Goal: Task Accomplishment & Management: Complete application form

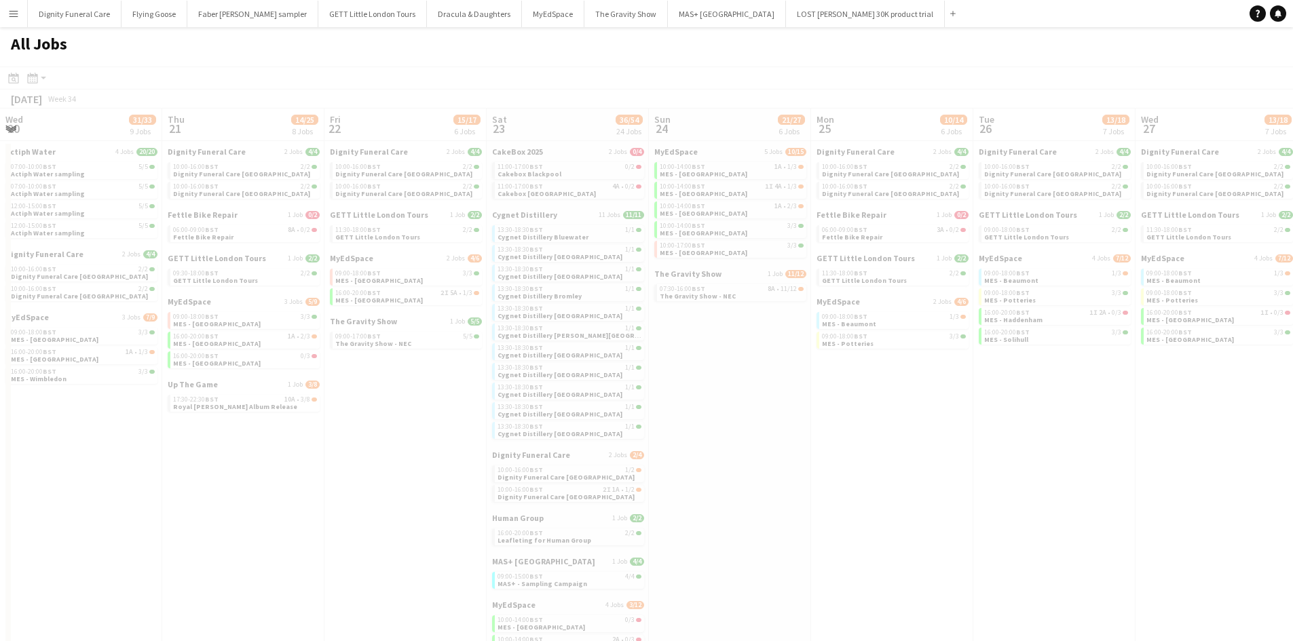
scroll to position [0, 333]
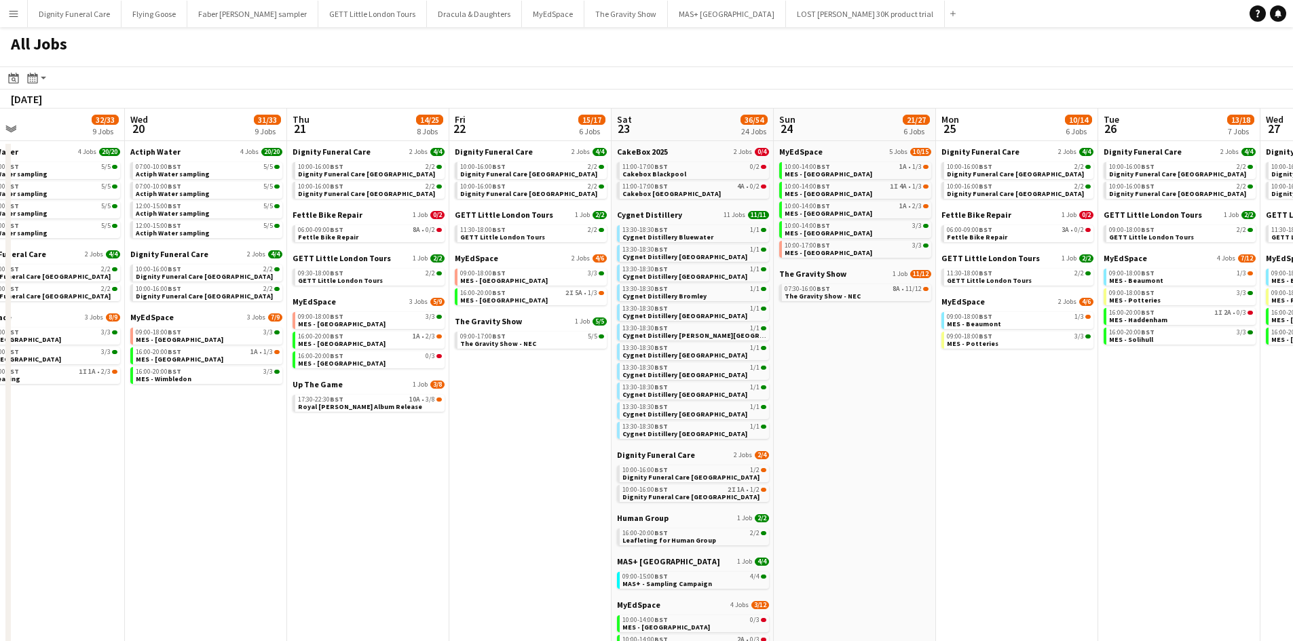
drag, startPoint x: 434, startPoint y: 341, endPoint x: 1216, endPoint y: 303, distance: 782.9
click at [1216, 303] on app-calendar-viewport "Sun 17 13/13 4 Jobs Mon 18 7/9 4 Jobs Tue 19 32/33 9 Jobs Wed 20 31/33 9 Jobs T…" at bounding box center [646, 496] width 1293 height 775
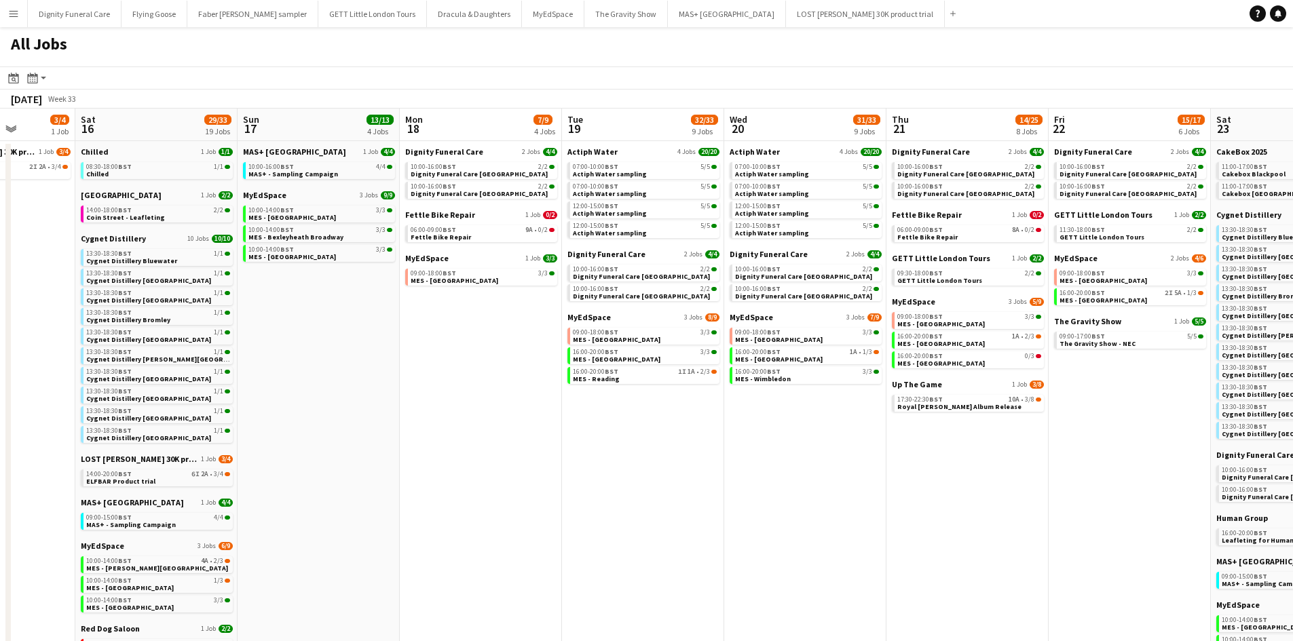
scroll to position [0, 412]
drag, startPoint x: 516, startPoint y: 417, endPoint x: 769, endPoint y: 413, distance: 253.2
click at [769, 413] on app-calendar-viewport "Wed 13 8/8 3 Jobs Thu 14 13/15 5 Jobs Fri 15 3/4 1 Job Sat 16 29/33 19 Jobs Sun…" at bounding box center [646, 496] width 1293 height 775
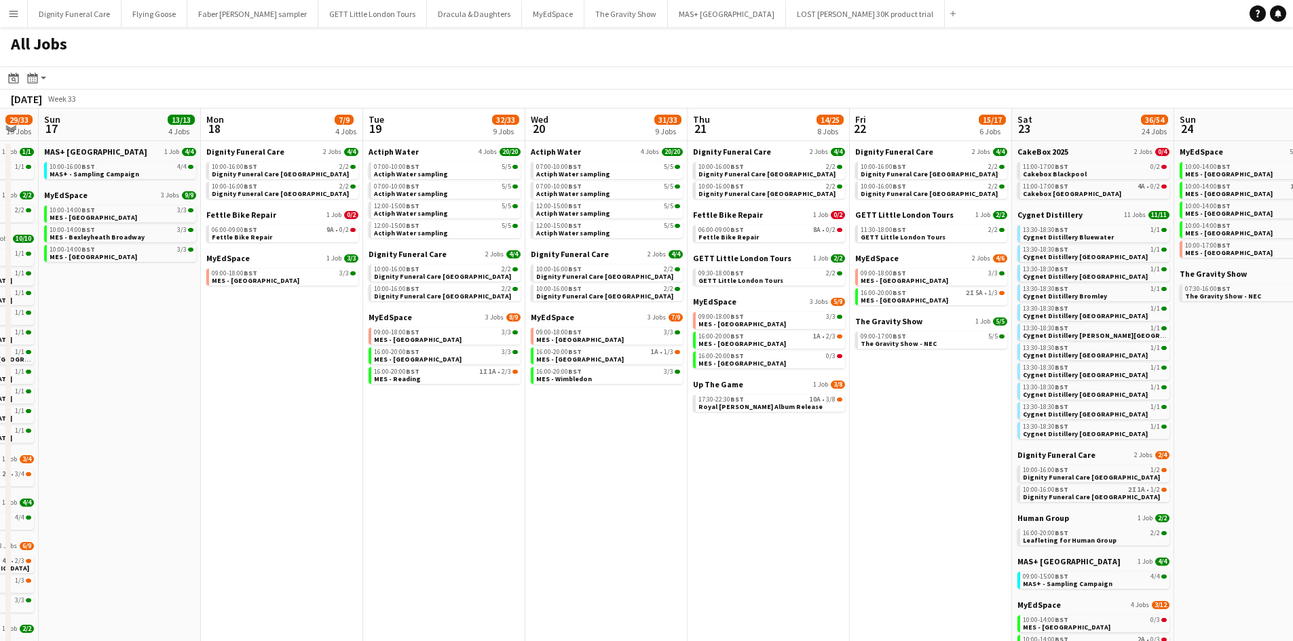
scroll to position [0, 498]
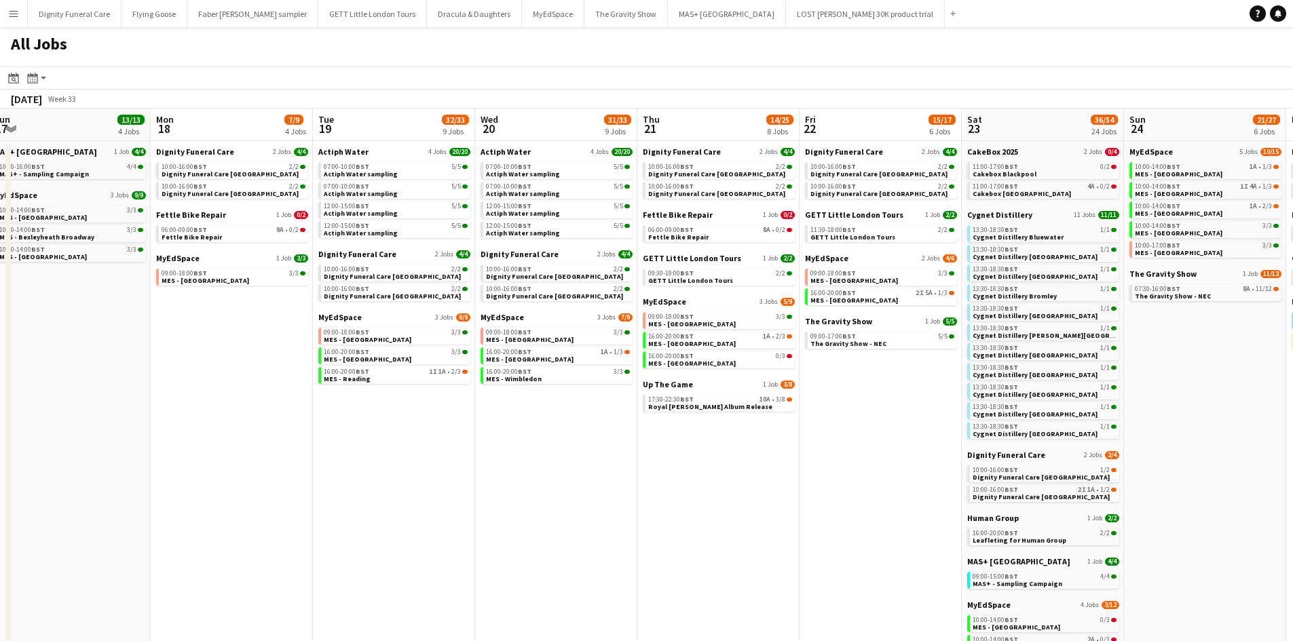
drag, startPoint x: 635, startPoint y: 494, endPoint x: 585, endPoint y: 494, distance: 50.2
click at [585, 494] on app-calendar-viewport "Thu 14 13/15 5 Jobs Fri 15 3/4 1 Job Sat 16 29/33 19 Jobs Sun 17 13/13 4 Jobs M…" at bounding box center [646, 496] width 1293 height 775
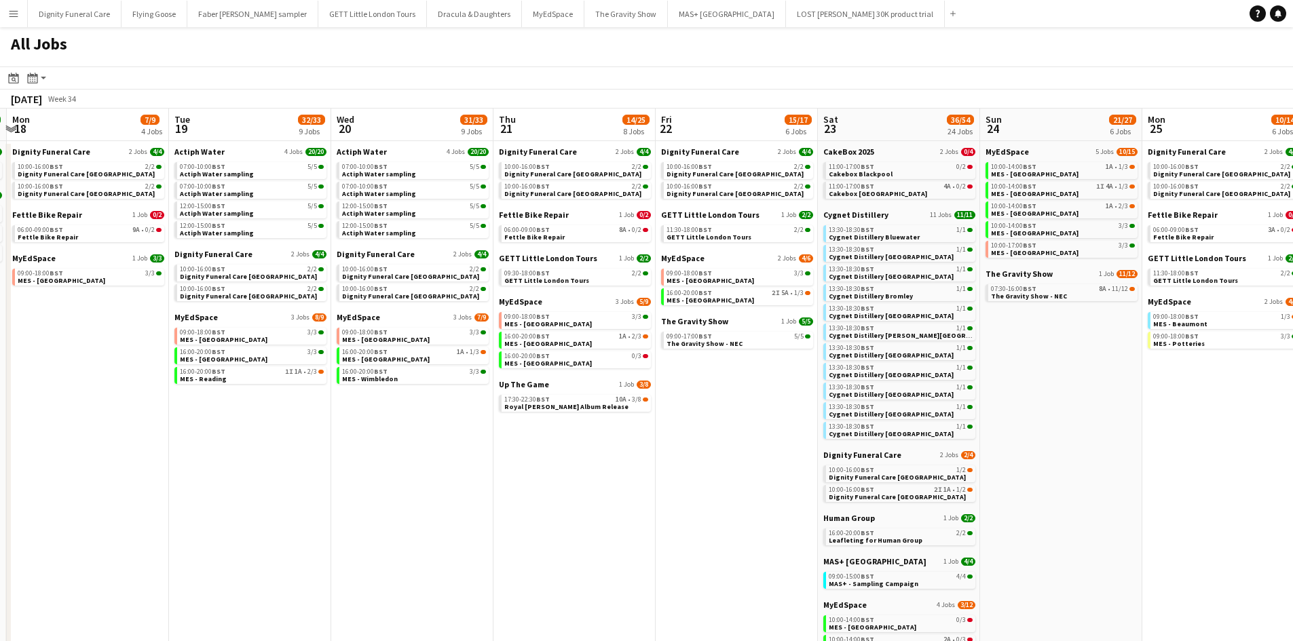
scroll to position [0, 498]
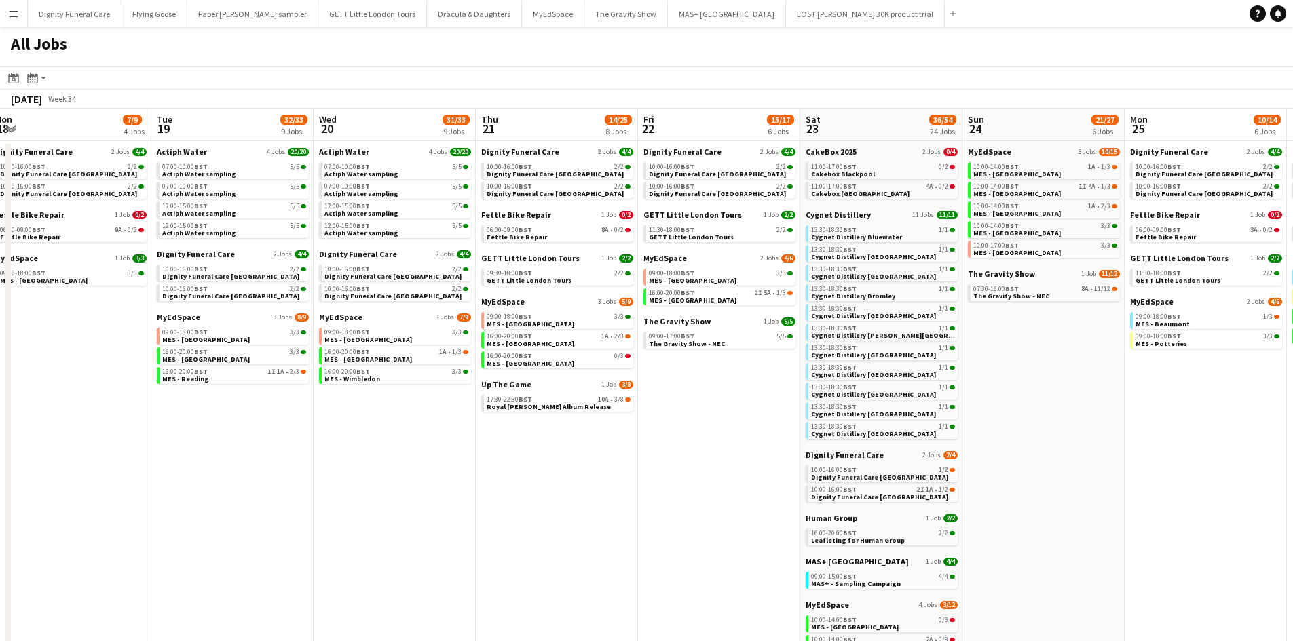
drag, startPoint x: 753, startPoint y: 463, endPoint x: 607, endPoint y: 466, distance: 146.7
click at [607, 466] on app-calendar-viewport "Fri 15 3/4 1 Job Sat 16 29/33 19 Jobs Sun 17 13/13 4 Jobs Mon 18 7/9 4 Jobs Tue…" at bounding box center [646, 496] width 1293 height 775
click at [670, 325] on span "The Gravity Show" at bounding box center [676, 321] width 67 height 10
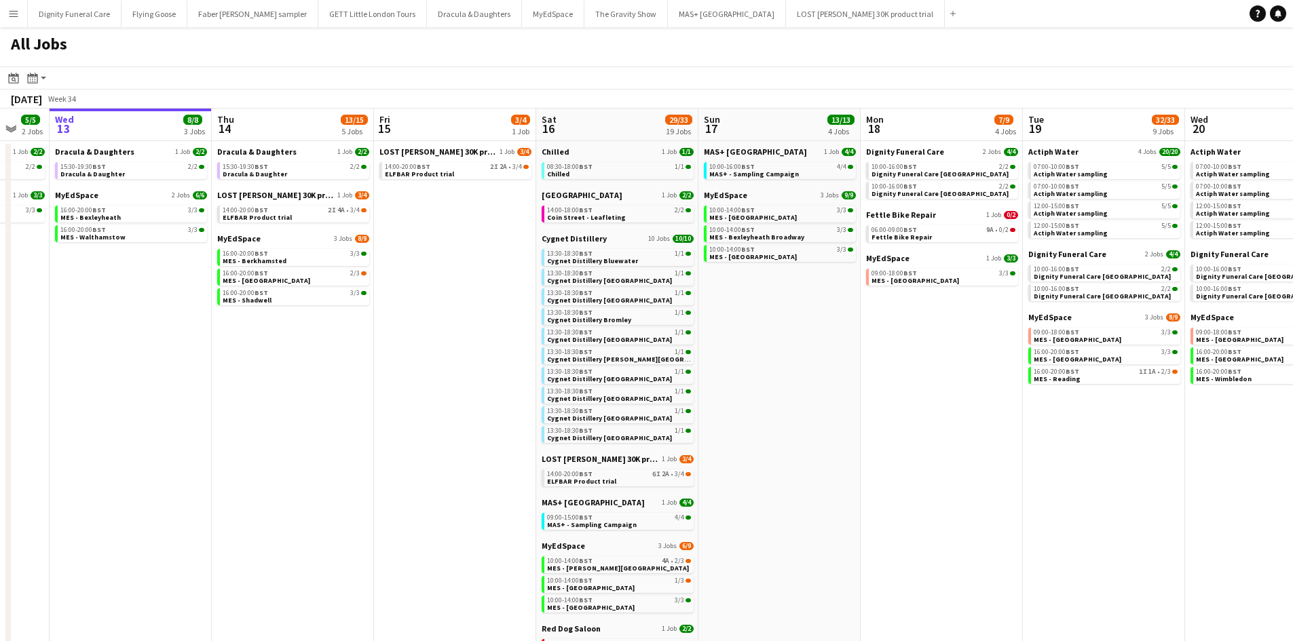
drag, startPoint x: 295, startPoint y: 453, endPoint x: 1159, endPoint y: 410, distance: 864.5
click at [1159, 410] on app-calendar-viewport "Mon 11 Tue 12 5/5 2 Jobs Wed 13 8/8 3 Jobs Thu 14 13/15 5 Jobs Fri 15 3/4 1 Job…" at bounding box center [646, 496] width 1293 height 775
click at [277, 195] on span "LOST [PERSON_NAME] 30K product trial" at bounding box center [276, 195] width 117 height 10
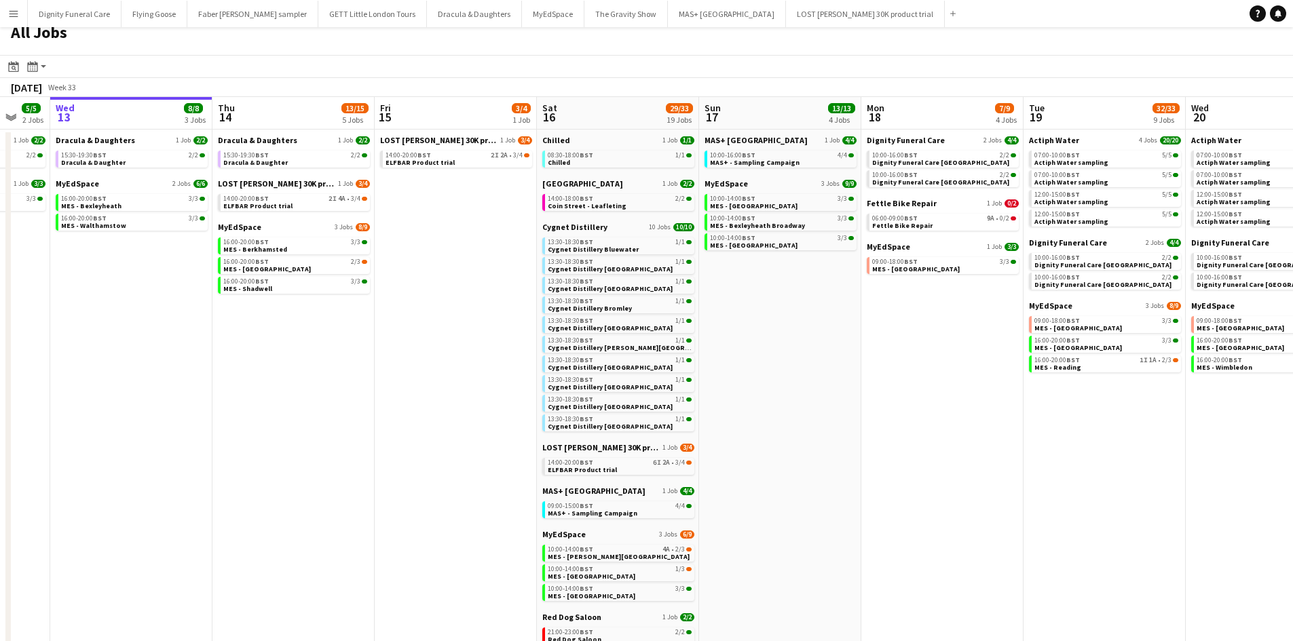
scroll to position [0, 0]
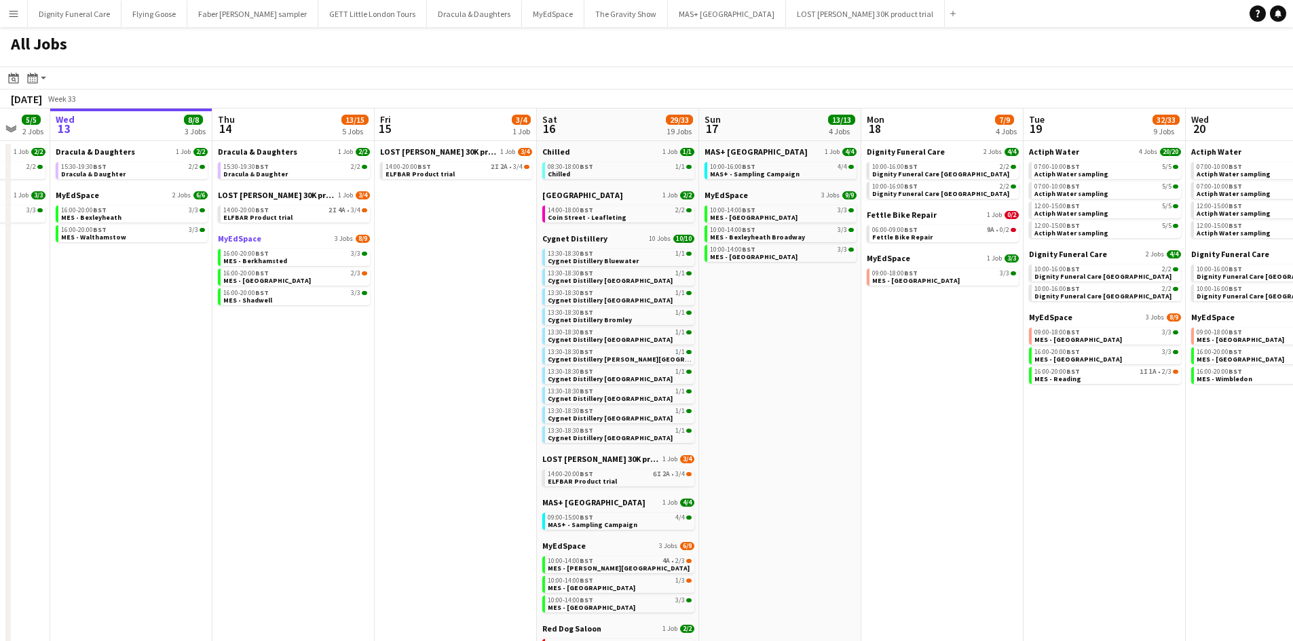
click at [230, 238] on span "MyEdSpace" at bounding box center [239, 239] width 43 height 10
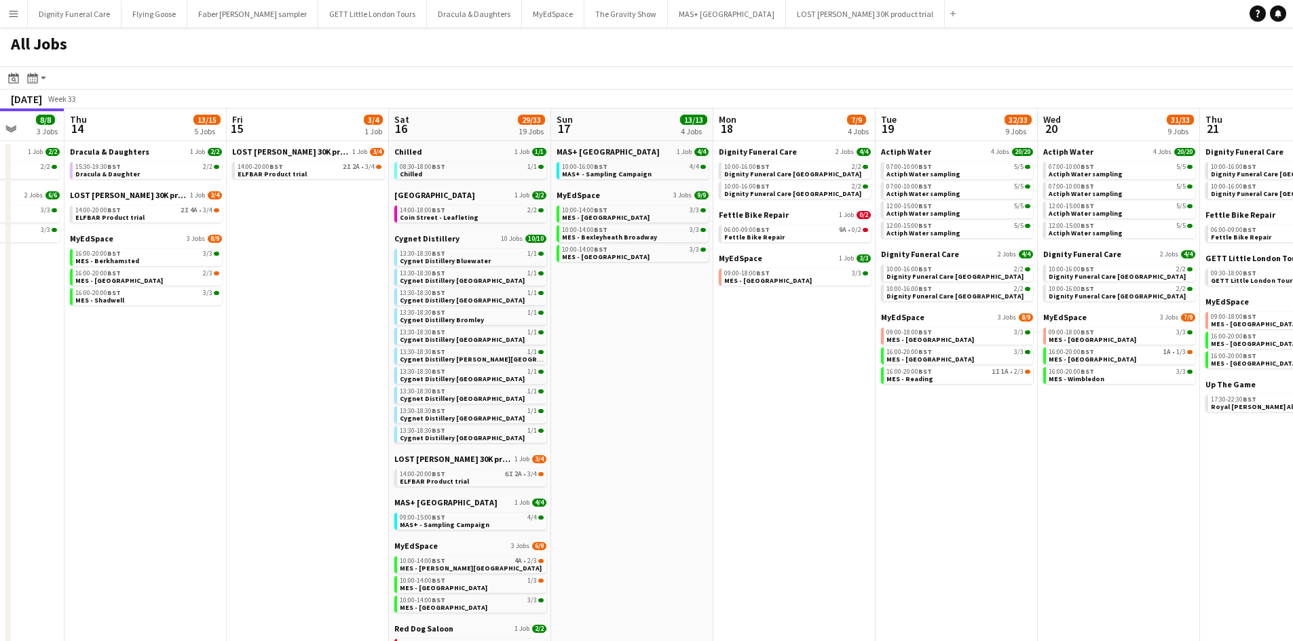
scroll to position [0, 433]
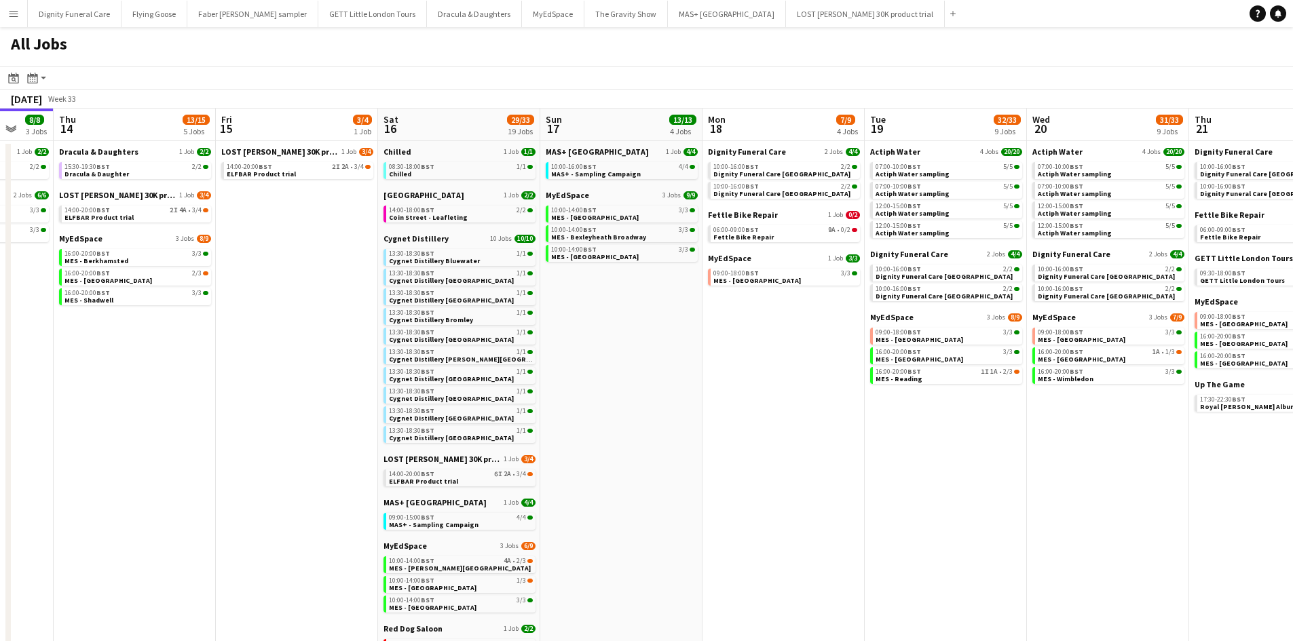
drag, startPoint x: 861, startPoint y: 397, endPoint x: 702, endPoint y: 404, distance: 159.0
click at [702, 405] on app-calendar-viewport "Mon 11 Tue 12 5/5 2 Jobs Wed 13 8/8 3 Jobs Thu 14 13/15 5 Jobs Fri 15 3/4 1 Job…" at bounding box center [646, 496] width 1293 height 775
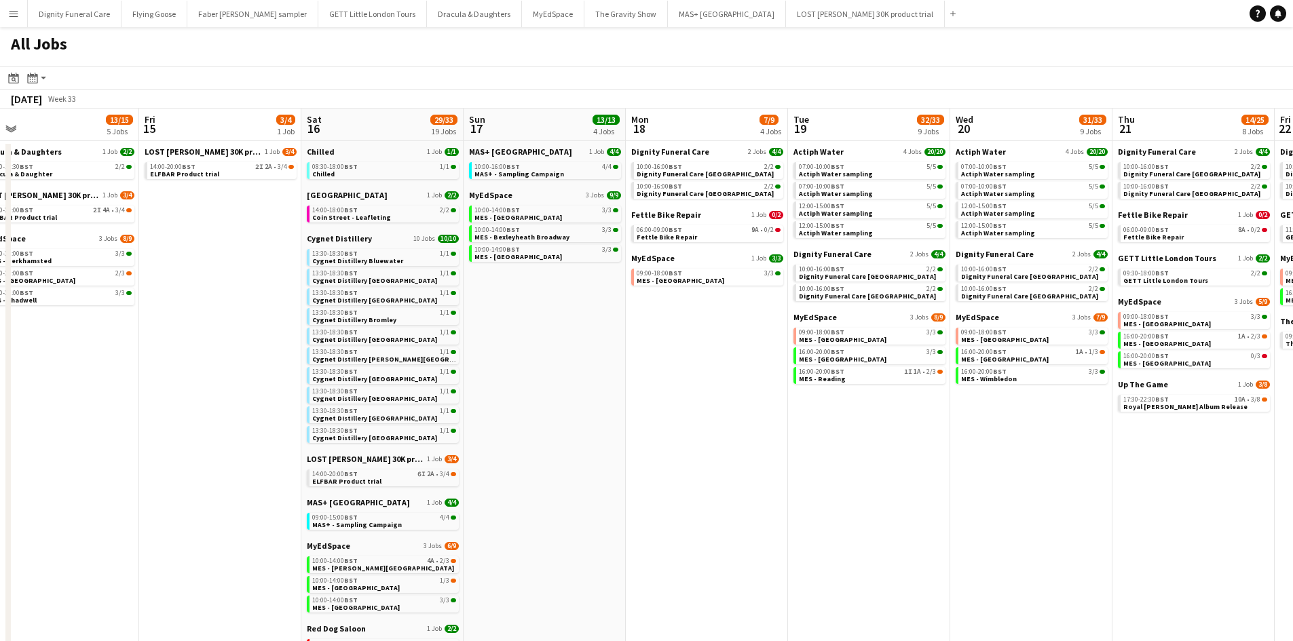
scroll to position [0, 518]
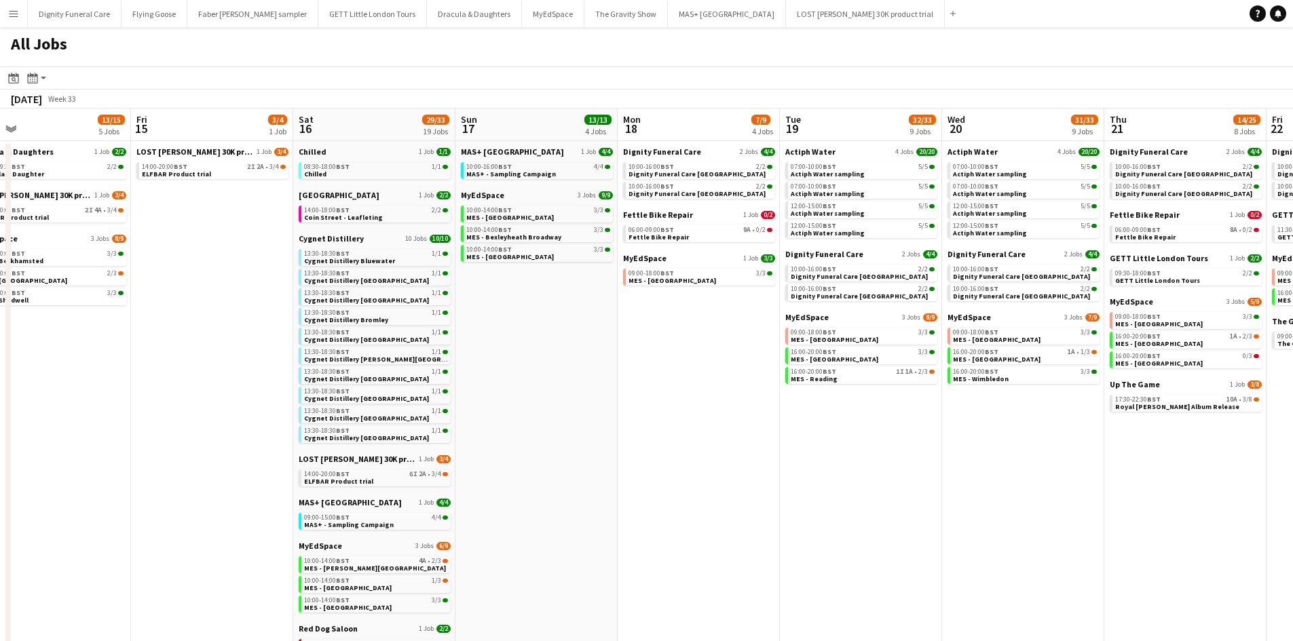
drag, startPoint x: 964, startPoint y: 487, endPoint x: 879, endPoint y: 490, distance: 84.9
click at [879, 490] on app-calendar-viewport "Mon 11 Tue 12 5/5 2 Jobs Wed 13 8/8 3 Jobs Thu 14 13/15 5 Jobs Fri 15 3/4 1 Job…" at bounding box center [646, 496] width 1293 height 775
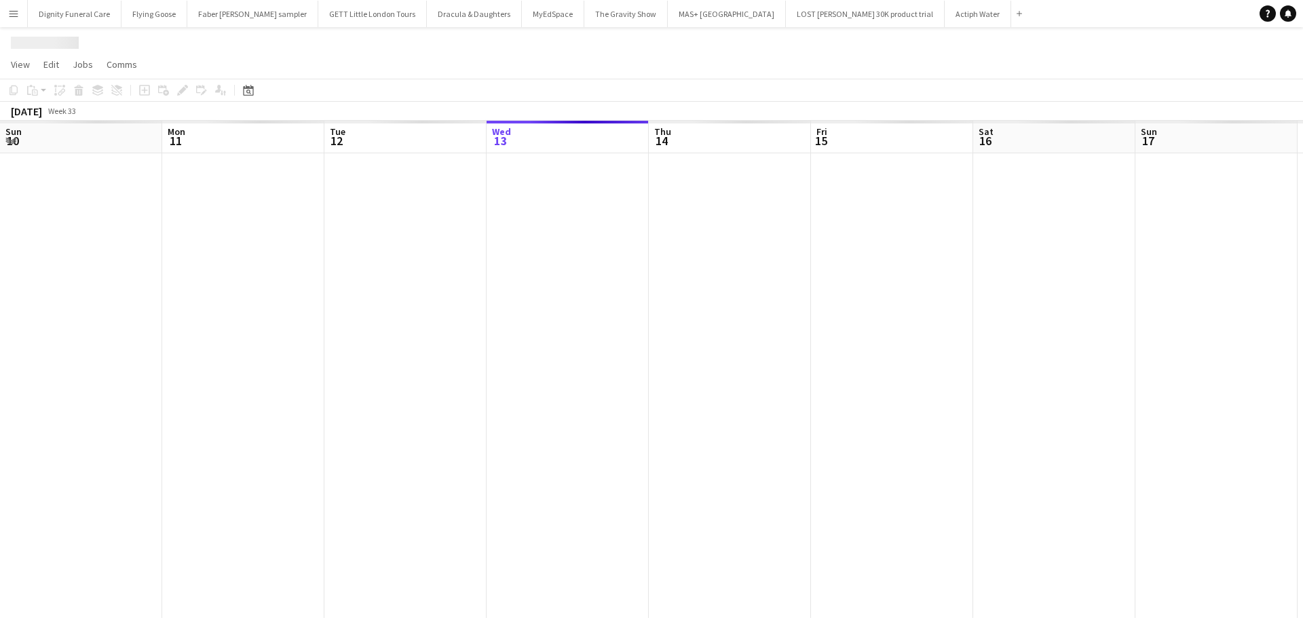
scroll to position [0, 324]
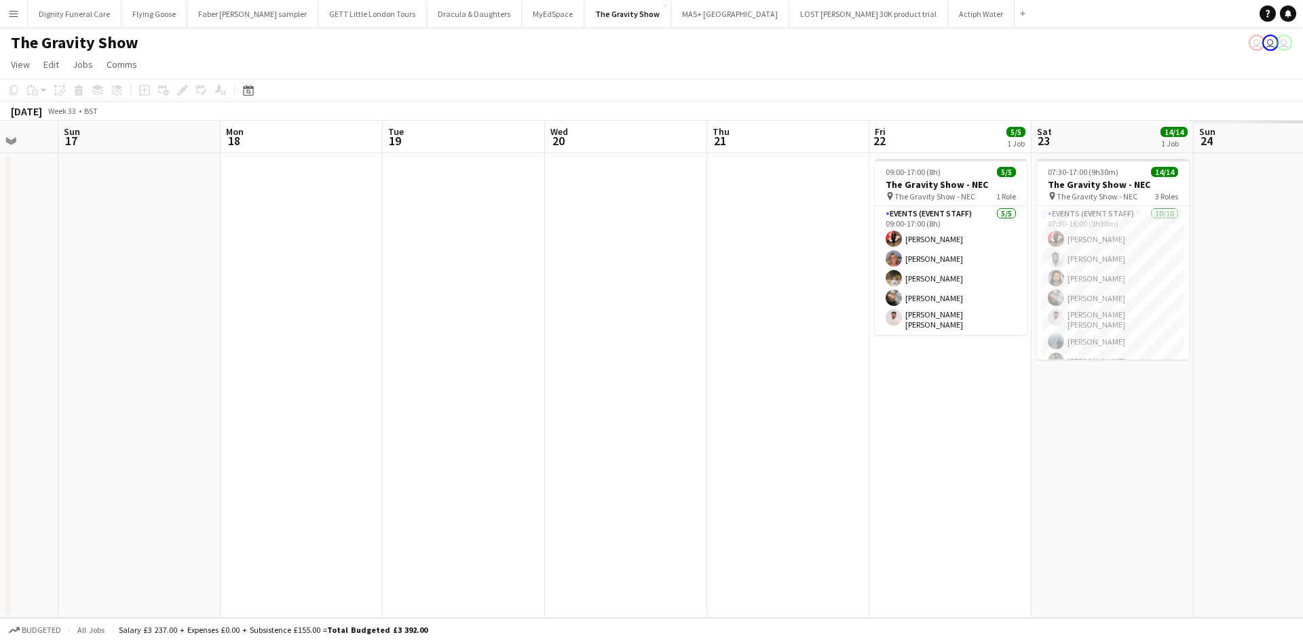
drag, startPoint x: 866, startPoint y: 311, endPoint x: 338, endPoint y: 305, distance: 528.1
click at [116, 317] on app-calendar-viewport "Thu 14 Fri 15 Sat 16 Sun 17 Mon 18 Tue 19 Wed 20 Thu 21 Fri 22 5/5 1 Job Sat 23…" at bounding box center [651, 370] width 1303 height 498
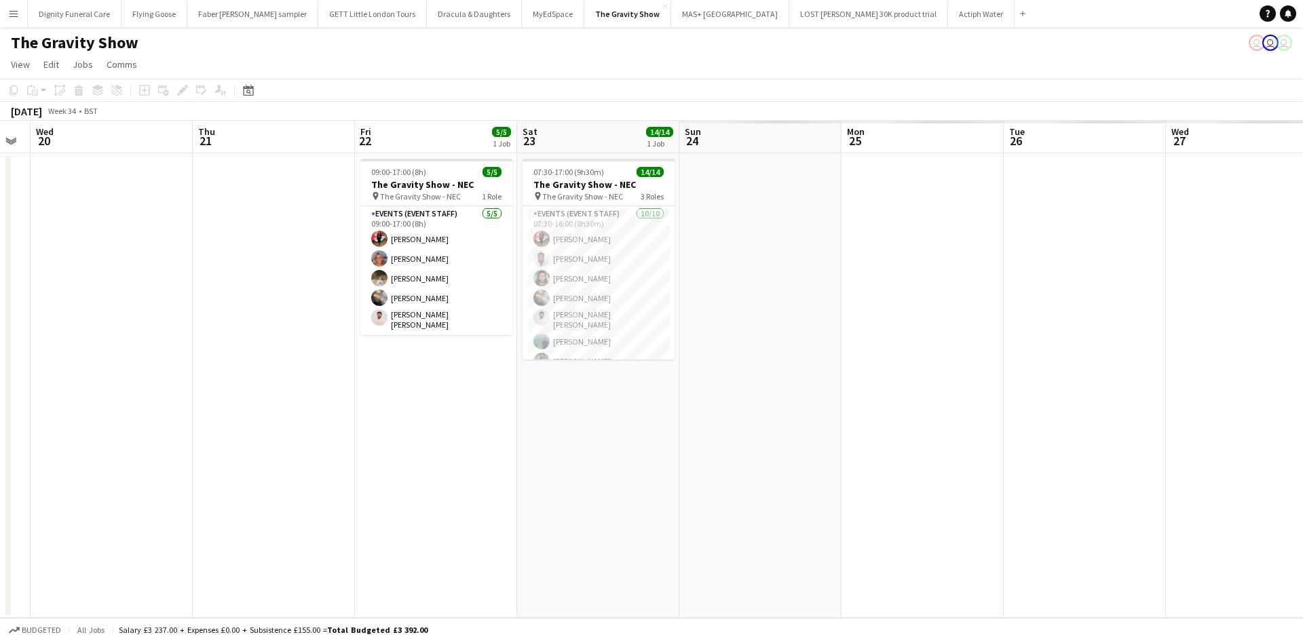
drag, startPoint x: 525, startPoint y: 326, endPoint x: 130, endPoint y: 333, distance: 394.4
click at [108, 337] on app-calendar-viewport "Sat 16 Sun 17 Mon 18 Tue 19 Wed 20 Thu 21 Fri 22 5/5 1 Job Sat 23 14/14 1 Job S…" at bounding box center [651, 370] width 1303 height 498
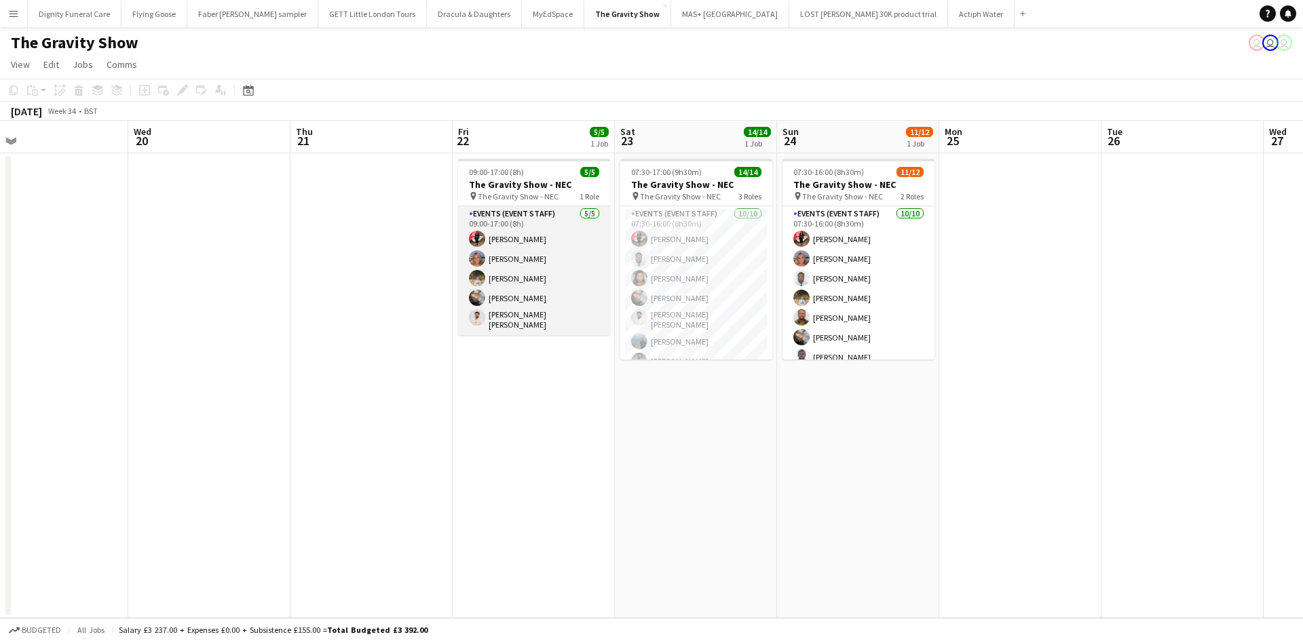
click at [547, 237] on app-card-role "Events (Event Staff) 5/5 09:00-17:00 (8h) Laura Polson Liadan McCann Farrukh Az…" at bounding box center [534, 270] width 152 height 129
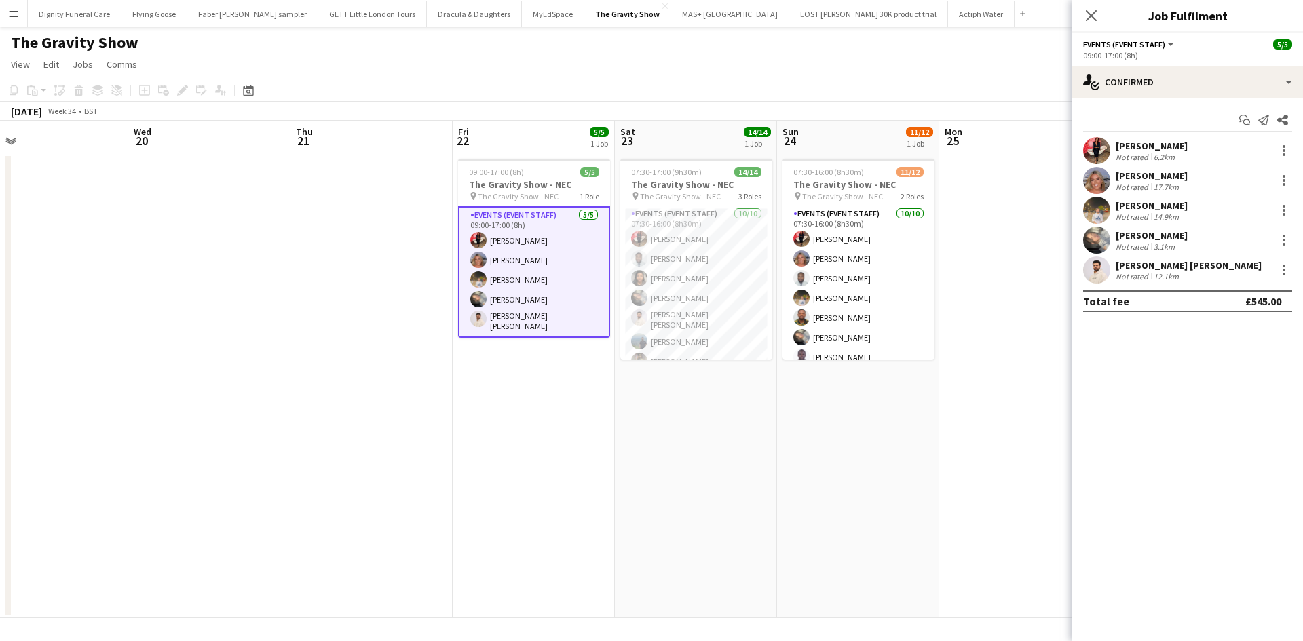
click at [1109, 155] on app-user-avatar at bounding box center [1096, 150] width 27 height 27
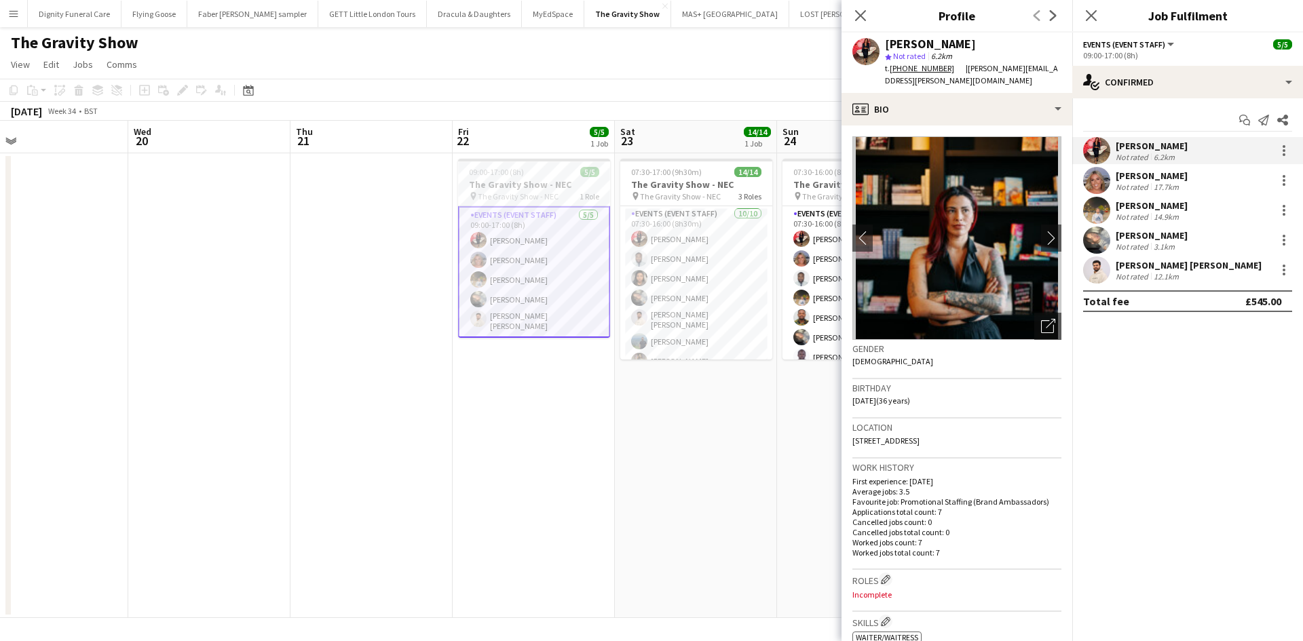
click at [1126, 44] on span "Events (Event Staff)" at bounding box center [1124, 44] width 82 height 10
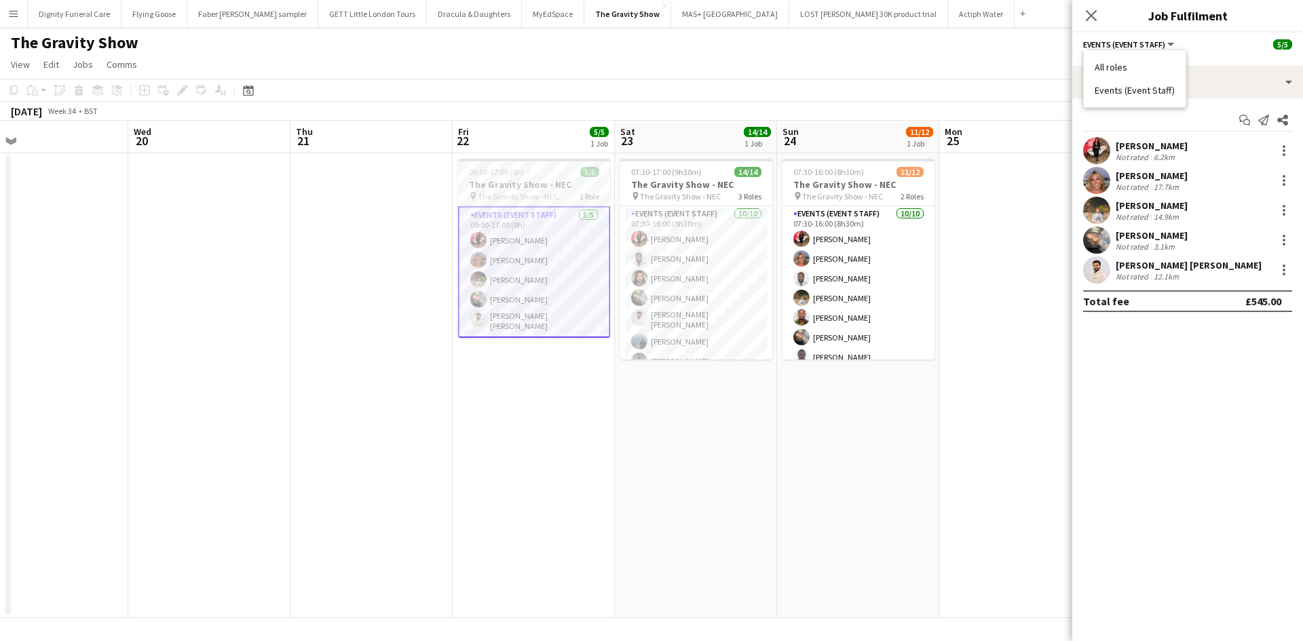
click at [1146, 42] on span "Events (Event Staff)" at bounding box center [1124, 44] width 82 height 10
click at [1129, 46] on span "Events (Event Staff)" at bounding box center [1124, 44] width 82 height 10
click at [520, 187] on h3 "The Gravity Show - NEC" at bounding box center [534, 185] width 152 height 12
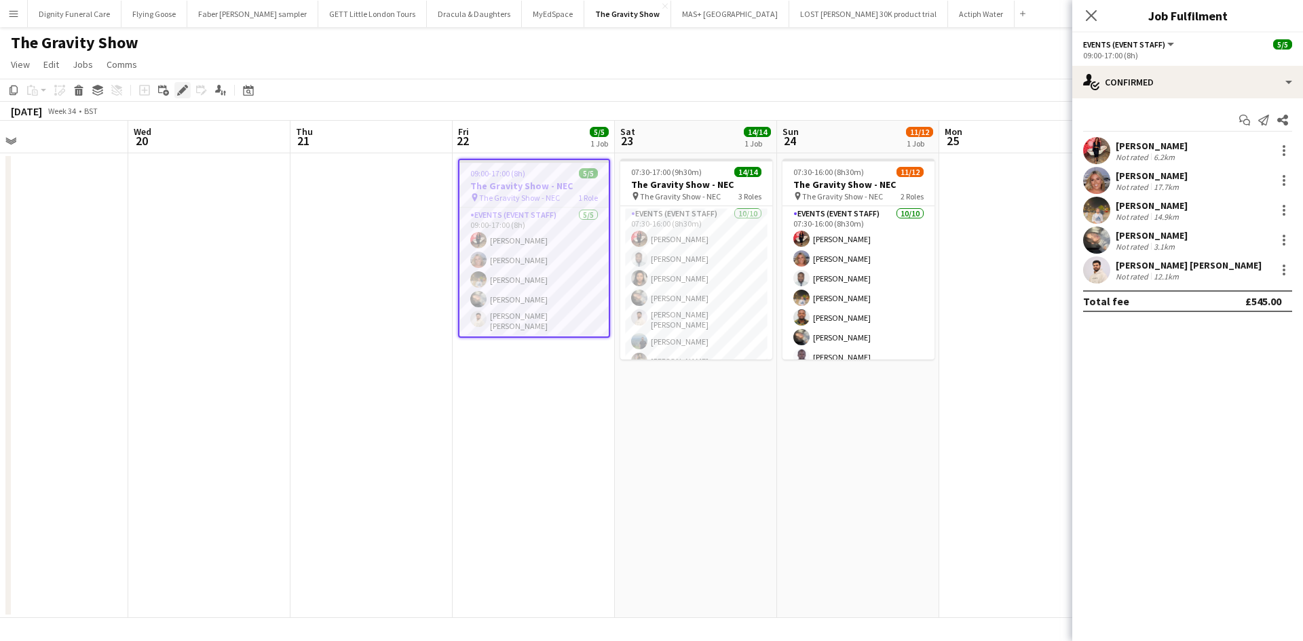
click at [185, 84] on div "Edit" at bounding box center [182, 90] width 16 height 16
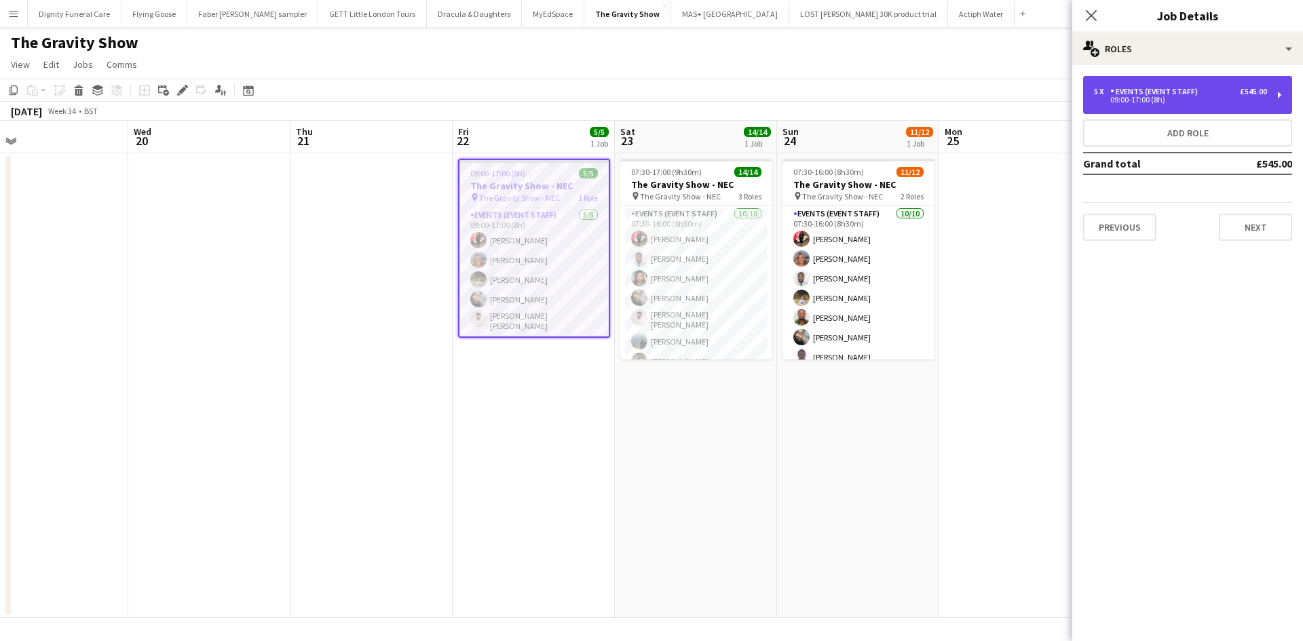
click at [1222, 81] on div "5 x Events (Event Staff) £545.00 09:00-17:00 (8h)" at bounding box center [1187, 95] width 209 height 38
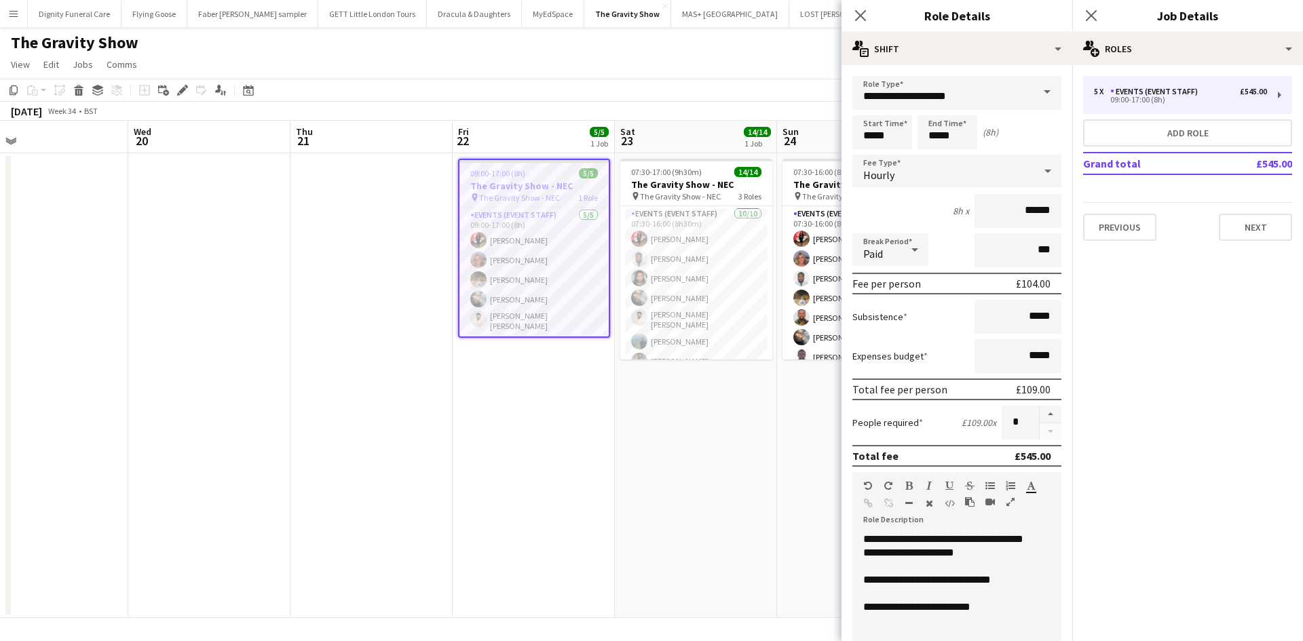
click at [485, 373] on app-date-cell "09:00-17:00 (8h) 5/5 The Gravity Show - NEC pin The Gravity Show - NEC 1 Role E…" at bounding box center [534, 385] width 162 height 465
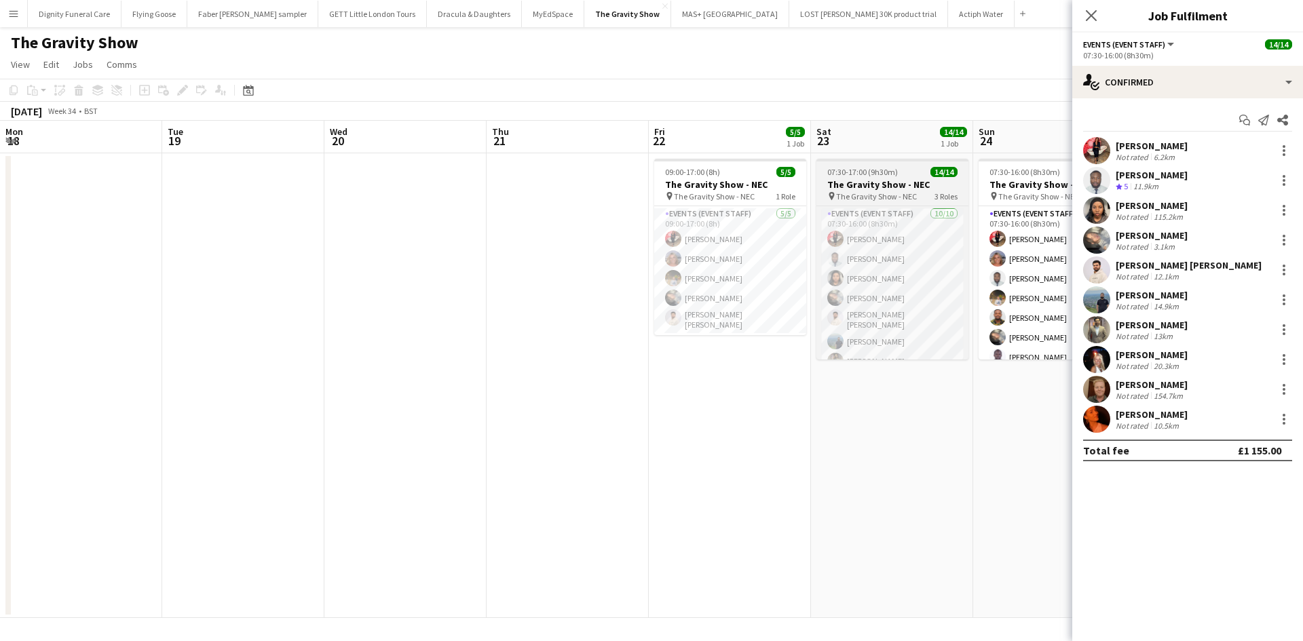
scroll to position [0, 490]
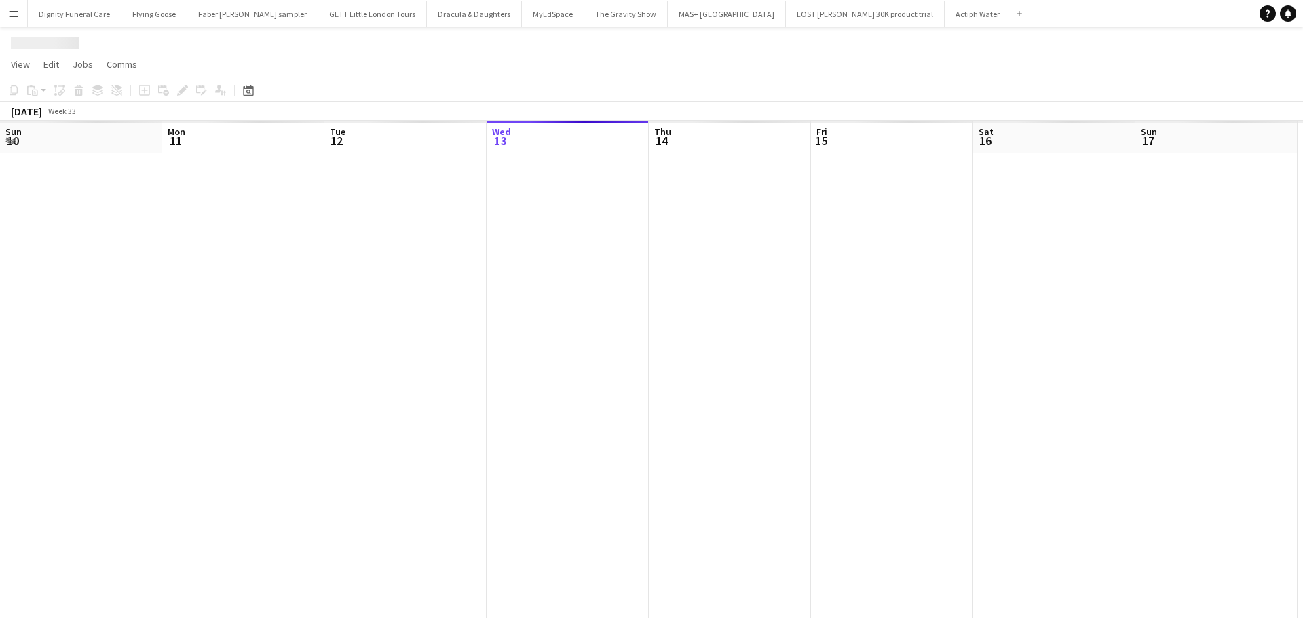
scroll to position [0, 324]
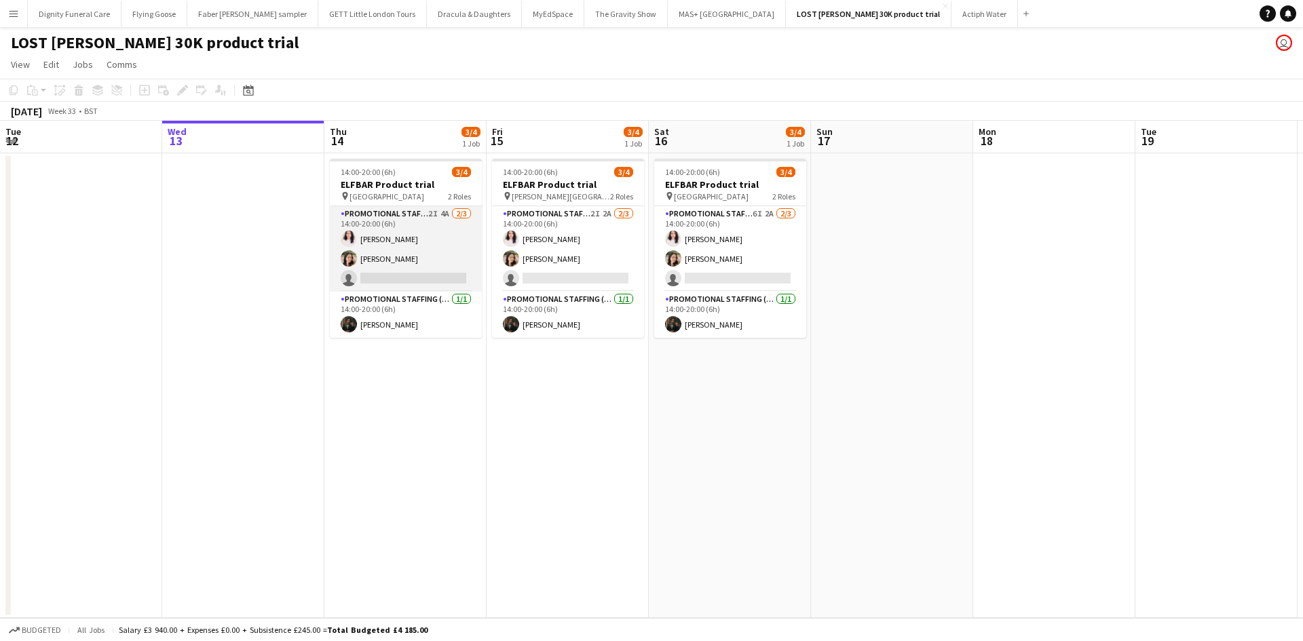
click at [430, 276] on app-card-role "Promotional Staffing (Brand Ambassadors) 2I 4A 2/3 14:00-20:00 (6h) Zahra Farho…" at bounding box center [406, 249] width 152 height 86
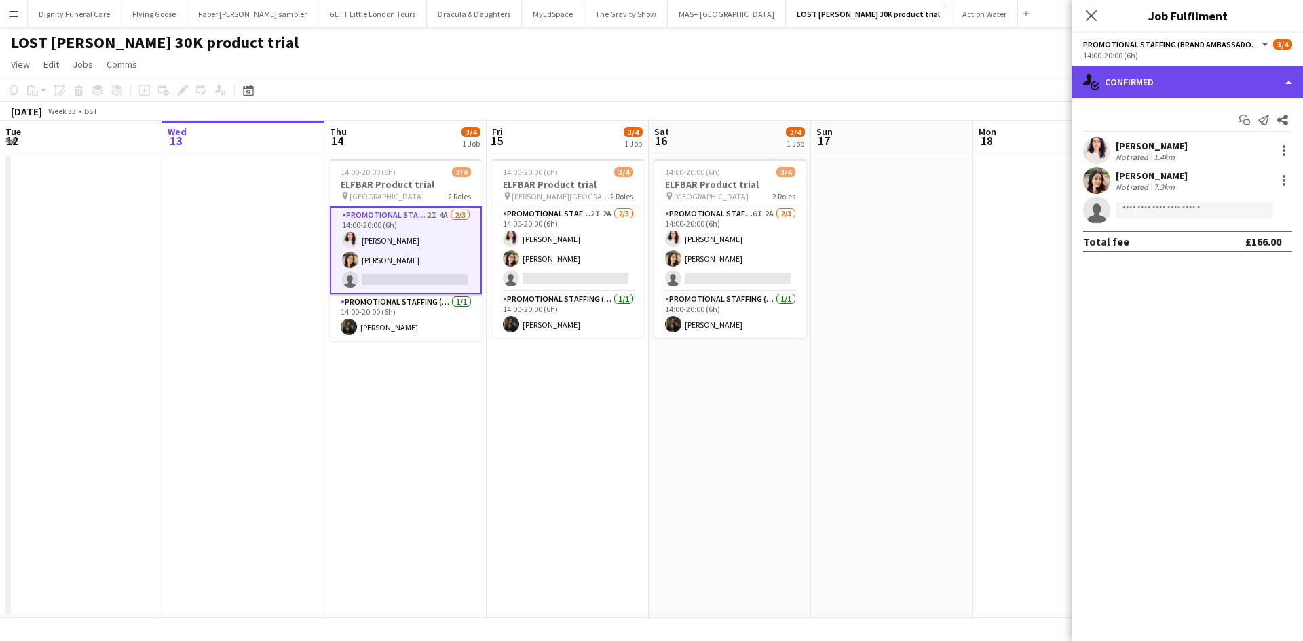
click at [1151, 92] on div "single-neutral-actions-check-2 Confirmed" at bounding box center [1187, 82] width 231 height 33
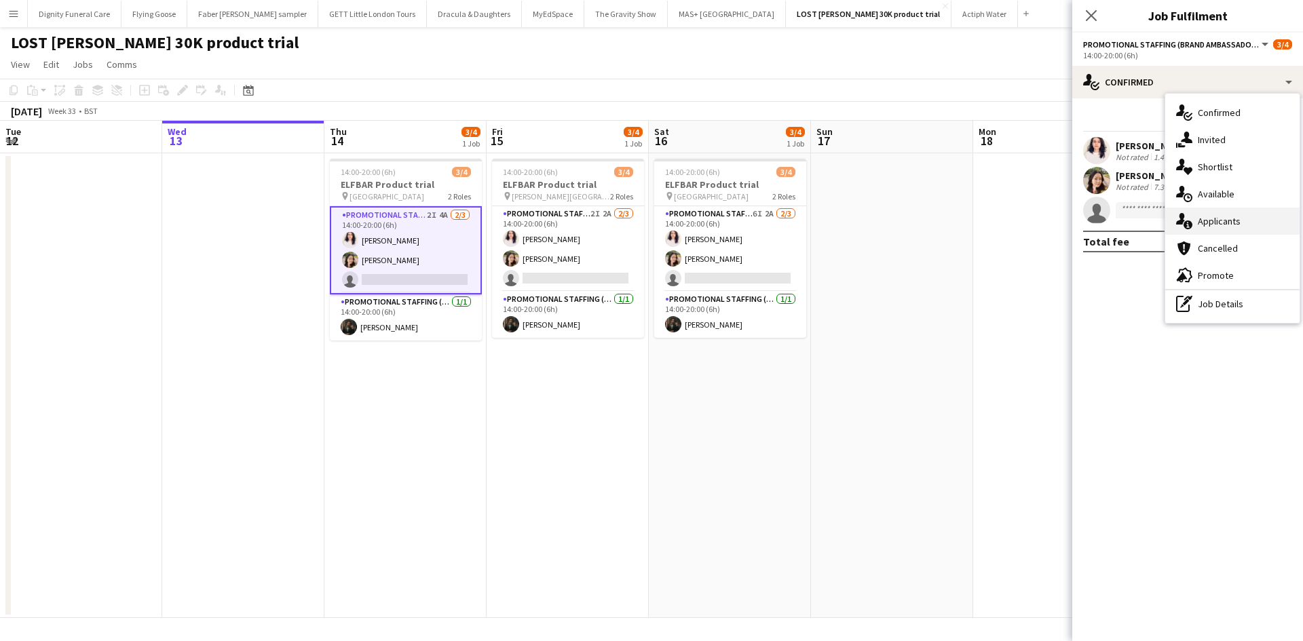
click at [1206, 212] on div "single-neutral-actions-information Applicants" at bounding box center [1232, 221] width 134 height 27
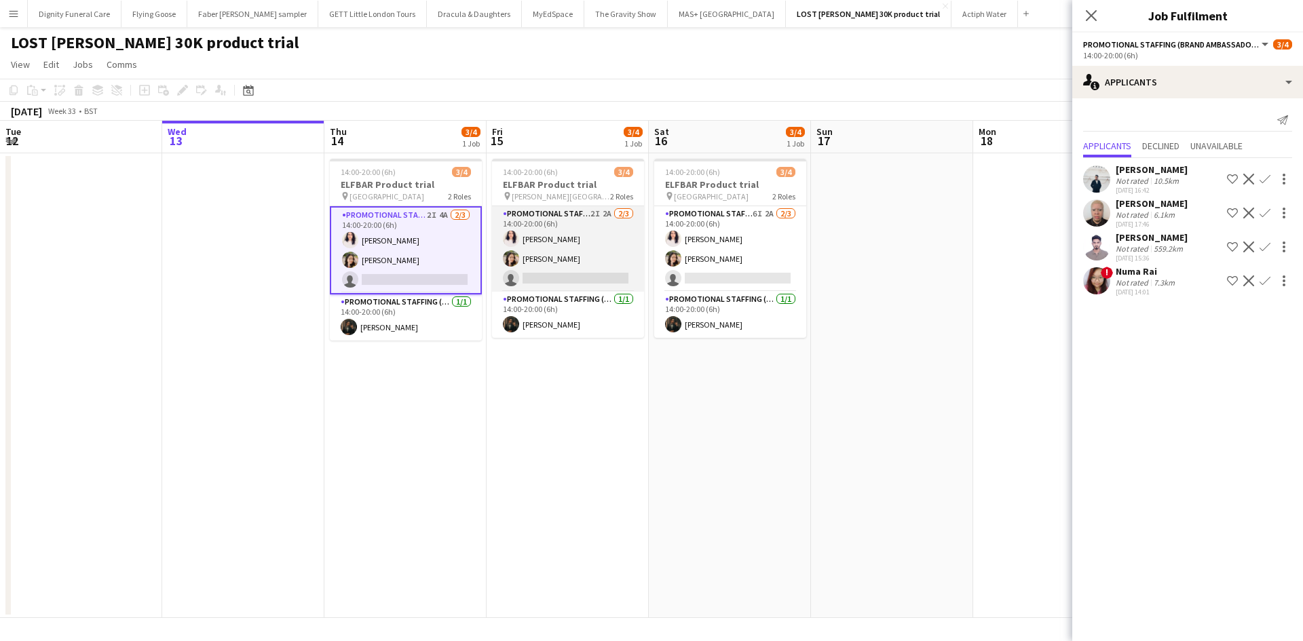
click at [584, 274] on app-card-role "Promotional Staffing (Brand Ambassadors) 2I 2A 2/3 14:00-20:00 (6h) Zahra Farho…" at bounding box center [568, 249] width 152 height 86
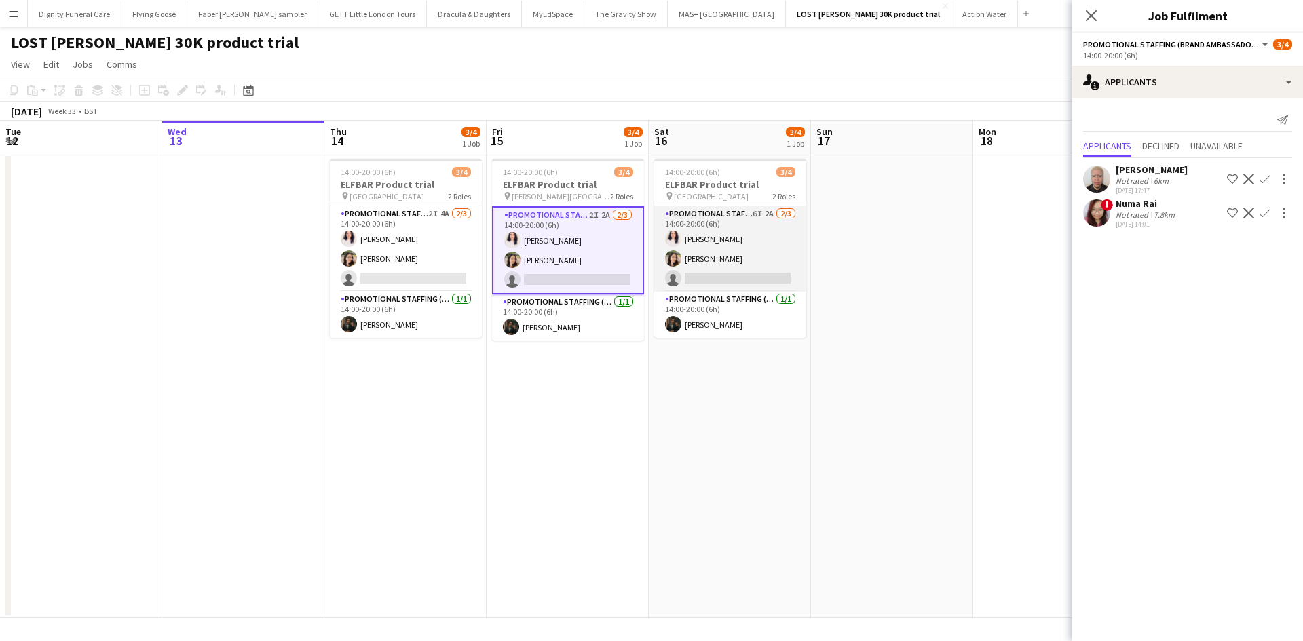
click at [765, 278] on app-card-role "Promotional Staffing (Brand Ambassadors) 6I 2A 2/3 14:00-20:00 (6h) Zahra Farho…" at bounding box center [730, 249] width 152 height 86
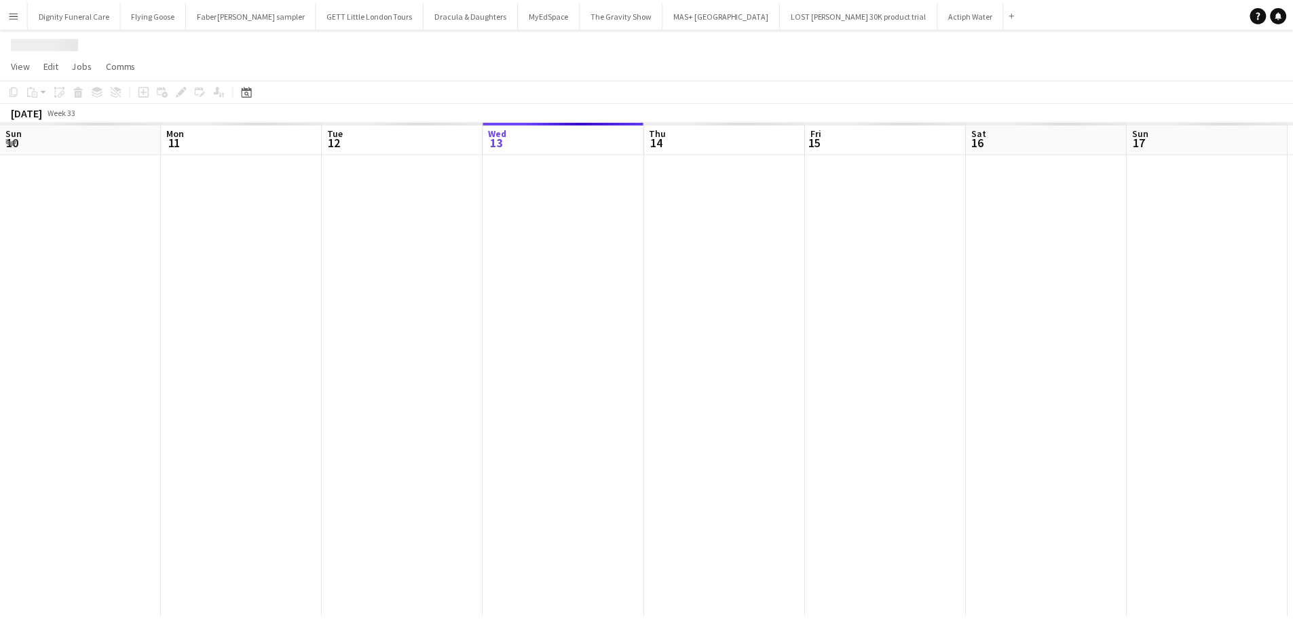
scroll to position [0, 324]
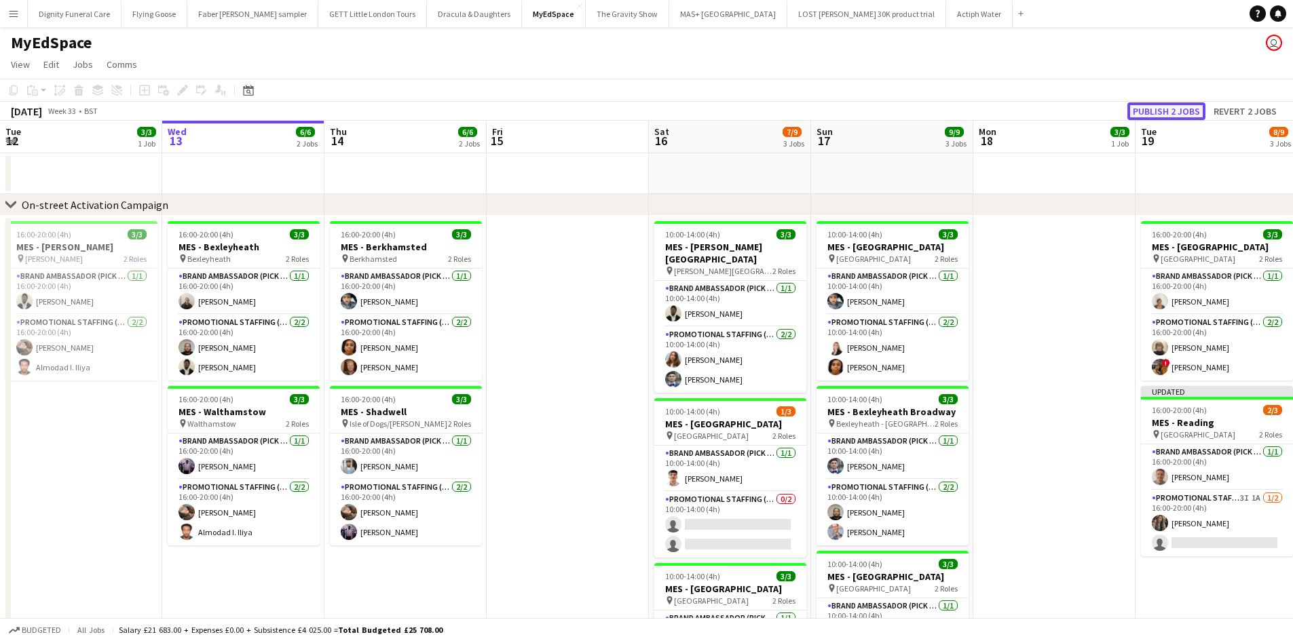
click at [1162, 110] on button "Publish 2 jobs" at bounding box center [1166, 111] width 78 height 18
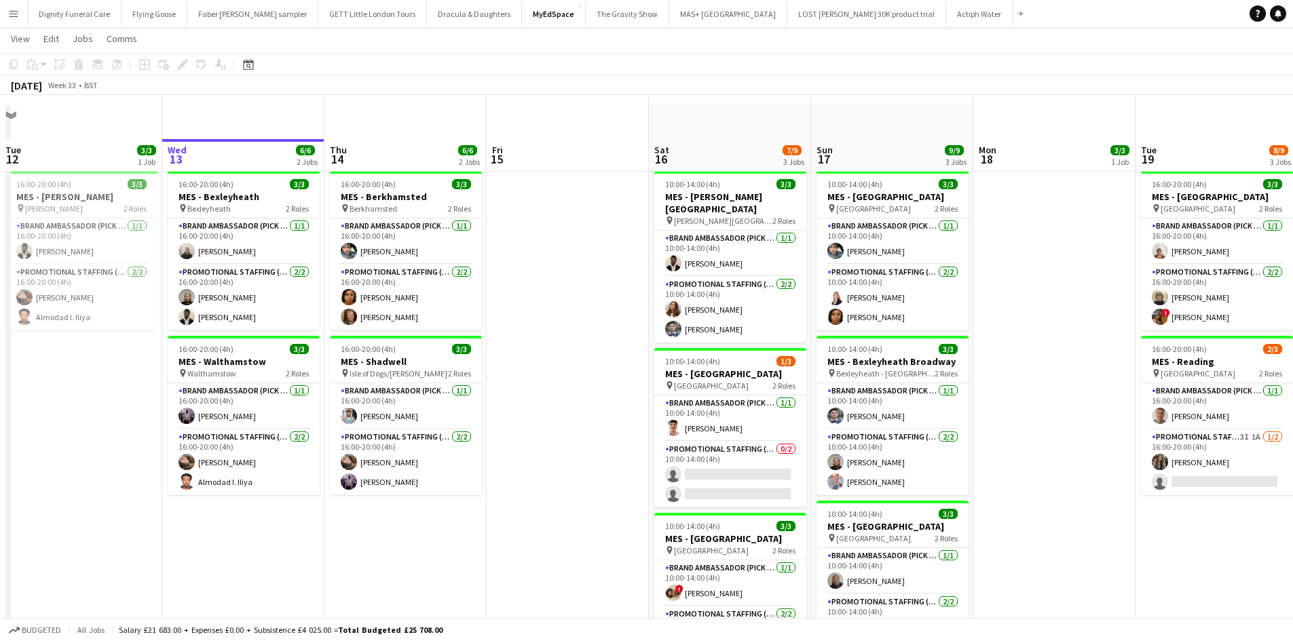
scroll to position [0, 0]
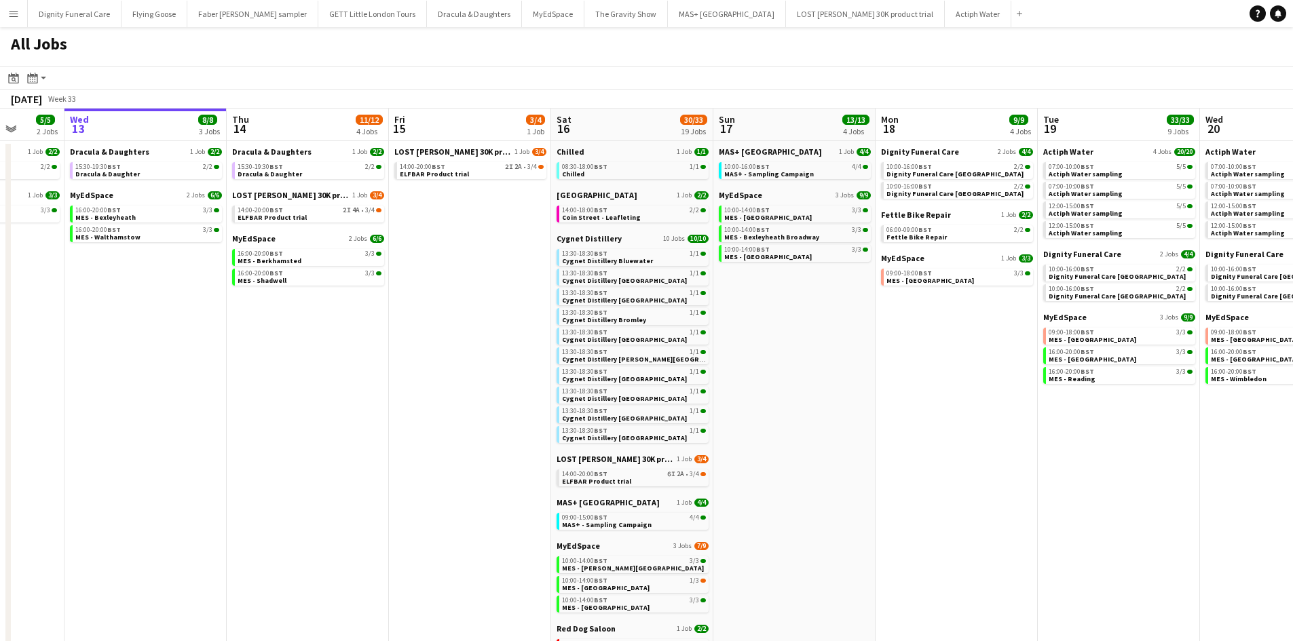
scroll to position [0, 476]
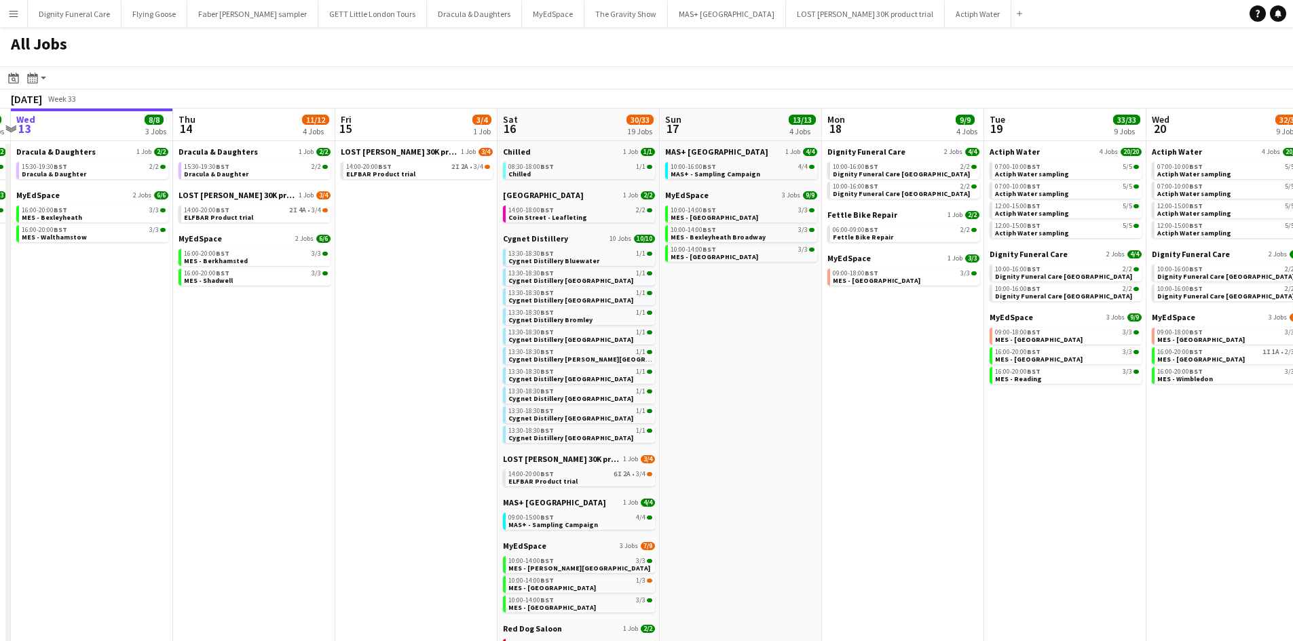
drag, startPoint x: 968, startPoint y: 386, endPoint x: 817, endPoint y: 398, distance: 151.9
click at [817, 398] on app-calendar-viewport "Sun 10 15/18 7 Jobs Mon 11 Tue 12 5/5 2 Jobs Wed 13 8/8 3 Jobs Thu 14 11/12 4 J…" at bounding box center [646, 460] width 1293 height 703
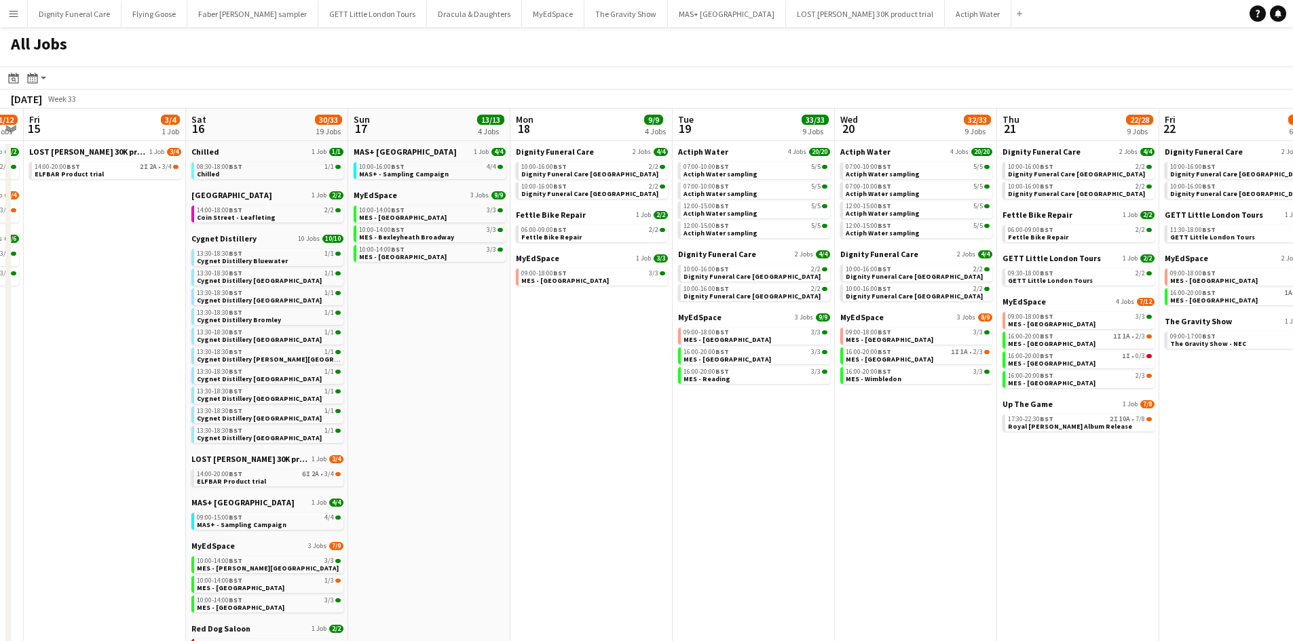
scroll to position [0, 496]
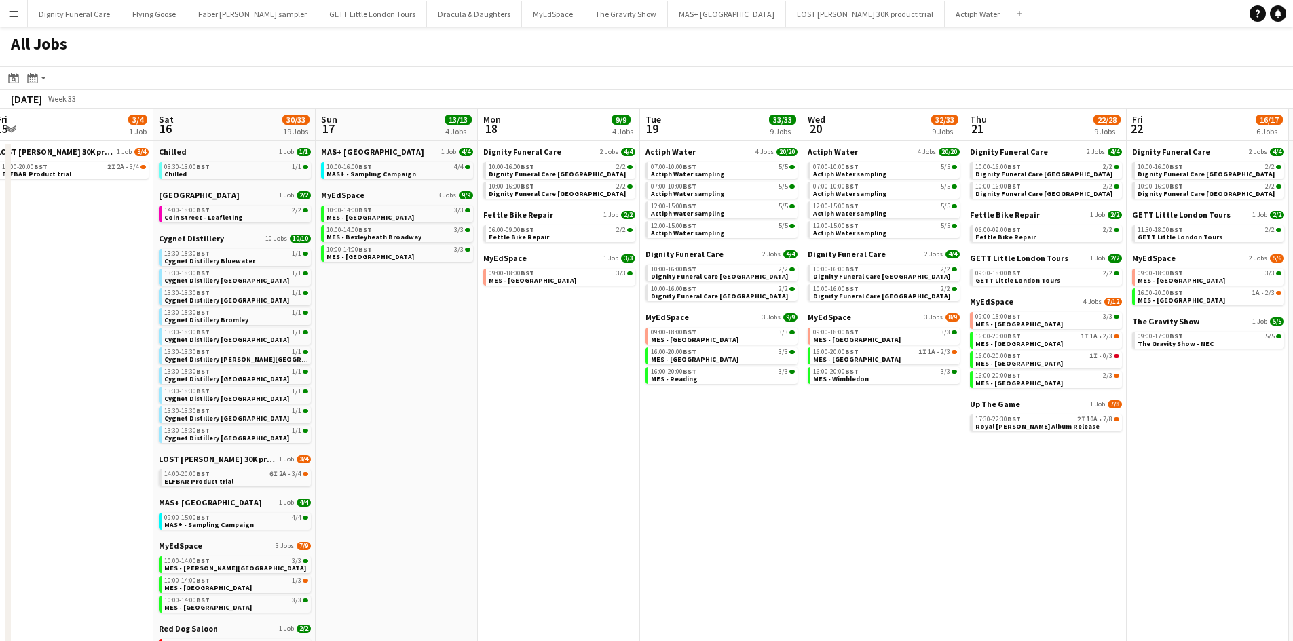
drag, startPoint x: 1091, startPoint y: 493, endPoint x: 747, endPoint y: 485, distance: 344.2
click at [747, 485] on app-calendar-viewport "Tue 12 5/5 2 Jobs Wed 13 8/8 3 Jobs Thu 14 11/12 4 Jobs Fri 15 3/4 1 Job Sat 16…" at bounding box center [646, 460] width 1293 height 703
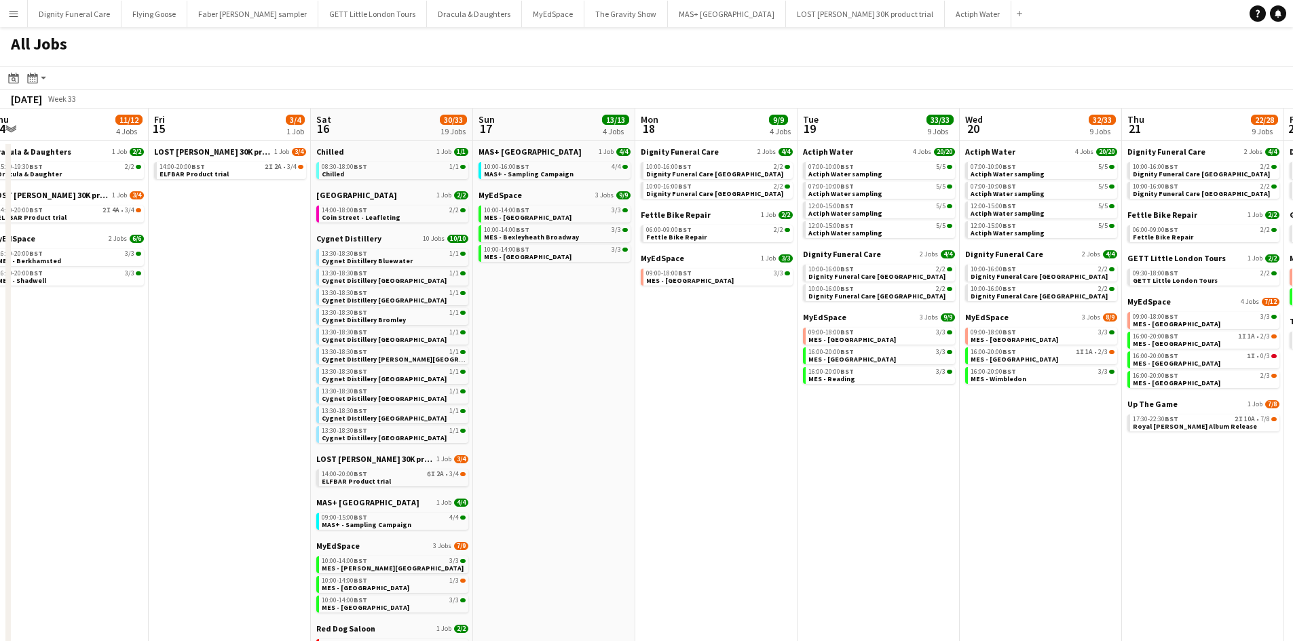
scroll to position [0, 320]
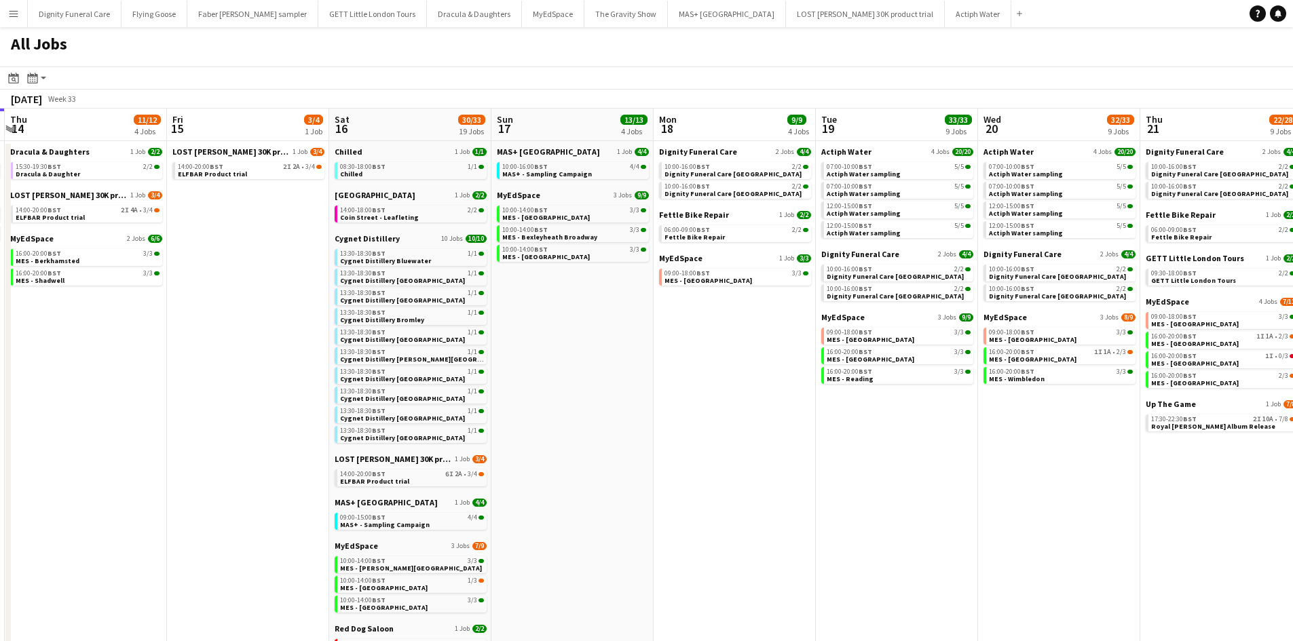
drag, startPoint x: 540, startPoint y: 453, endPoint x: 711, endPoint y: 435, distance: 171.3
click at [711, 435] on app-calendar-viewport "Tue 12 5/5 2 Jobs Wed 13 8/8 3 Jobs Thu 14 11/12 4 Jobs Fri 15 3/4 1 Job Sat 16…" at bounding box center [646, 460] width 1293 height 703
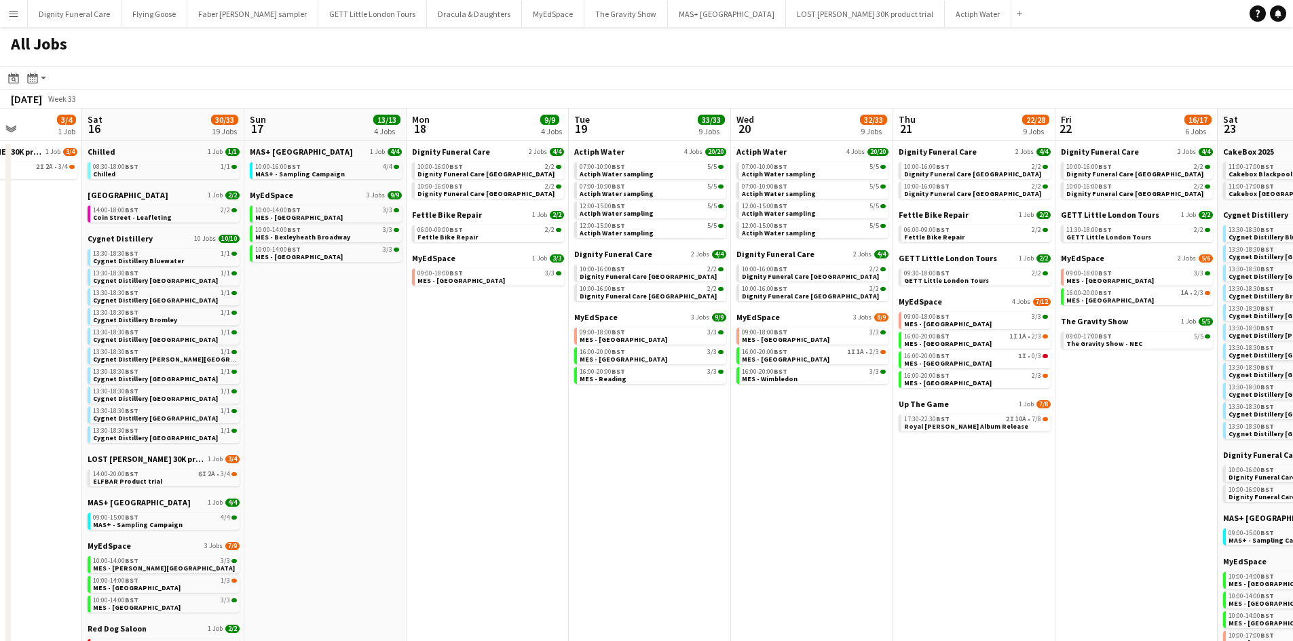
scroll to position [0, 567]
drag, startPoint x: 986, startPoint y: 457, endPoint x: 739, endPoint y: 453, distance: 247.8
click at [739, 453] on app-calendar-viewport "Tue 12 5/5 2 Jobs Wed 13 8/8 3 Jobs Thu 14 11/12 4 Jobs Fri 15 3/4 1 Job Sat 16…" at bounding box center [646, 460] width 1293 height 703
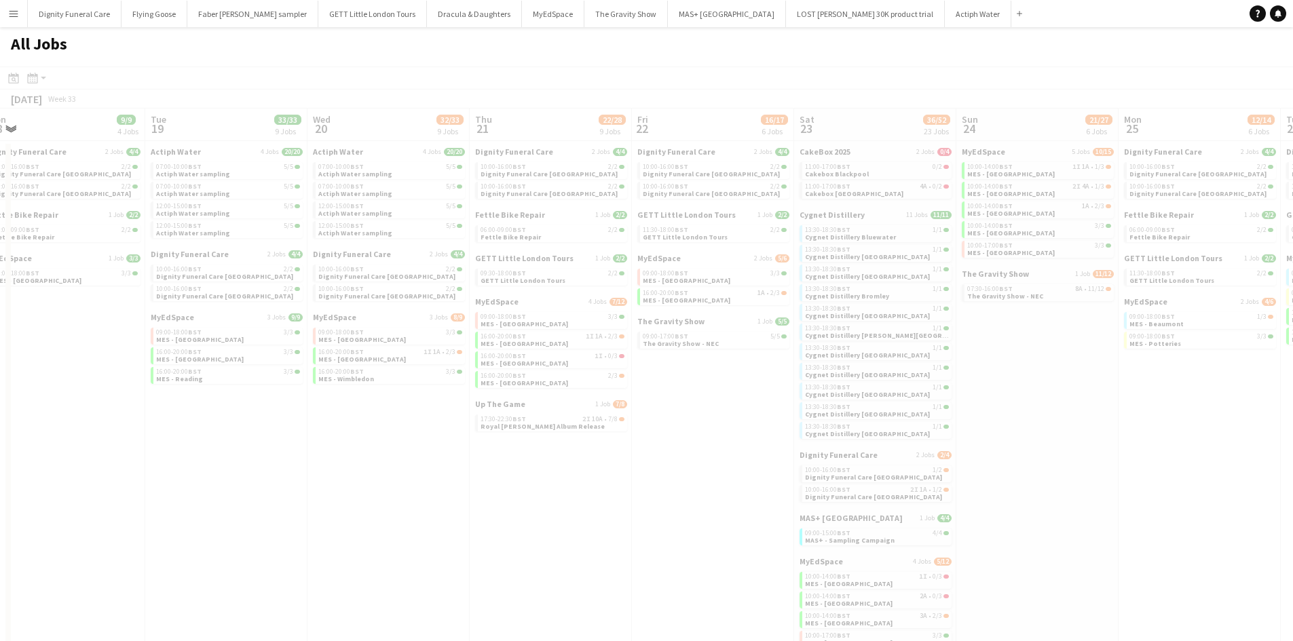
scroll to position [0, 373]
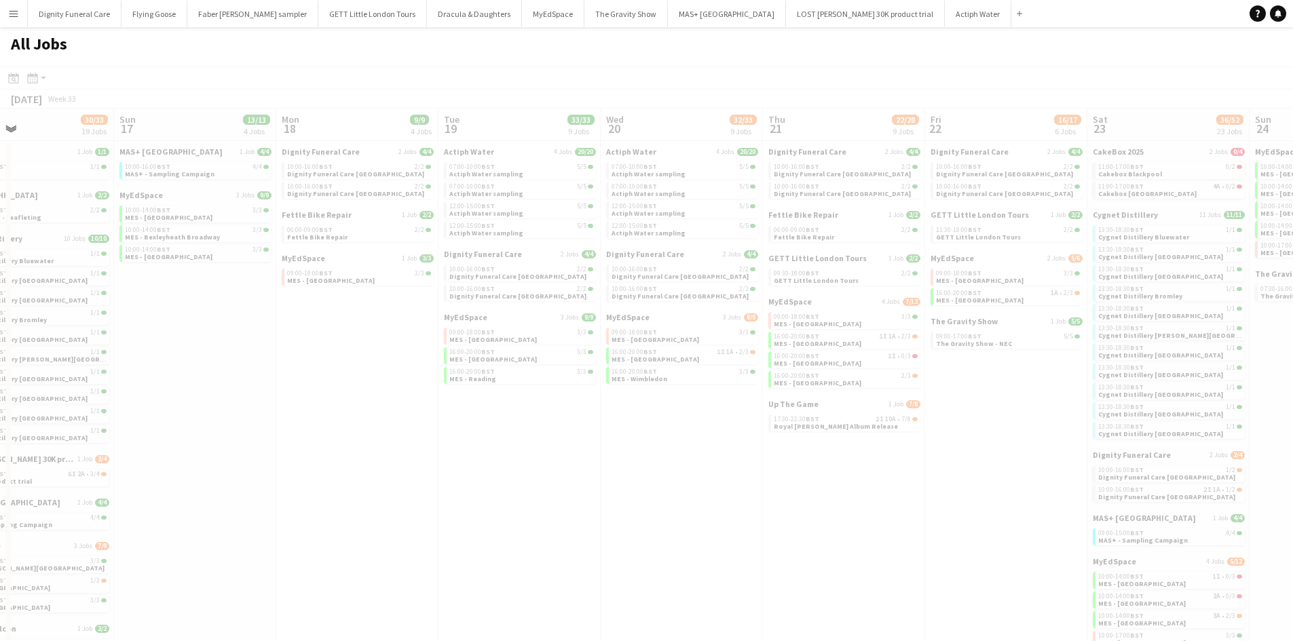
drag, startPoint x: 1091, startPoint y: 519, endPoint x: 915, endPoint y: 515, distance: 175.8
click at [915, 515] on app-all-jobs "All Jobs Date picker [DATE] [DATE] [DATE] M [DATE] T [DATE] W [DATE] T [DATE] F…" at bounding box center [646, 419] width 1293 height 784
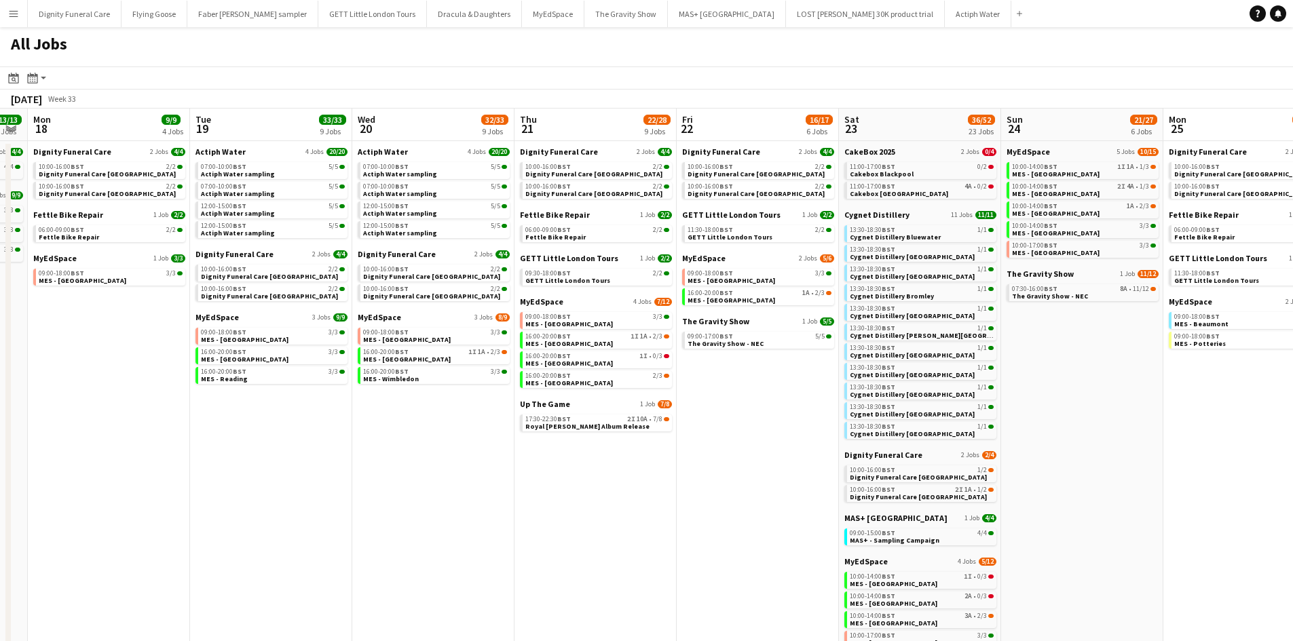
scroll to position [0, 624]
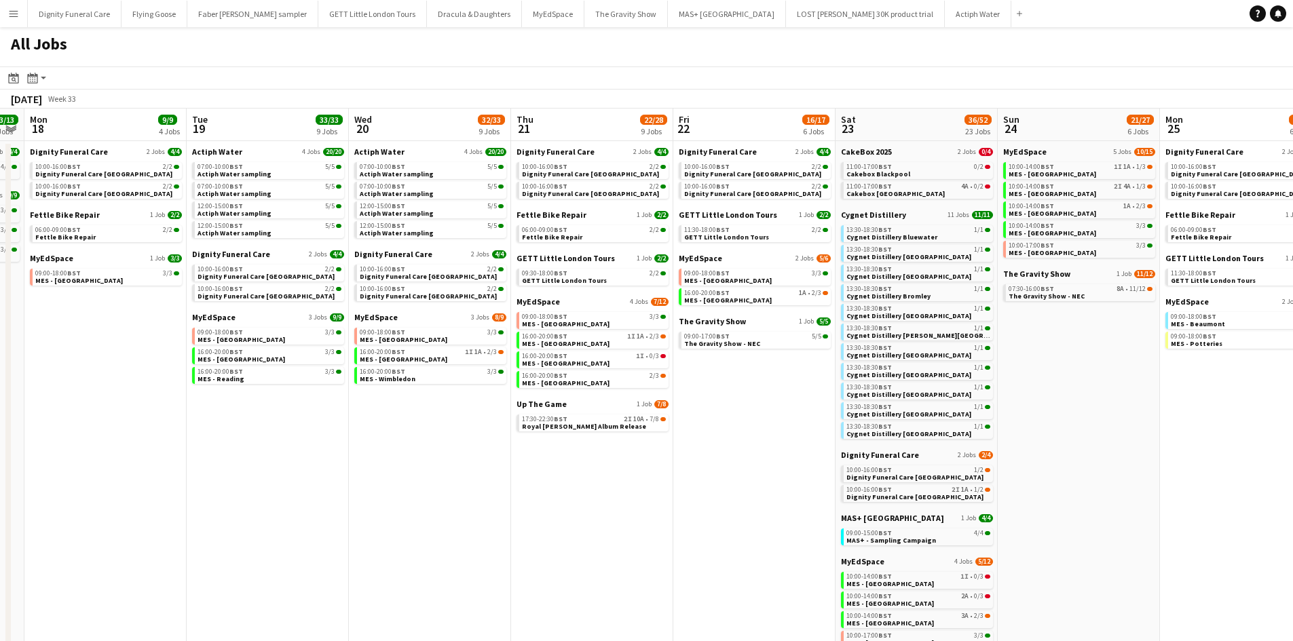
drag, startPoint x: 809, startPoint y: 482, endPoint x: 562, endPoint y: 467, distance: 247.5
click at [562, 467] on app-calendar-viewport "Thu 14 11/12 4 Jobs Fri 15 3/4 1 Job Sat 16 30/33 19 Jobs Sun 17 13/13 4 Jobs M…" at bounding box center [646, 496] width 1293 height 775
click at [765, 389] on app-date-cell "Dignity Funeral Care 2 Jobs 4/4 10:00-16:00 BST 2/2 Dignity Funeral Care Aberde…" at bounding box center [754, 512] width 162 height 743
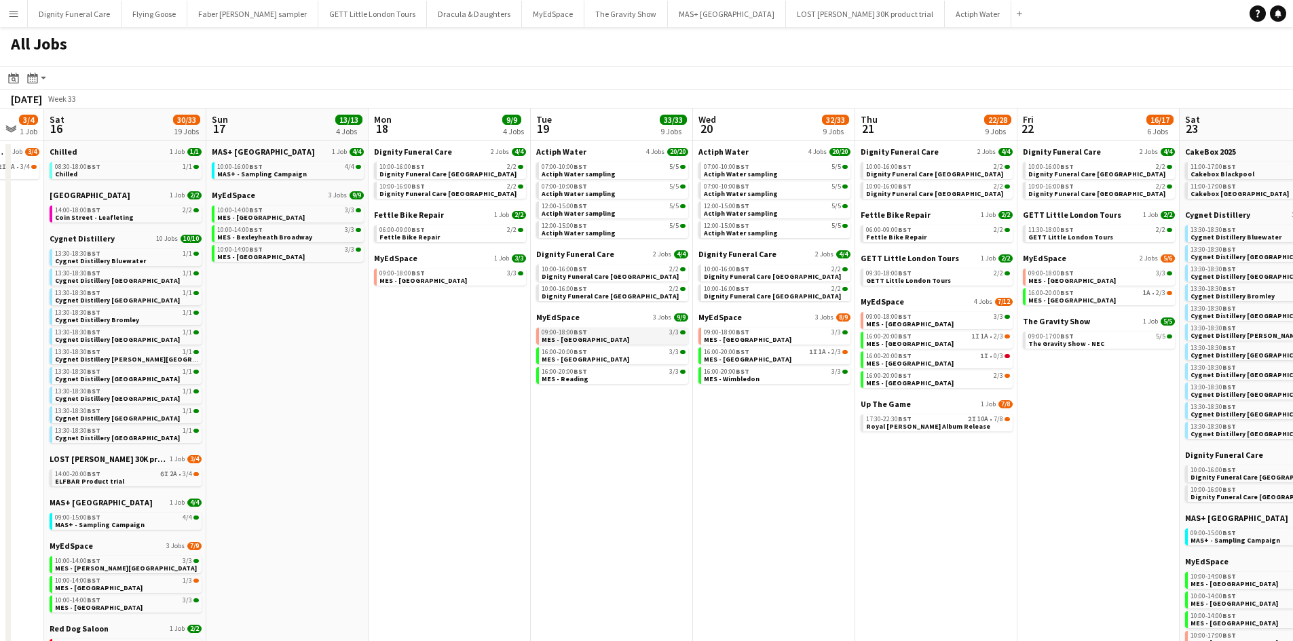
drag, startPoint x: 483, startPoint y: 364, endPoint x: 1165, endPoint y: 337, distance: 682.0
click at [1218, 329] on app-calendar-viewport "Thu 14 11/12 4 Jobs Fri 15 3/4 1 Job Sat 16 30/33 19 Jobs Sun 17 13/13 4 Jobs M…" at bounding box center [646, 496] width 1293 height 775
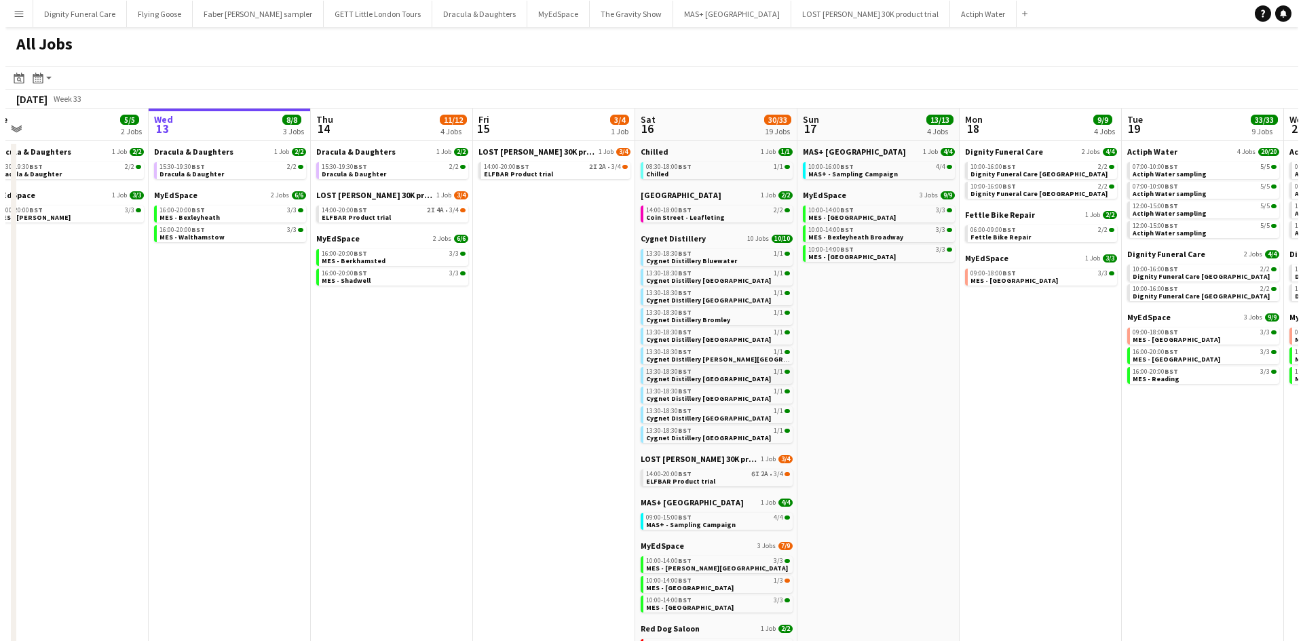
scroll to position [0, 384]
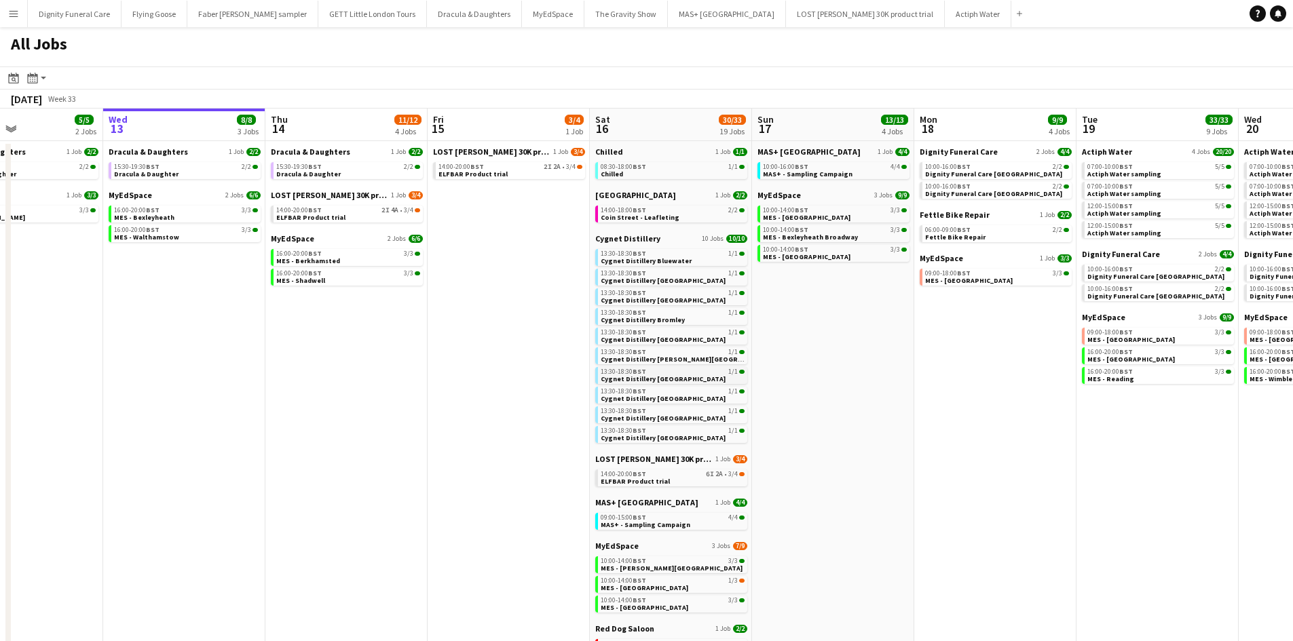
drag, startPoint x: 749, startPoint y: 373, endPoint x: 867, endPoint y: 373, distance: 118.8
click at [871, 373] on app-calendar-viewport "Sun 10 15/18 7 Jobs Mon 11 Tue 12 5/5 2 Jobs Wed 13 8/8 3 Jobs Thu 14 11/12 4 J…" at bounding box center [646, 496] width 1293 height 775
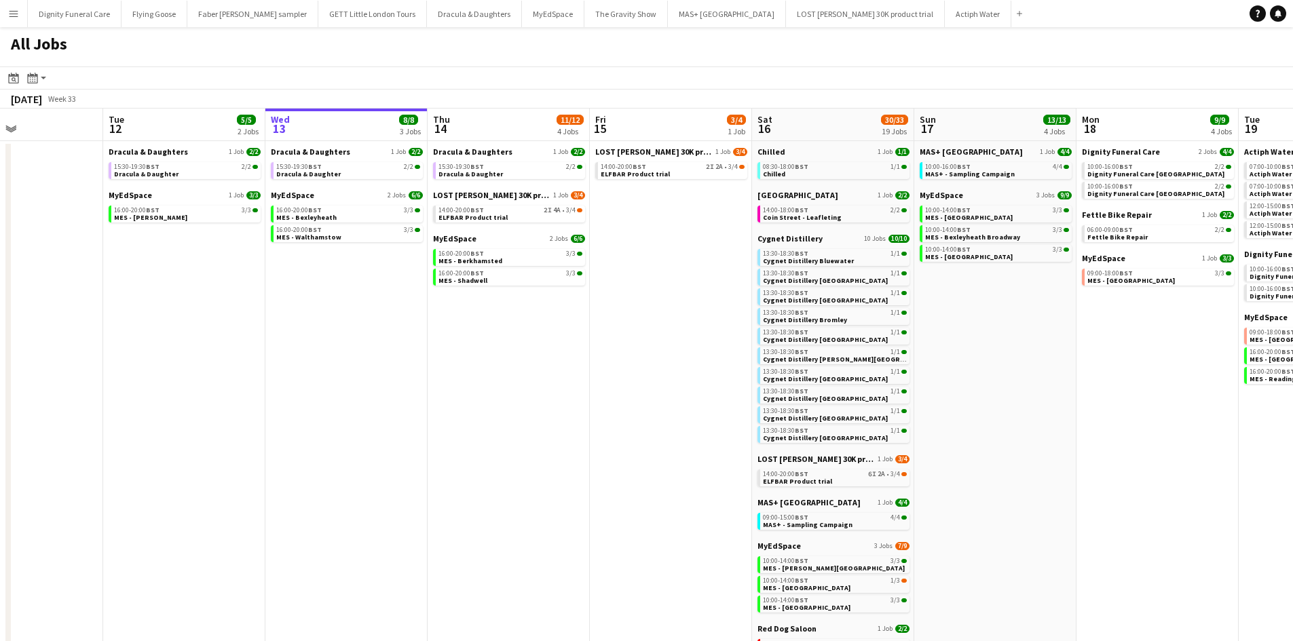
click at [11, 12] on app-icon "Menu" at bounding box center [13, 13] width 11 height 11
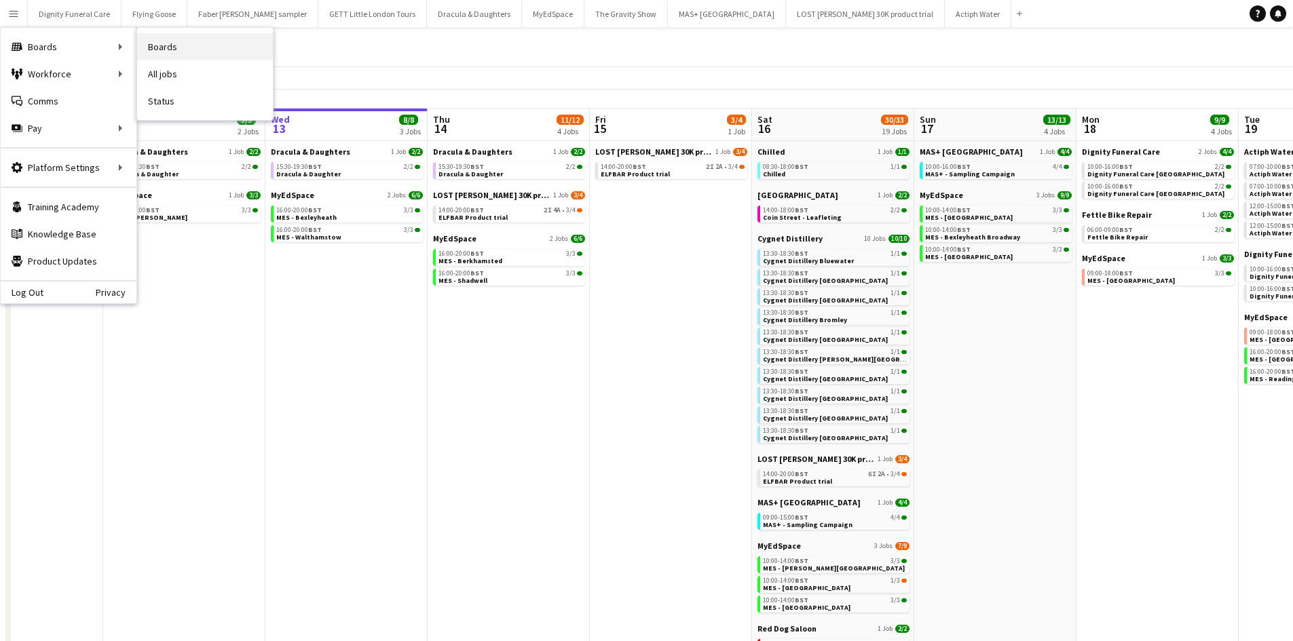
click at [165, 45] on link "Boards" at bounding box center [205, 46] width 136 height 27
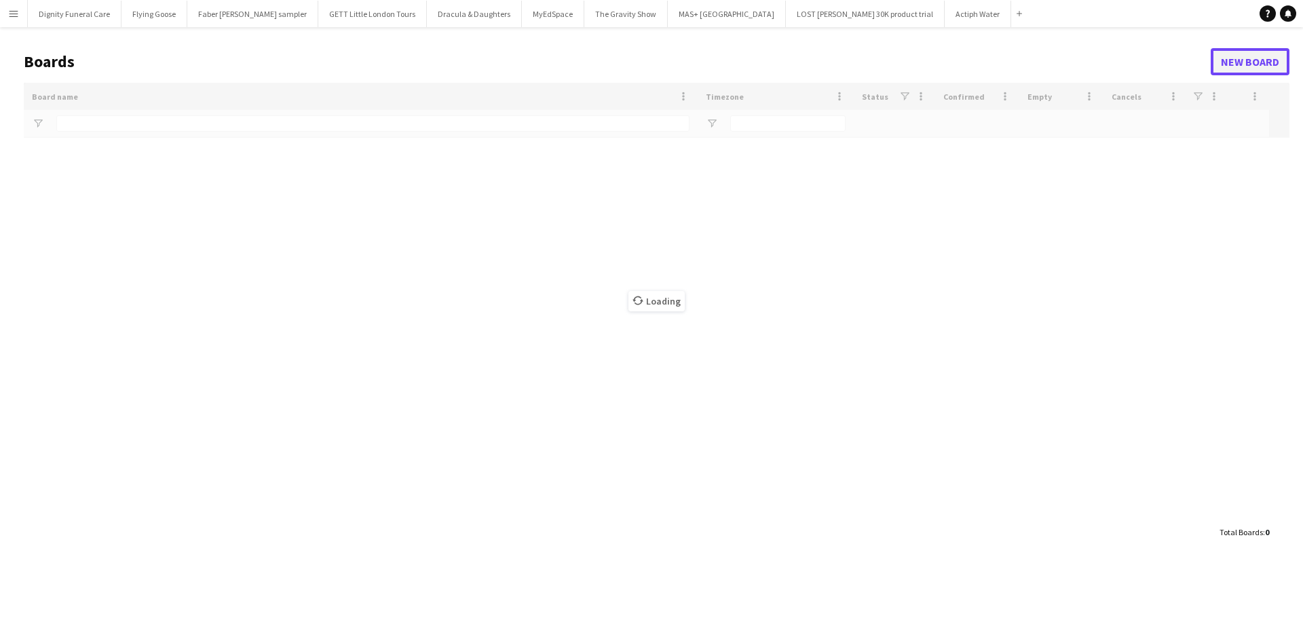
click at [1262, 60] on link "New Board" at bounding box center [1250, 61] width 79 height 27
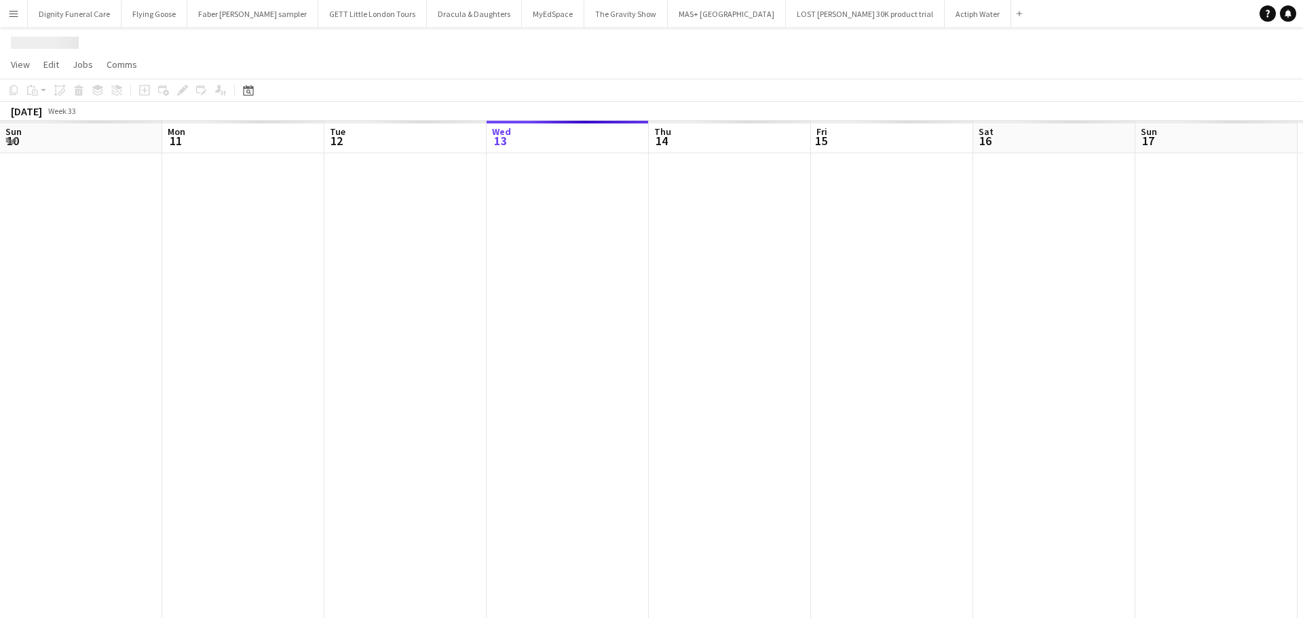
scroll to position [0, 324]
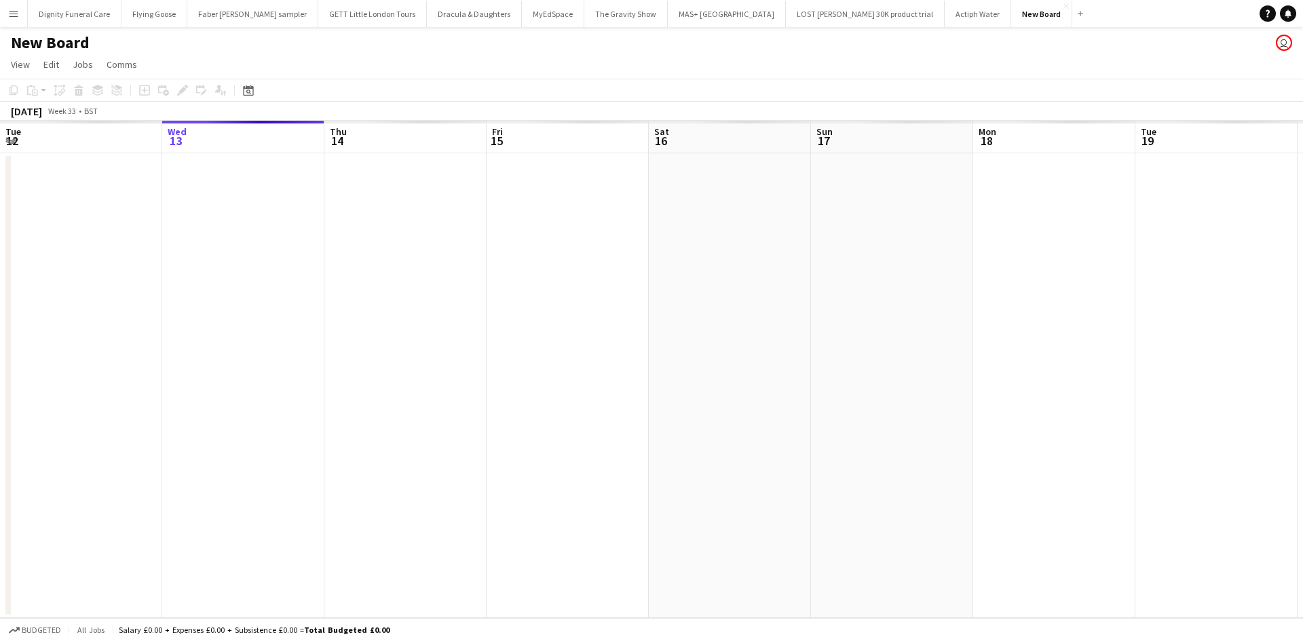
click at [557, 185] on app-date-cell at bounding box center [568, 385] width 162 height 465
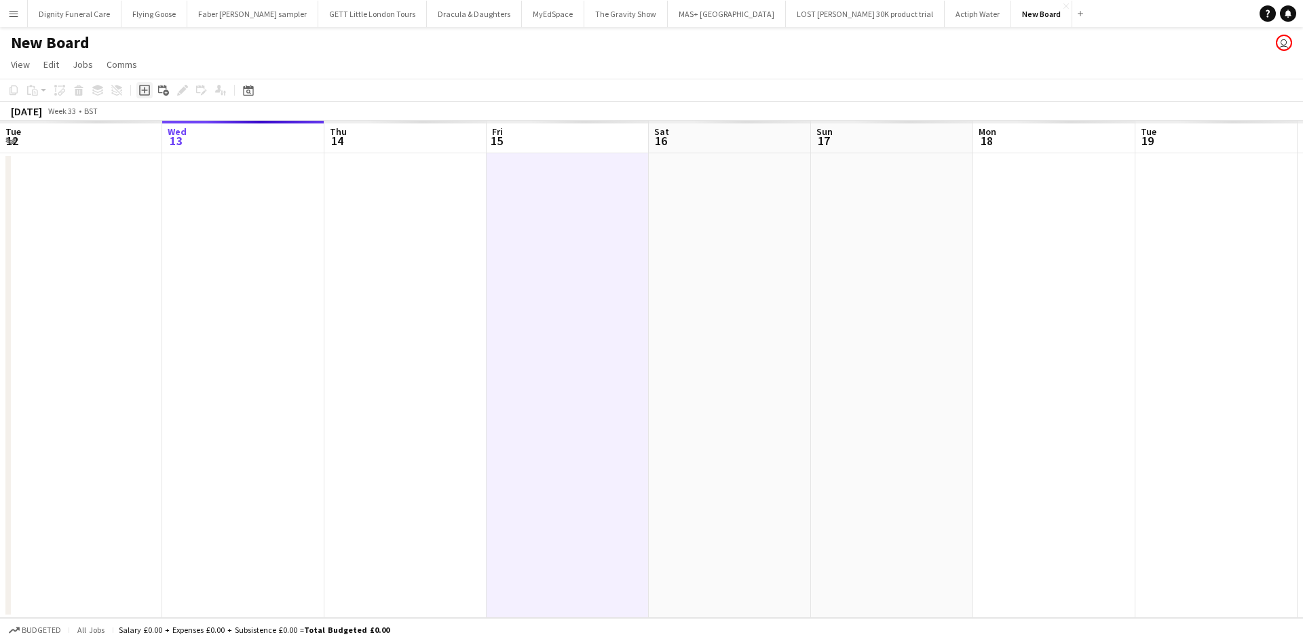
click at [143, 86] on icon at bounding box center [144, 90] width 11 height 11
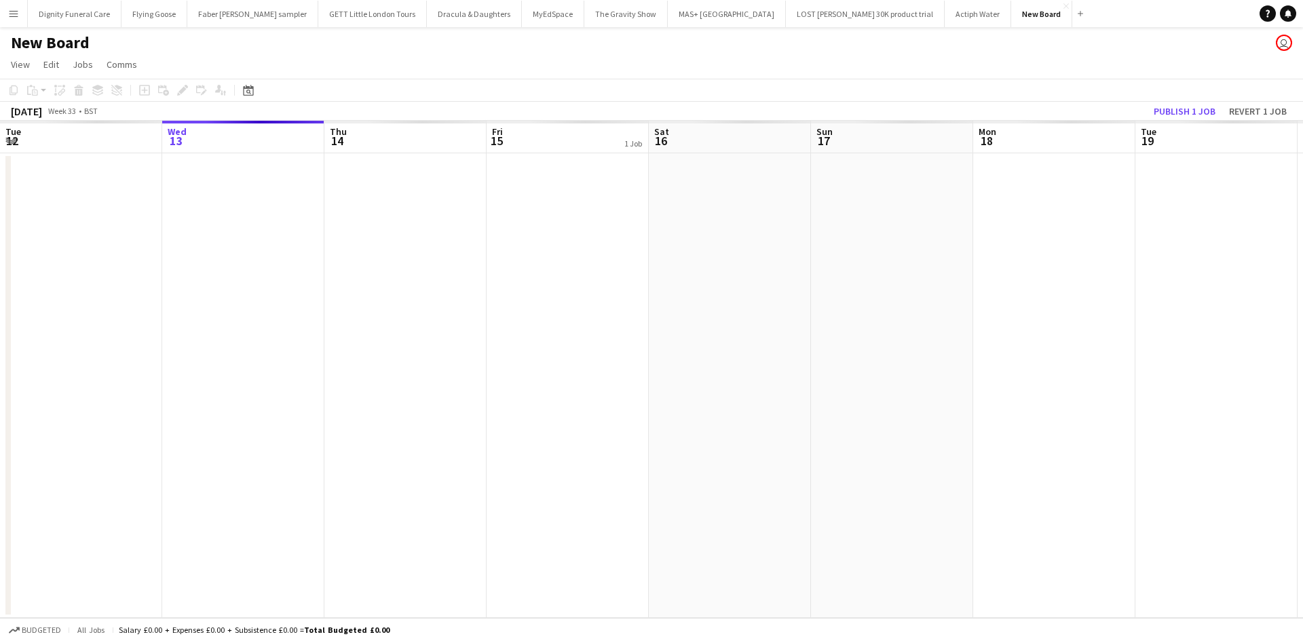
click at [548, 176] on app-date-cell at bounding box center [568, 385] width 162 height 465
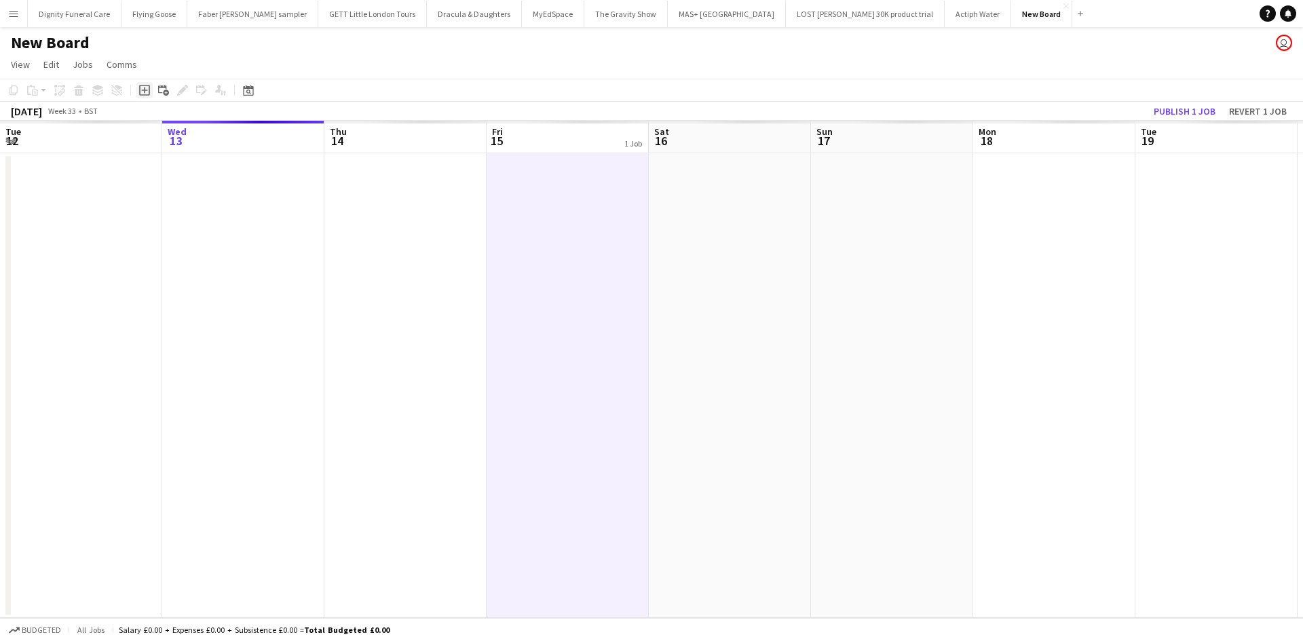
click at [138, 88] on div "Add job" at bounding box center [144, 90] width 16 height 16
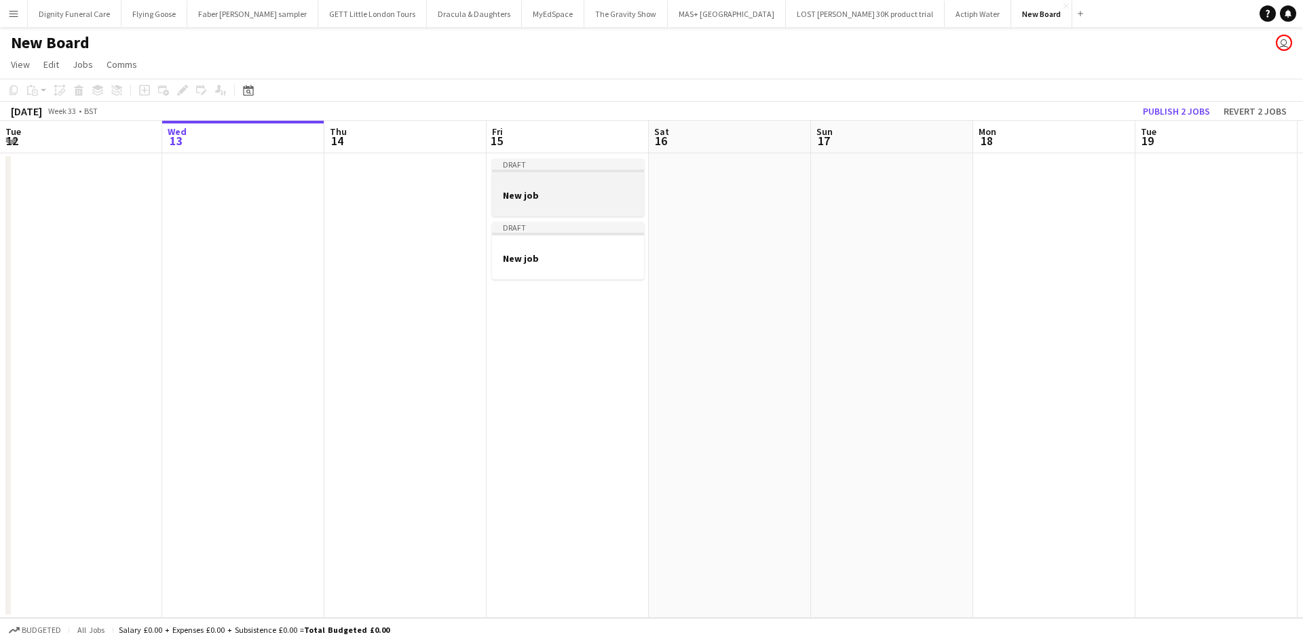
click at [550, 201] on h3 "New job" at bounding box center [568, 195] width 152 height 12
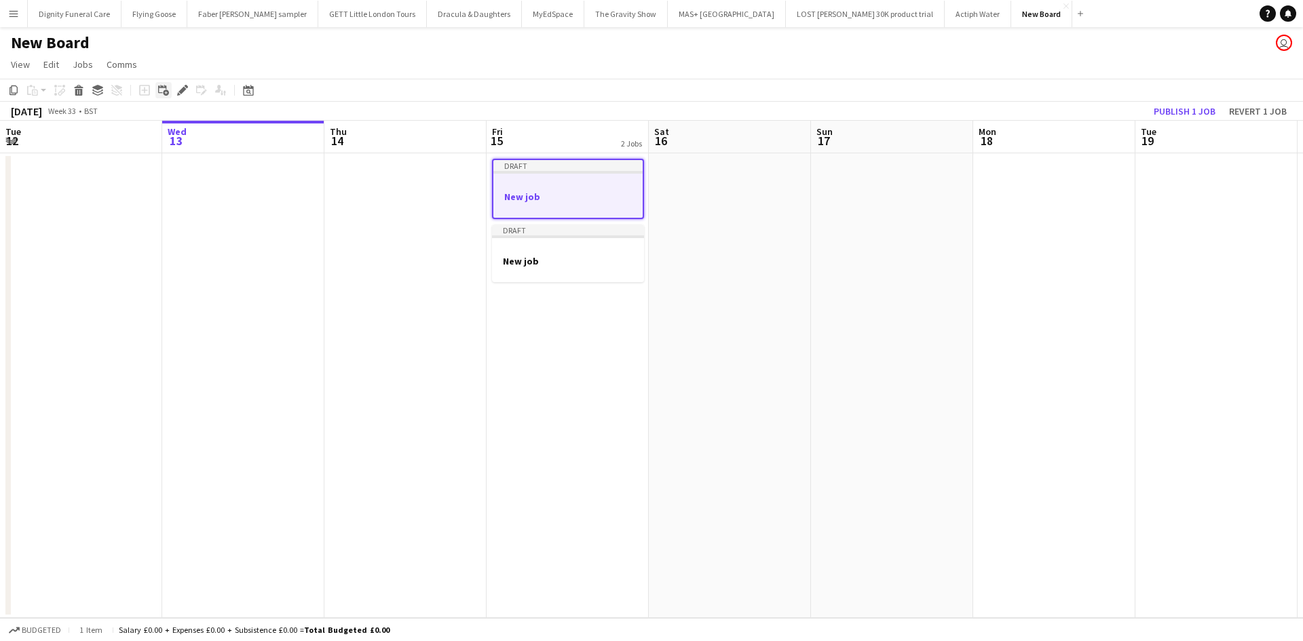
click at [157, 90] on div "Add linked Job" at bounding box center [163, 90] width 16 height 16
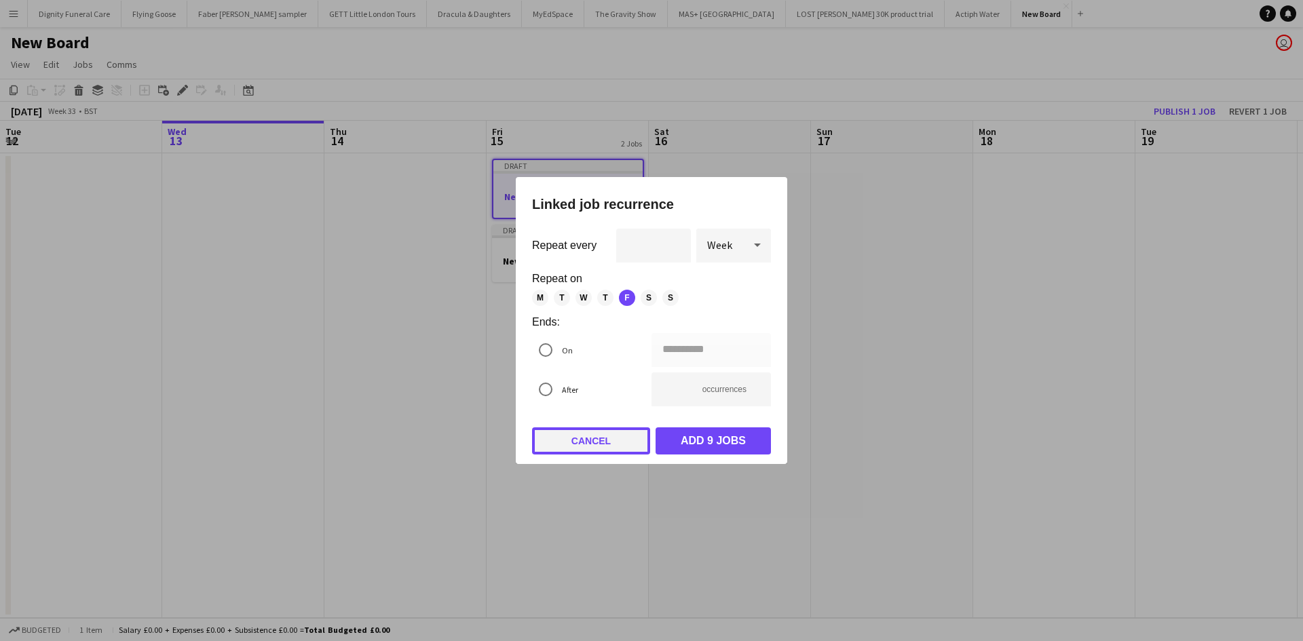
click at [622, 438] on button "Cancel" at bounding box center [591, 441] width 118 height 27
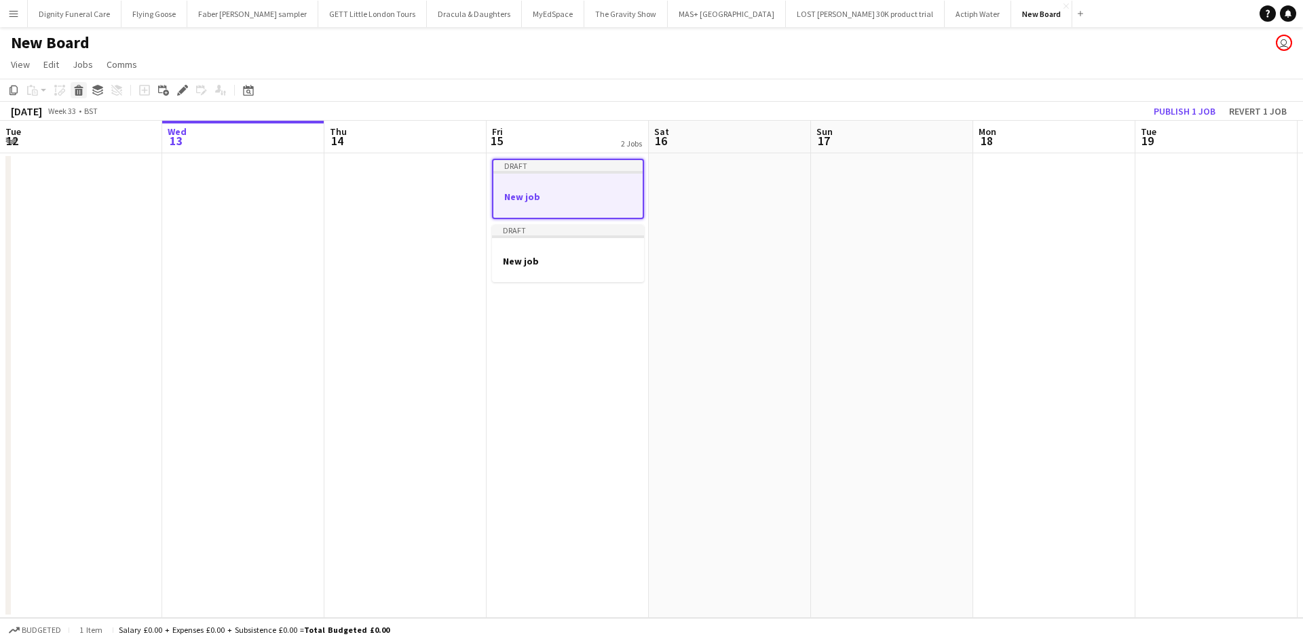
click at [73, 89] on icon "Delete" at bounding box center [78, 90] width 11 height 11
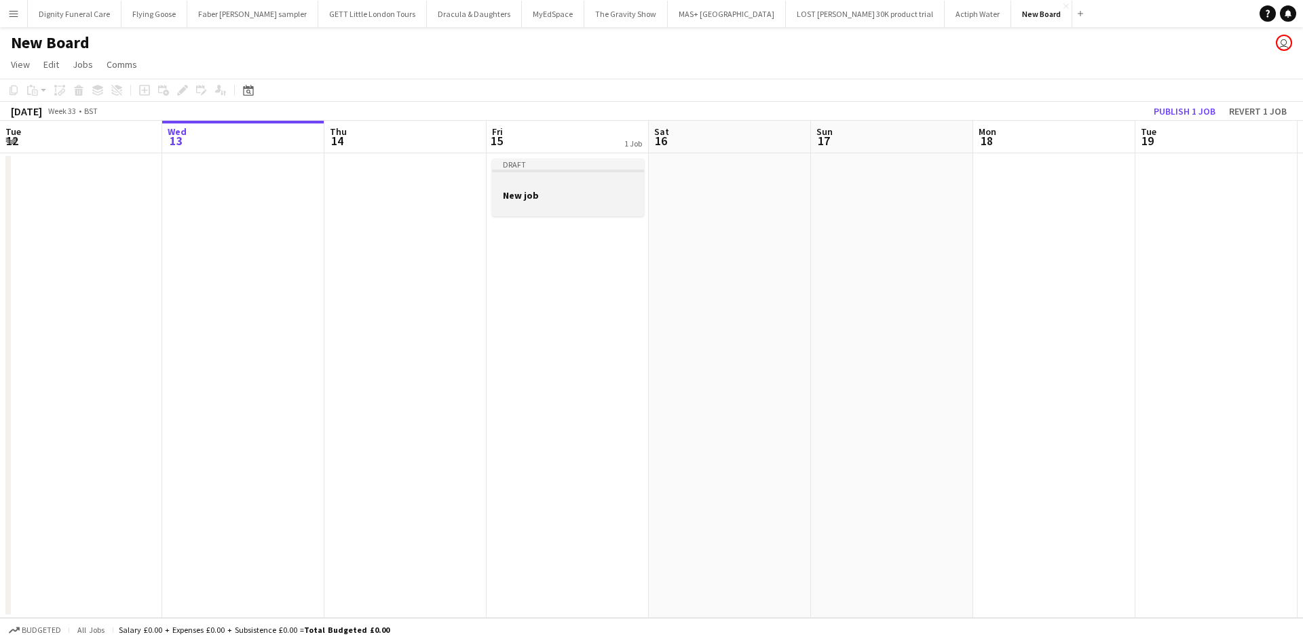
click at [527, 186] on div at bounding box center [568, 183] width 152 height 10
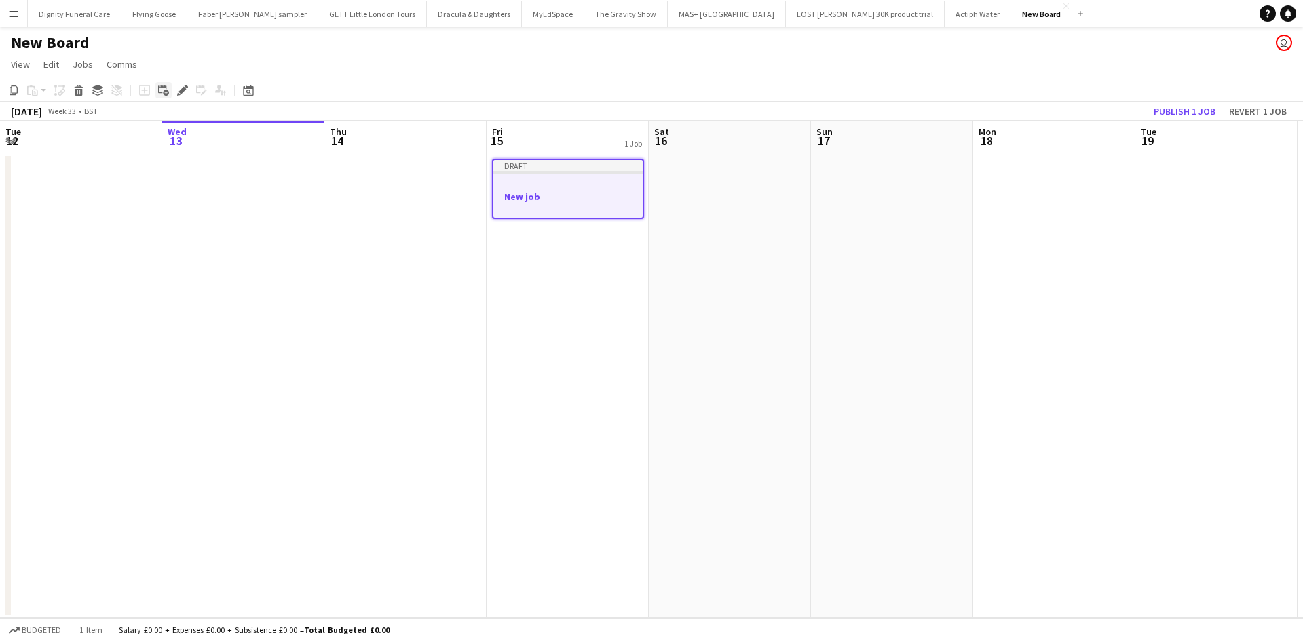
click at [162, 92] on icon "Add linked Job" at bounding box center [163, 90] width 11 height 11
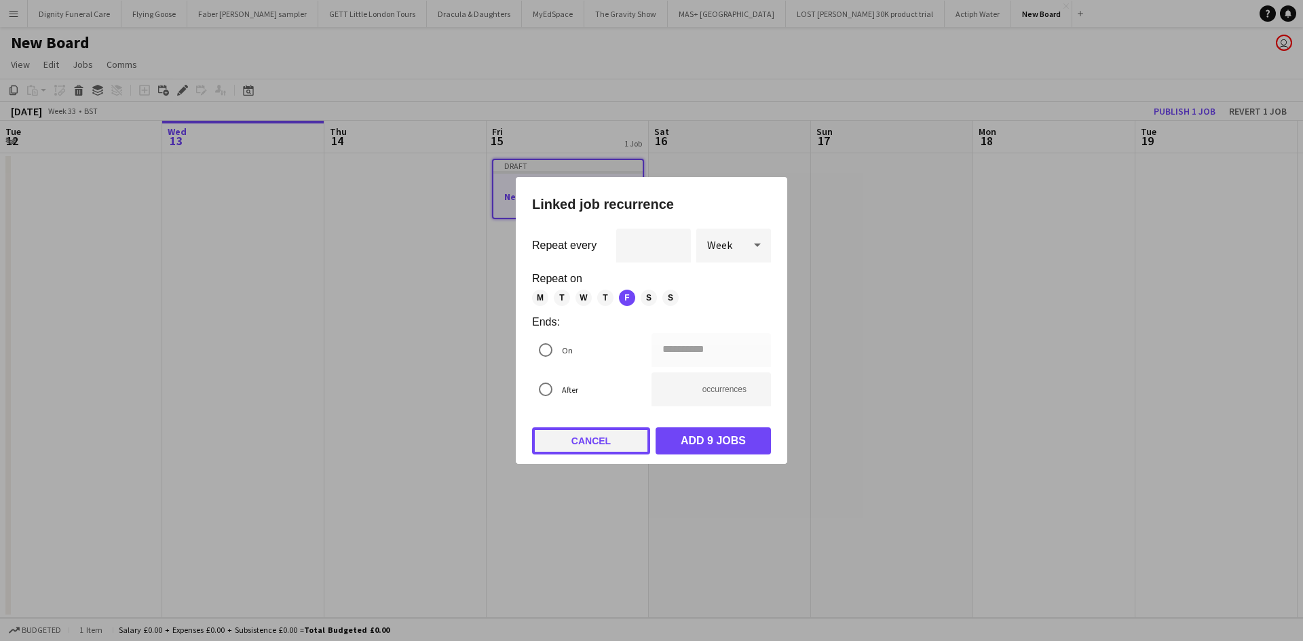
click at [600, 441] on button "Cancel" at bounding box center [591, 441] width 118 height 27
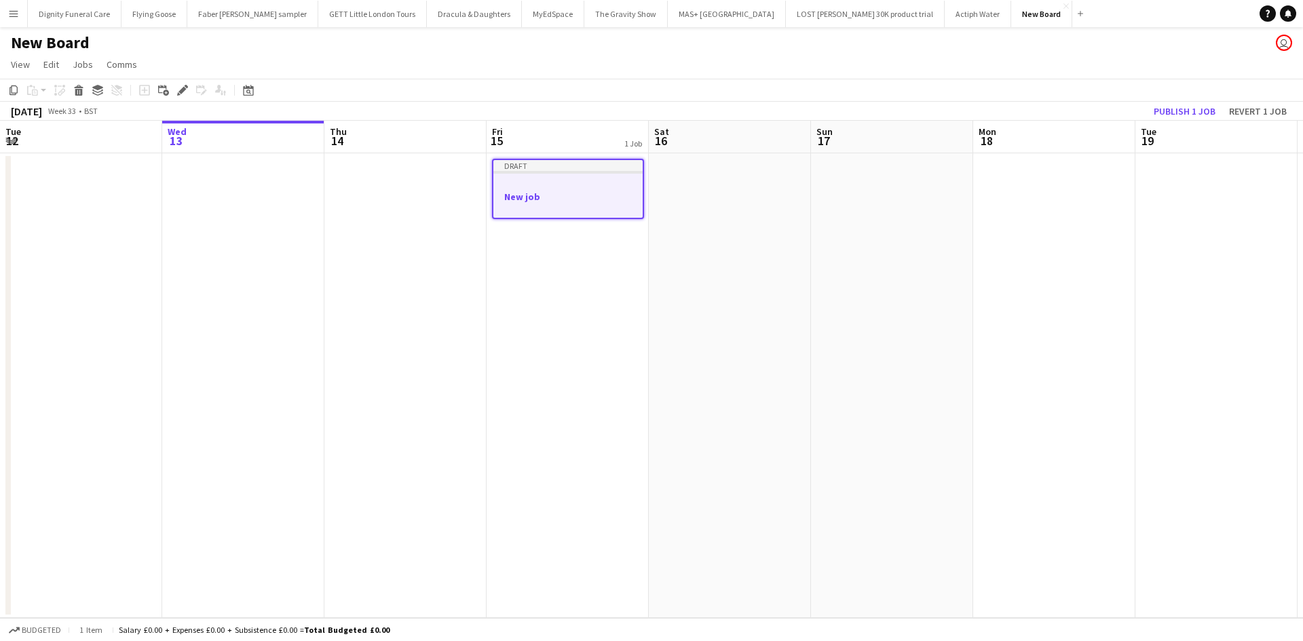
click at [549, 176] on app-job-card "Draft New job" at bounding box center [568, 189] width 152 height 60
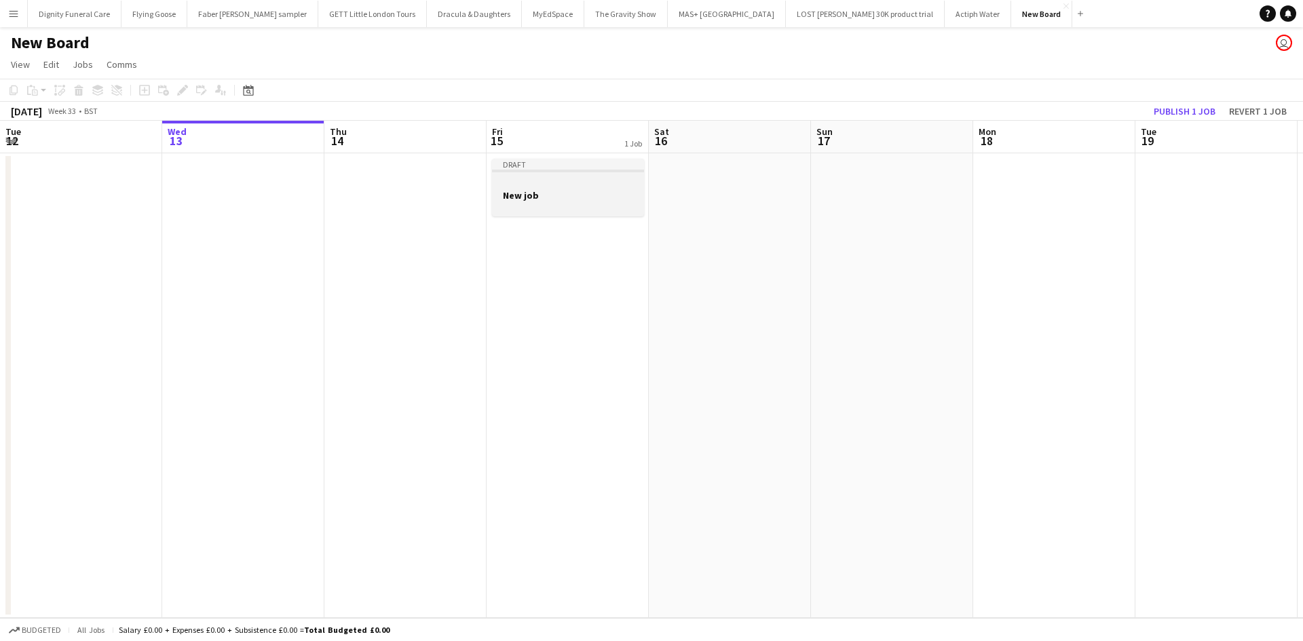
click at [553, 184] on div at bounding box center [568, 183] width 152 height 10
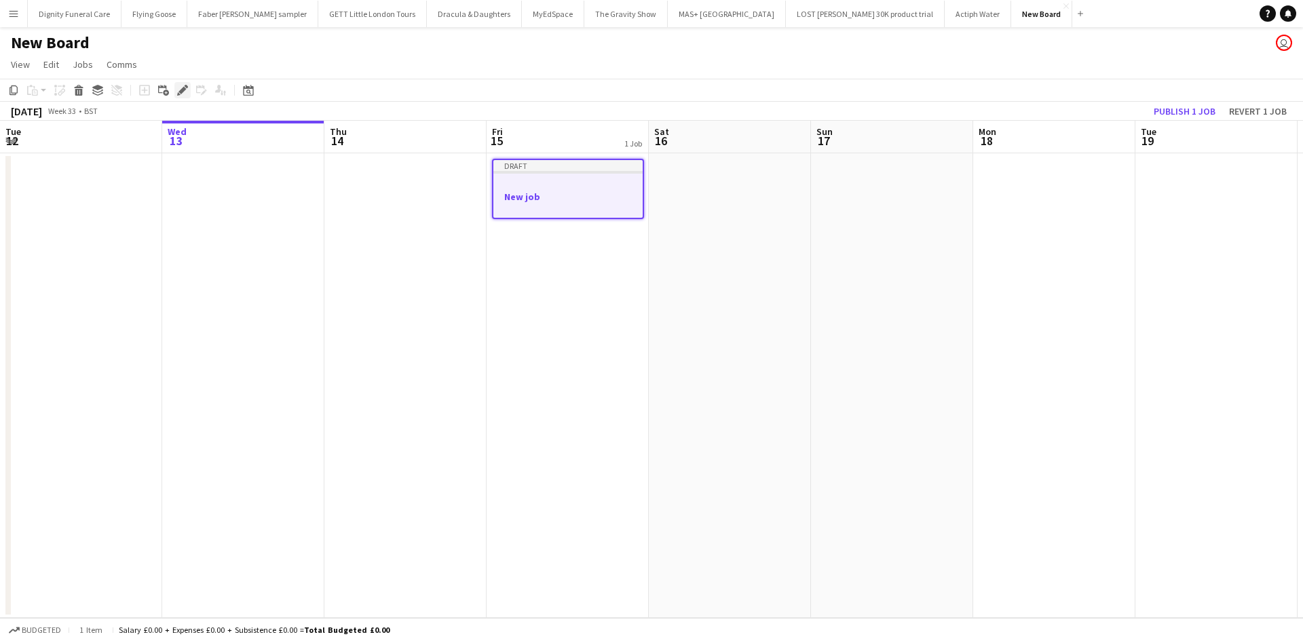
click at [183, 86] on icon "Edit" at bounding box center [182, 90] width 11 height 11
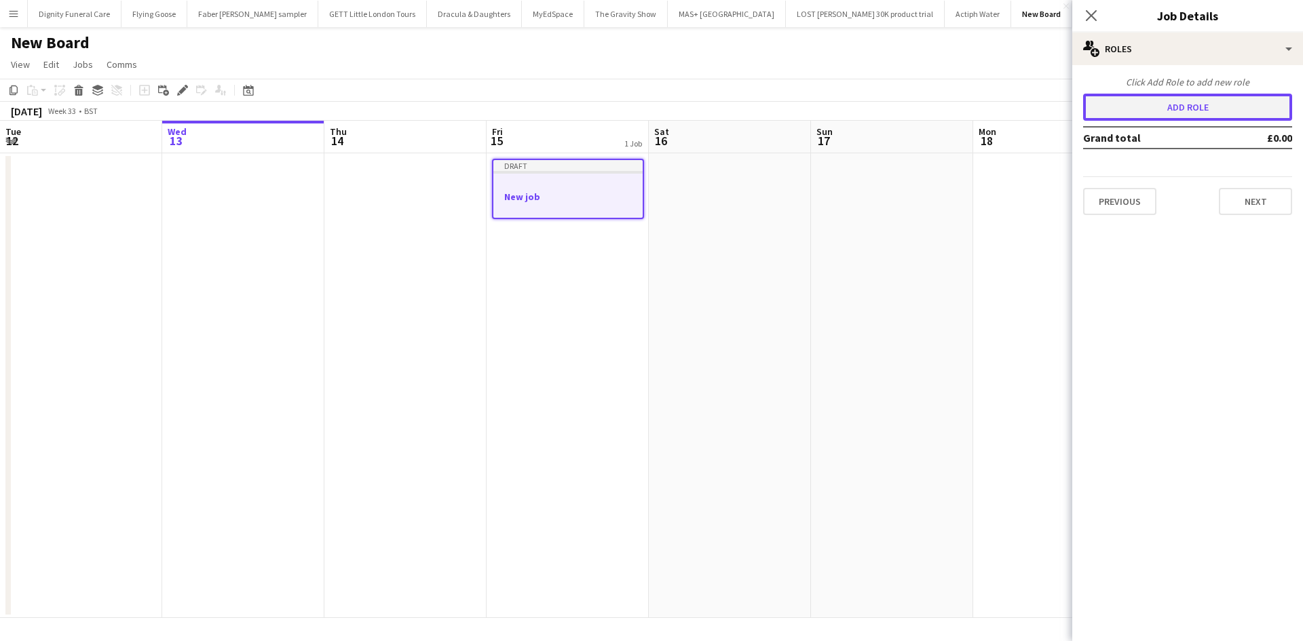
click at [1178, 106] on button "Add role" at bounding box center [1187, 107] width 209 height 27
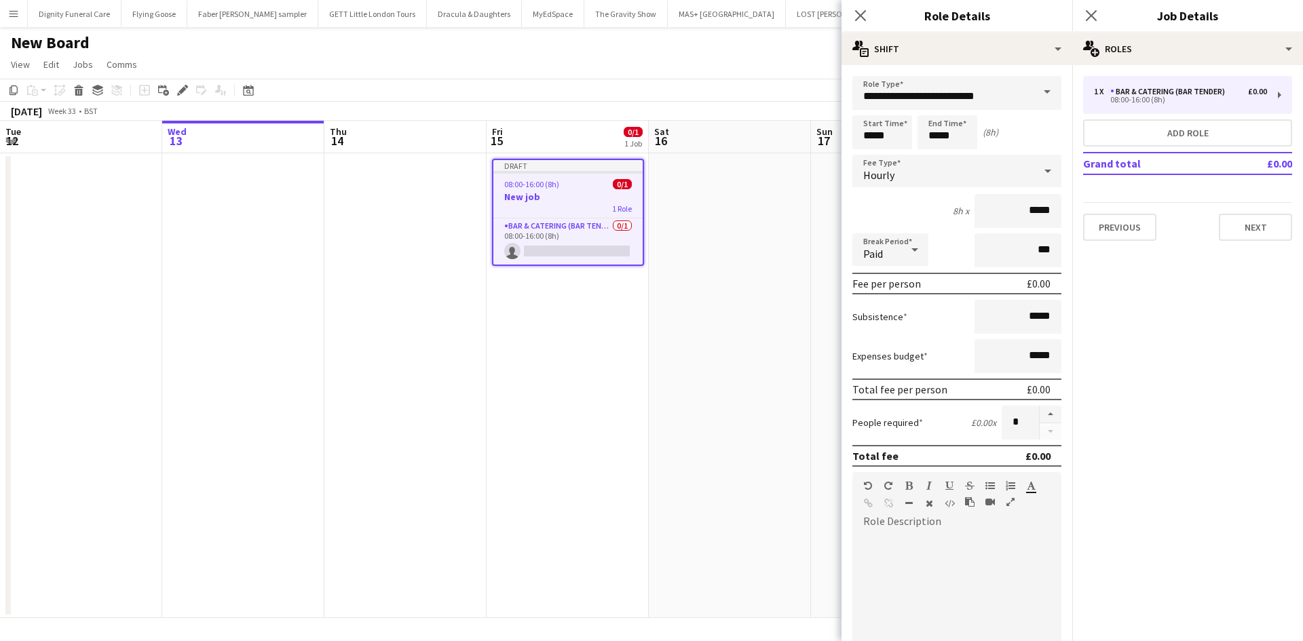
click at [1039, 90] on span at bounding box center [1047, 92] width 29 height 33
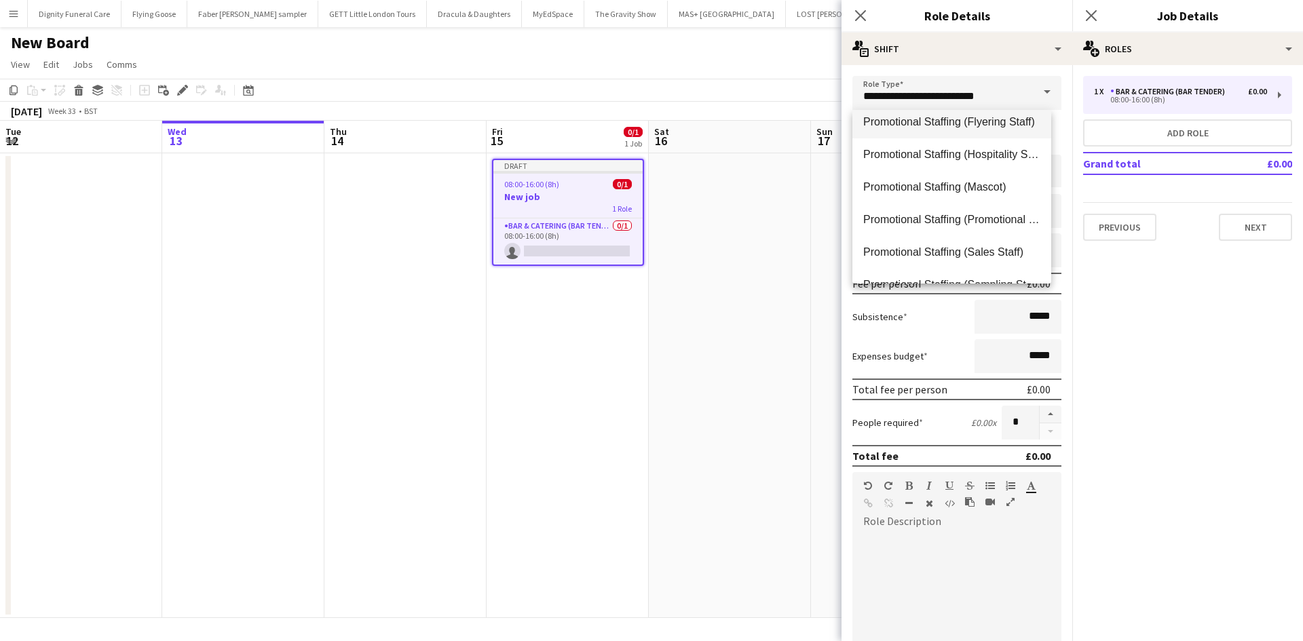
scroll to position [815, 0]
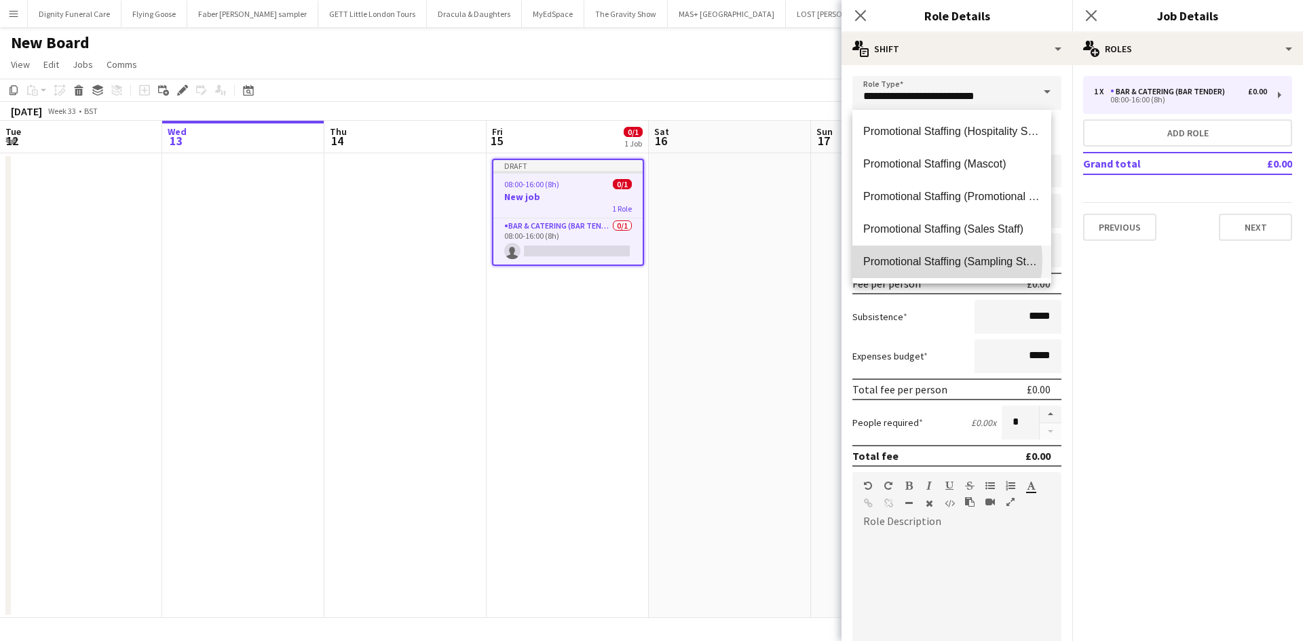
click at [927, 261] on span "Promotional Staffing (Sampling Staff)" at bounding box center [951, 261] width 177 height 13
type input "**********"
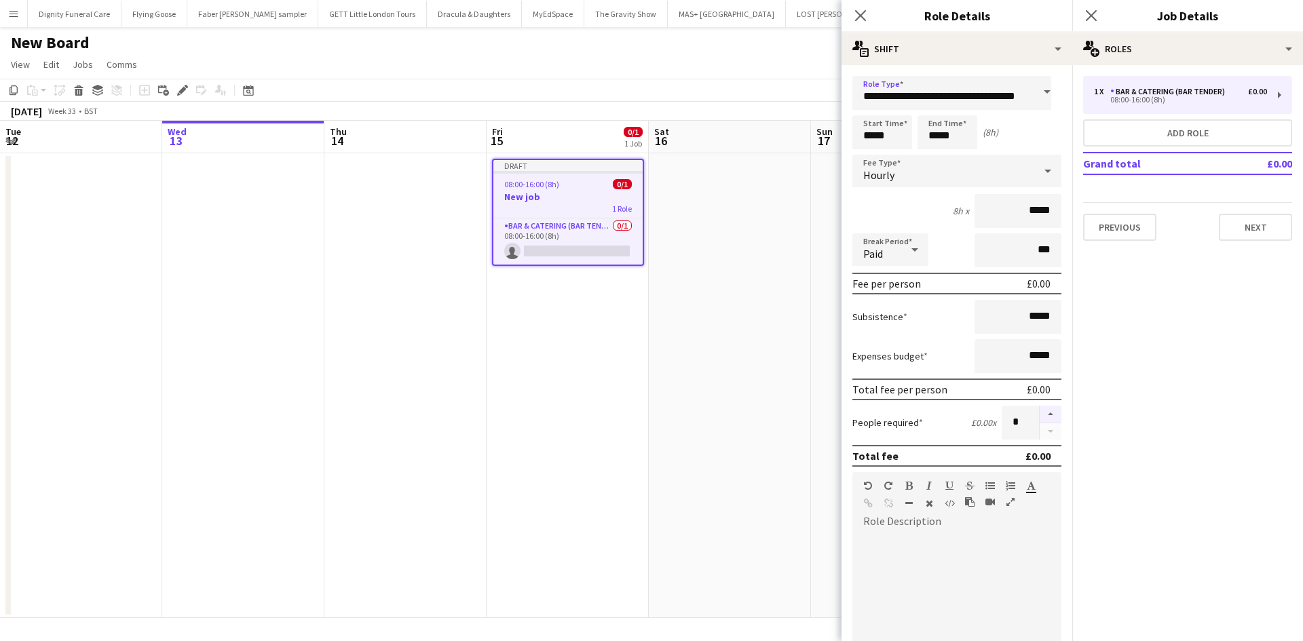
scroll to position [0, 0]
click at [1042, 412] on button "button" at bounding box center [1051, 415] width 22 height 18
type input "*"
click at [901, 136] on input "*****" at bounding box center [883, 132] width 60 height 34
type input "*****"
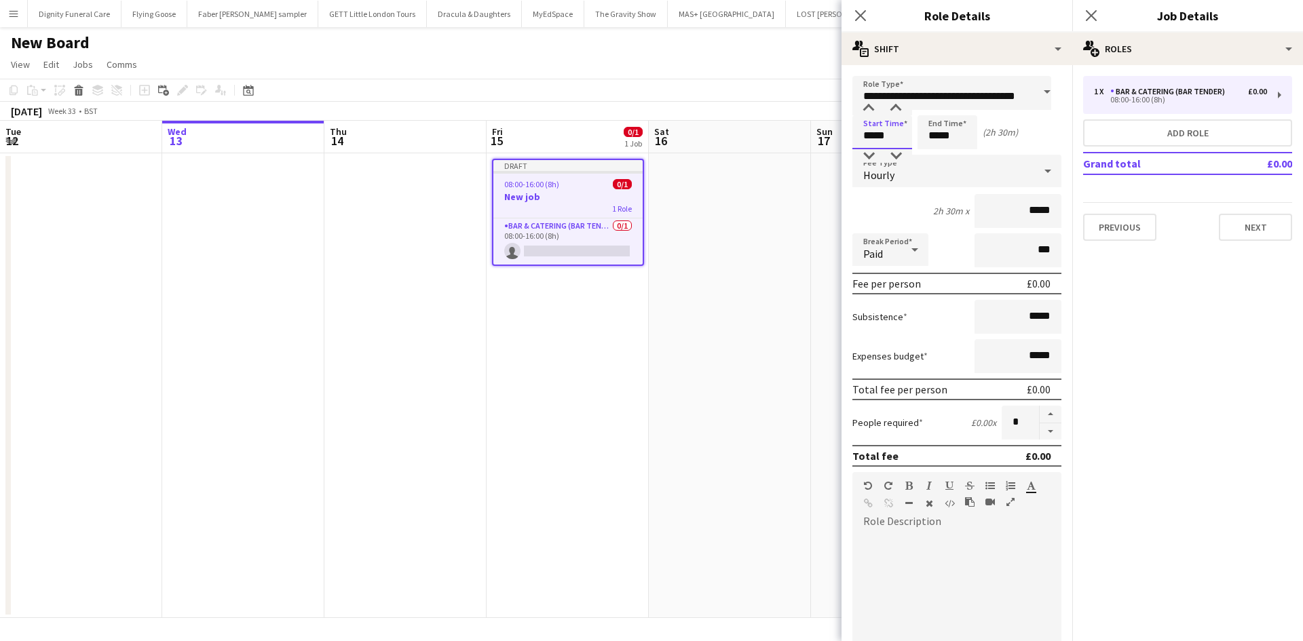
type input "*****"
click at [952, 134] on input "*****" at bounding box center [948, 132] width 60 height 34
type input "*****"
click at [1026, 208] on input "*****" at bounding box center [1018, 211] width 87 height 34
click at [1036, 212] on input "*****" at bounding box center [1018, 211] width 87 height 34
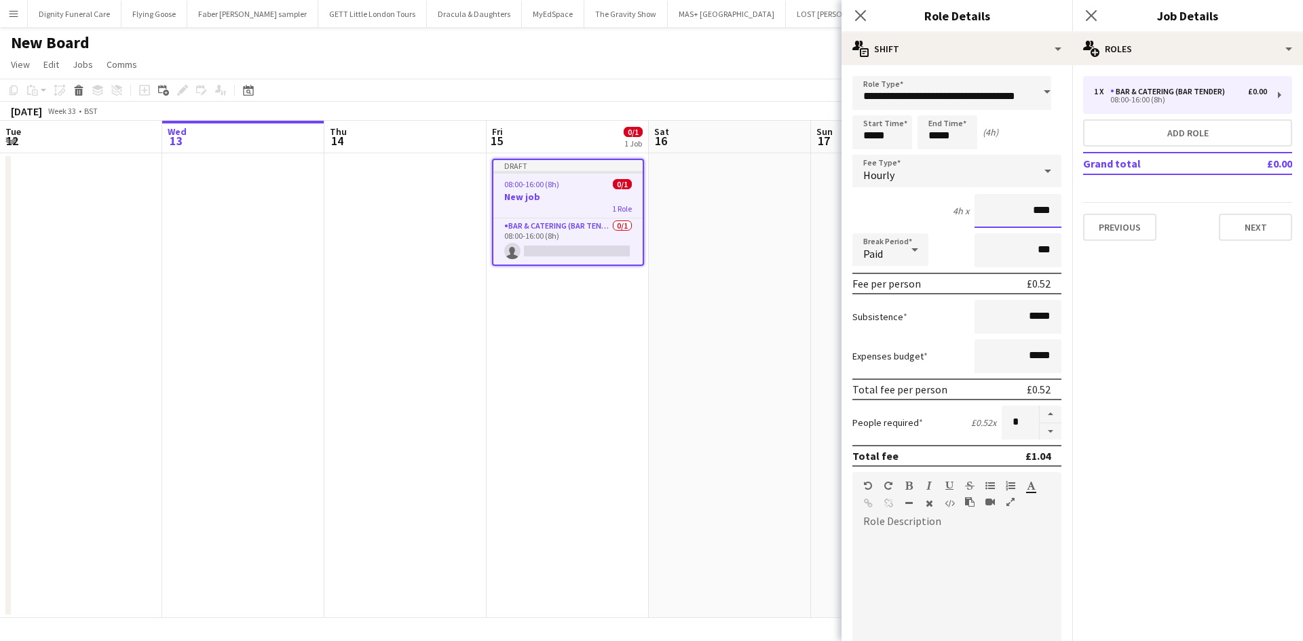
type input "**"
type input "******"
click at [1046, 315] on input "*****" at bounding box center [1018, 317] width 87 height 34
type input "**"
type input "*****"
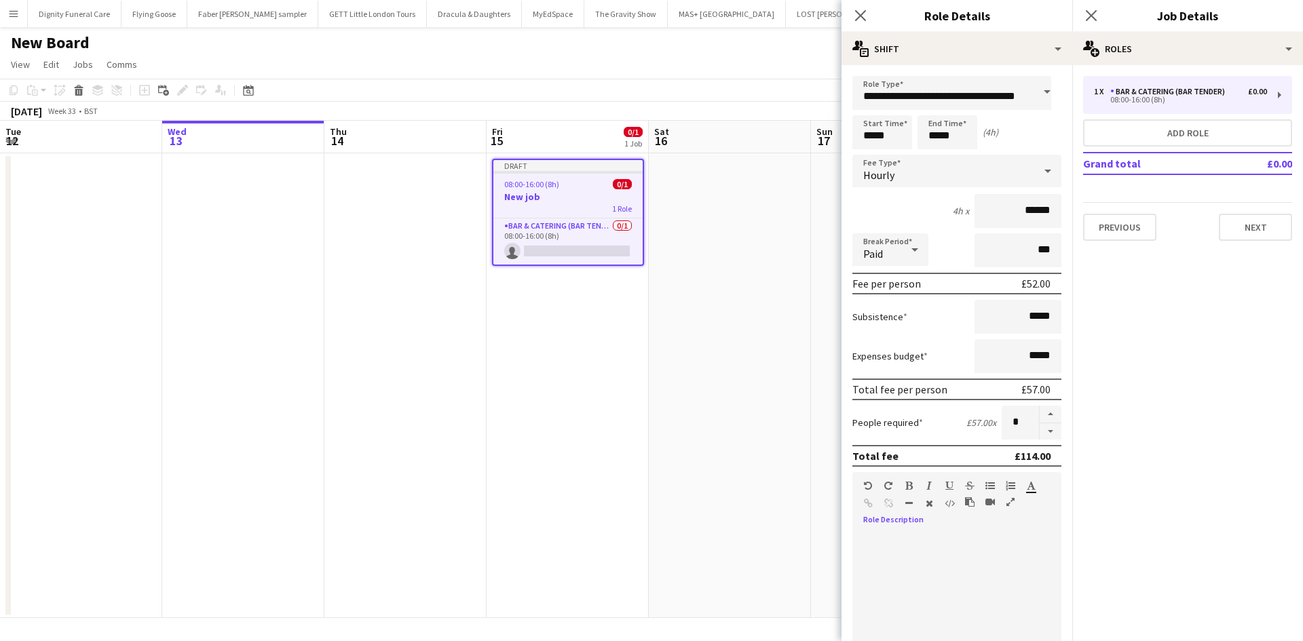
click at [881, 521] on div "default Heading 1 Heading 2 Heading 3 Heading 4 Heading 5 Heading 6 Heading 7 P…" at bounding box center [957, 497] width 209 height 51
paste div
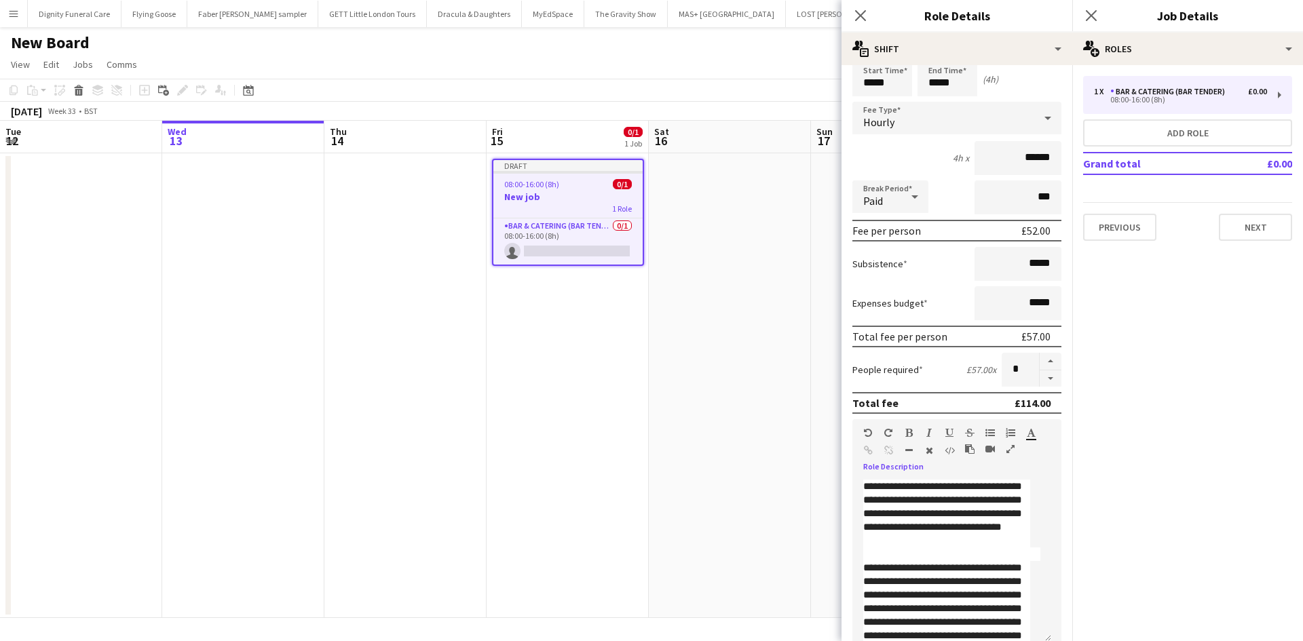
click at [902, 501] on div "**********" at bounding box center [946, 514] width 167 height 68
drag, startPoint x: 905, startPoint y: 512, endPoint x: 866, endPoint y: 512, distance: 38.7
click at [866, 512] on div "**********" at bounding box center [946, 520] width 167 height 81
drag, startPoint x: 1018, startPoint y: 526, endPoint x: 869, endPoint y: 525, distance: 149.3
click at [869, 525] on div "**********" at bounding box center [946, 514] width 167 height 68
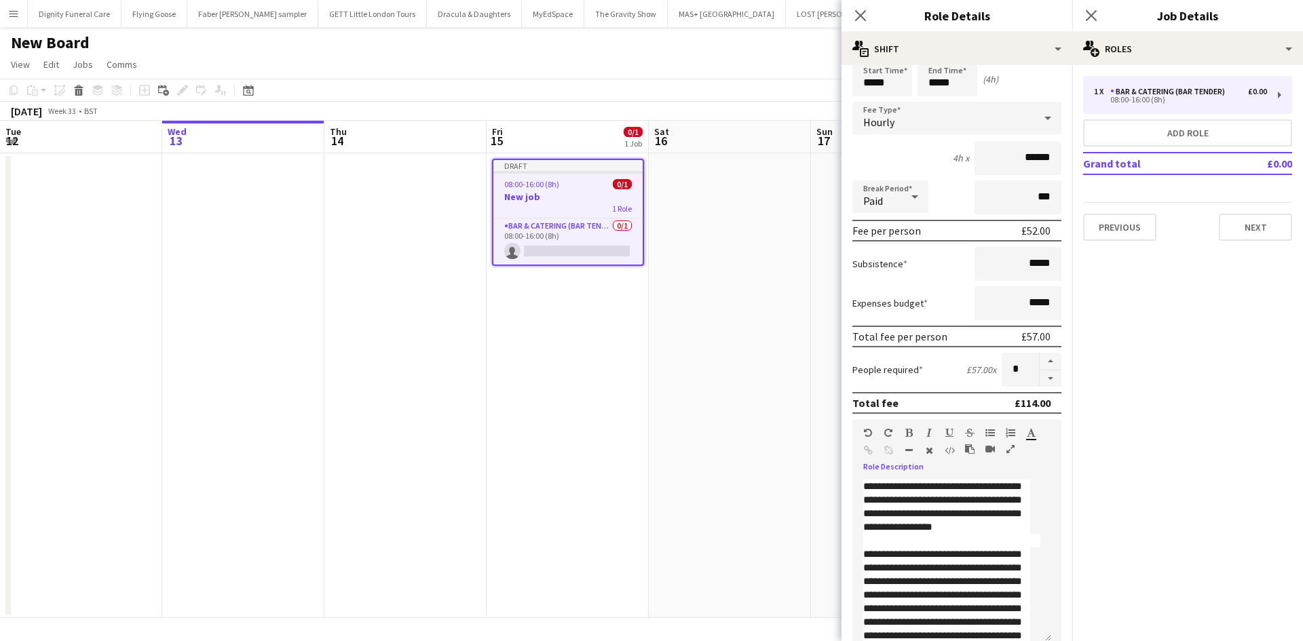
click at [971, 528] on div "**********" at bounding box center [946, 507] width 167 height 54
click at [1011, 527] on div "**********" at bounding box center [946, 507] width 167 height 54
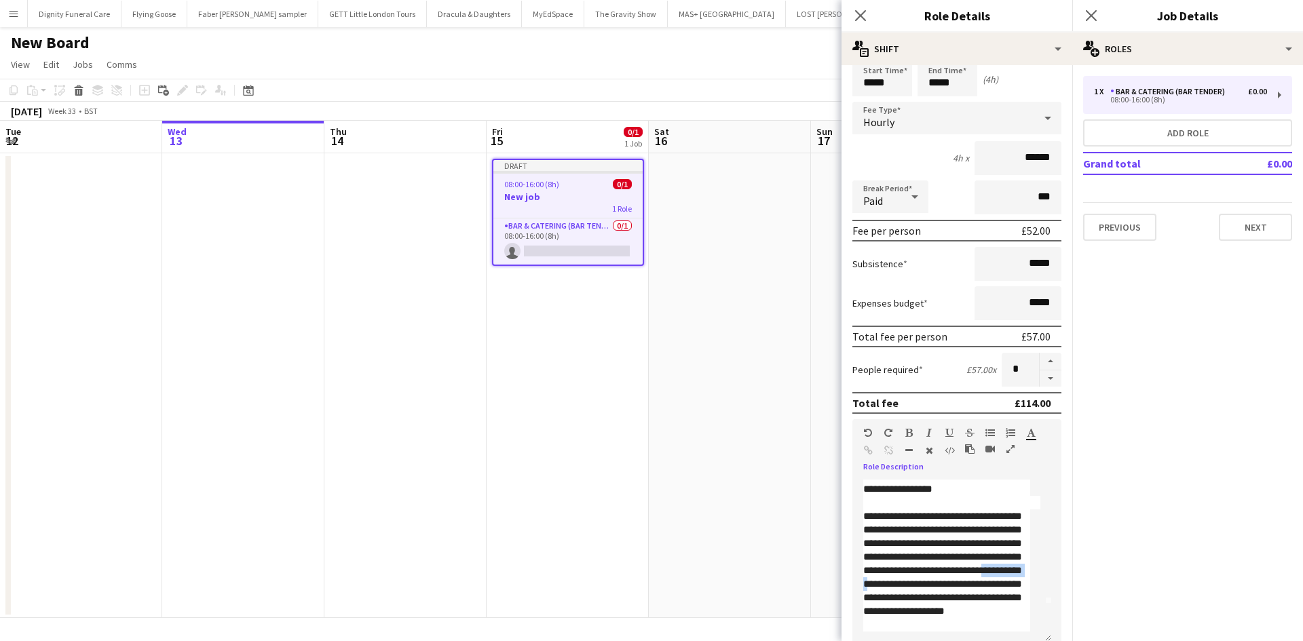
drag, startPoint x: 962, startPoint y: 587, endPoint x: 906, endPoint y: 586, distance: 55.7
click at [906, 586] on div "**********" at bounding box center [946, 571] width 167 height 122
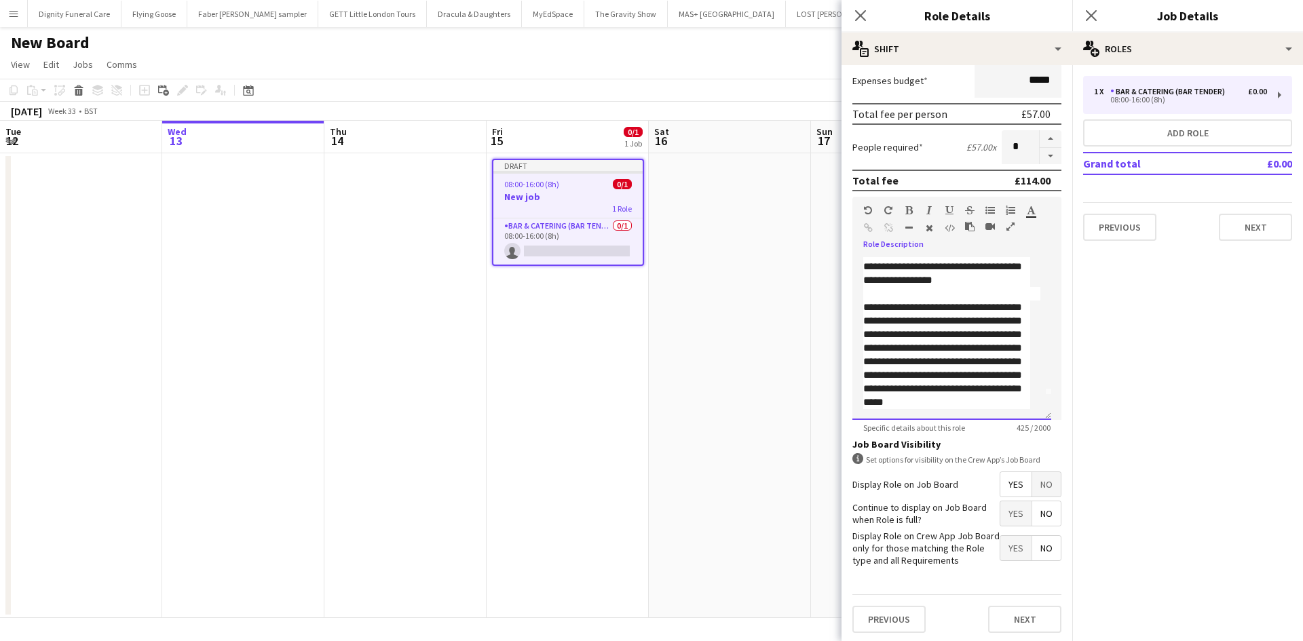
scroll to position [278, 0]
click at [1003, 480] on span "Yes" at bounding box center [1016, 482] width 31 height 24
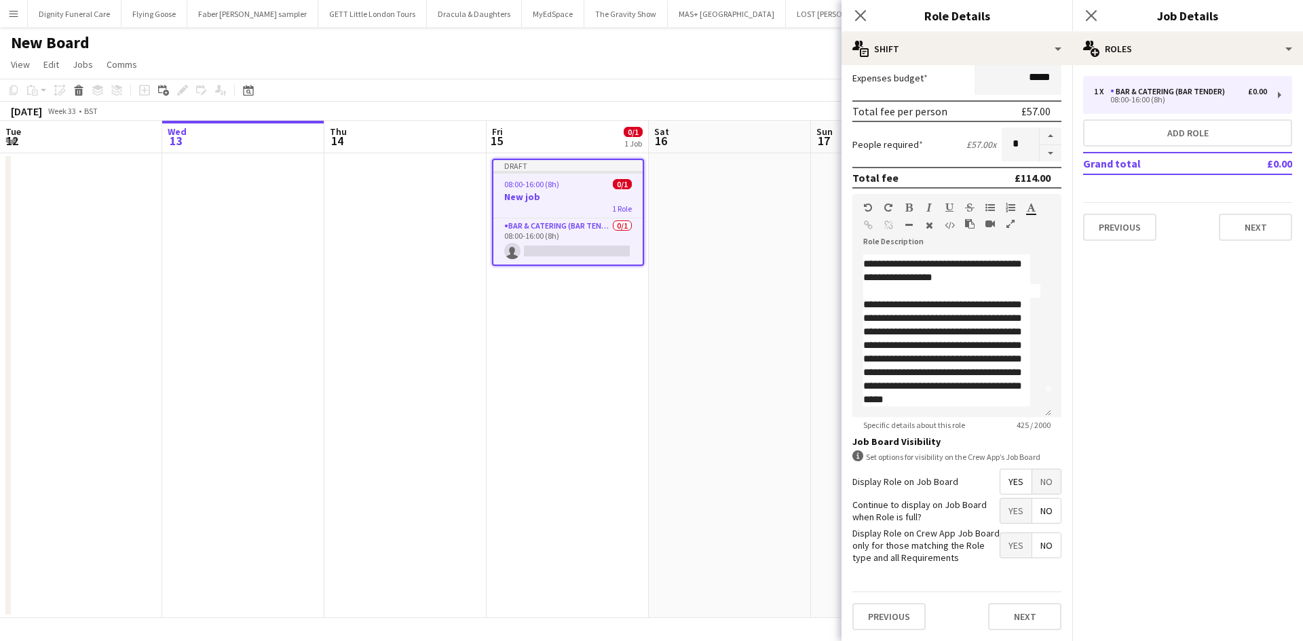
click at [1004, 507] on span "Yes" at bounding box center [1016, 511] width 31 height 24
click at [1034, 542] on span "No" at bounding box center [1046, 546] width 29 height 24
click at [1024, 622] on button "Next" at bounding box center [1024, 616] width 73 height 27
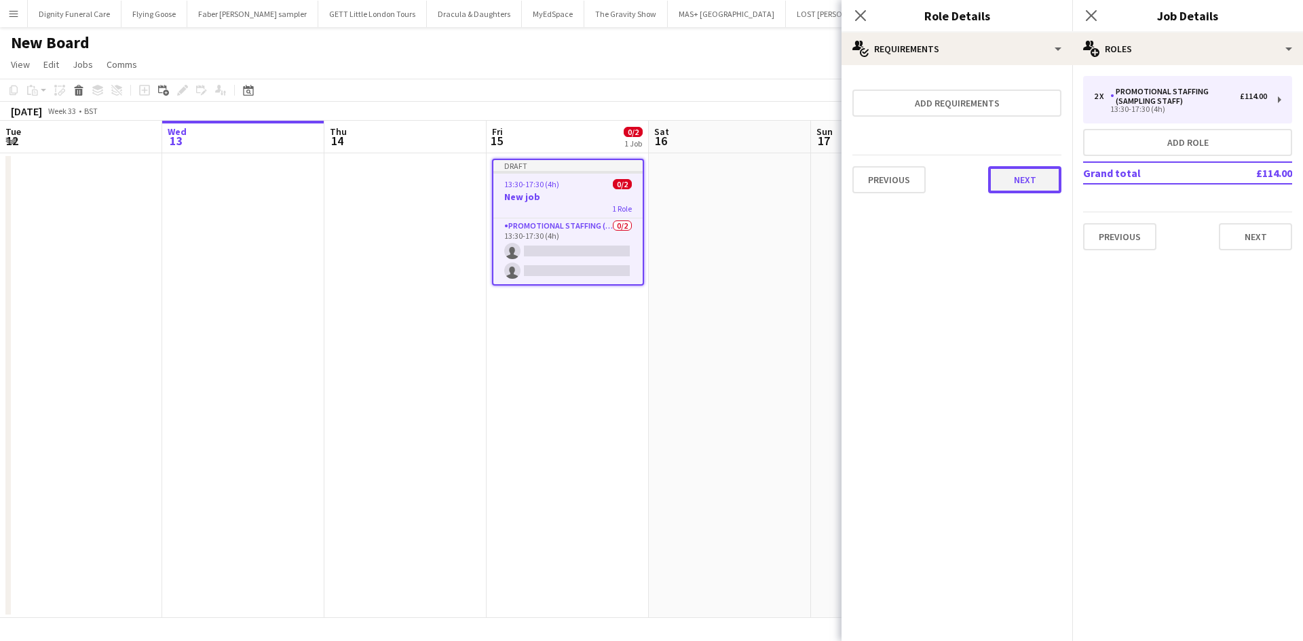
click at [1034, 179] on button "Next" at bounding box center [1024, 179] width 73 height 27
click at [1032, 182] on button "Finish" at bounding box center [1036, 181] width 51 height 27
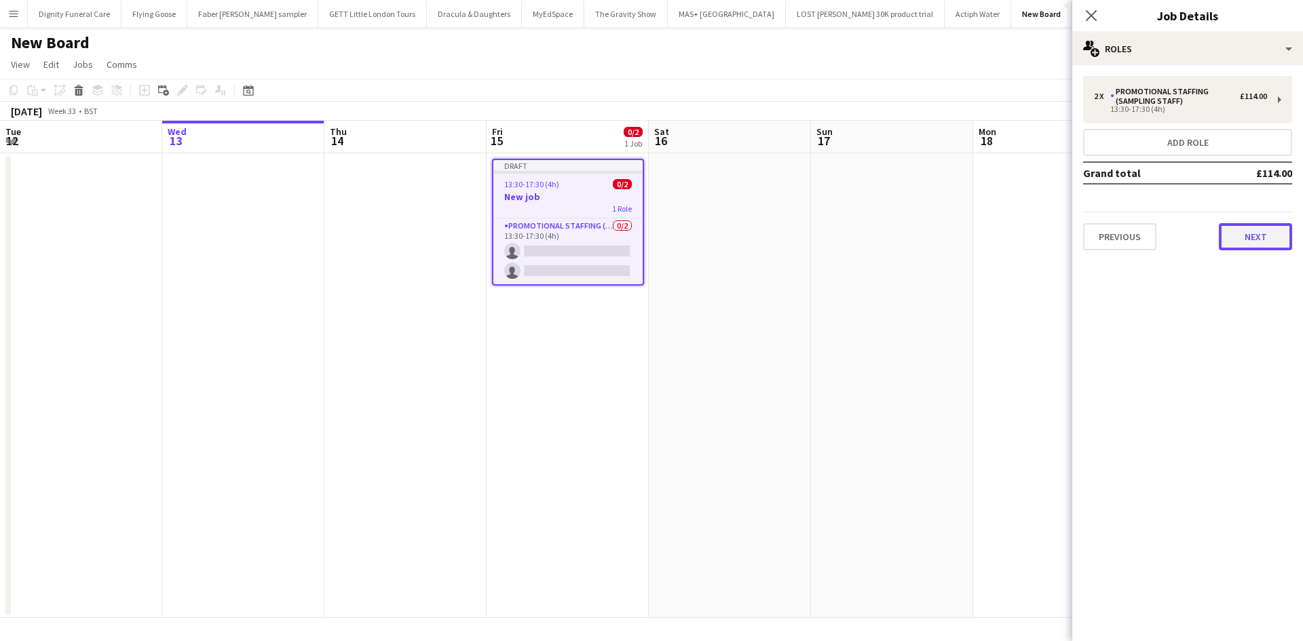
click at [1254, 231] on button "Next" at bounding box center [1255, 236] width 73 height 27
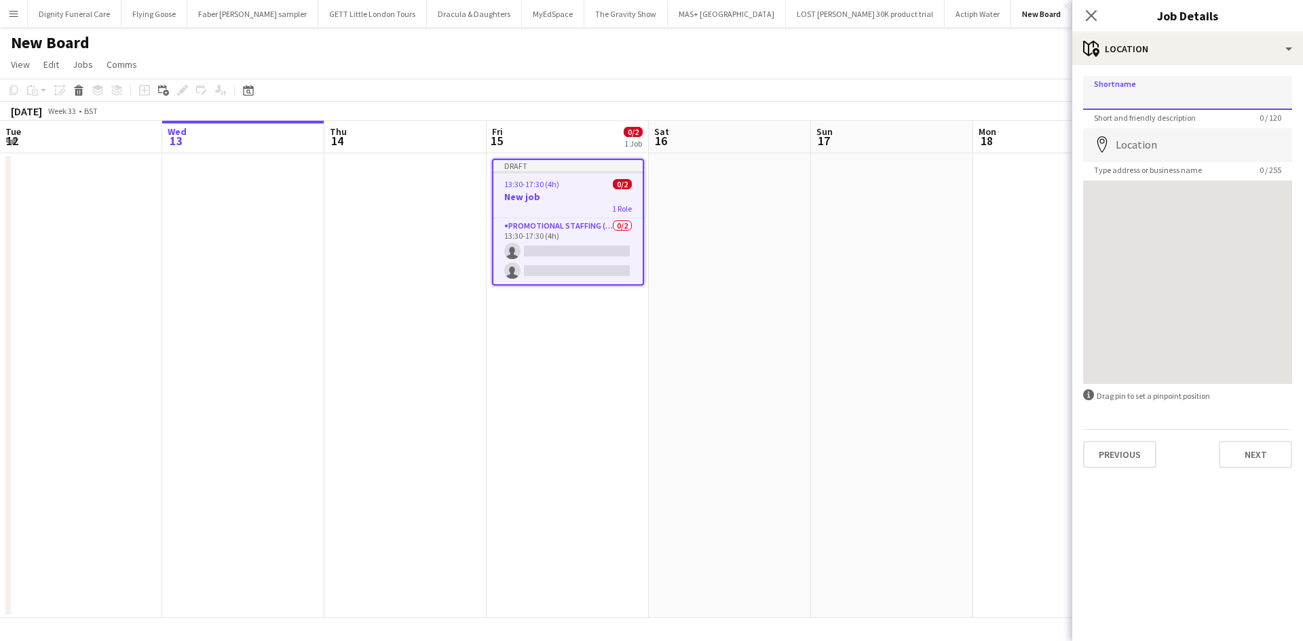
click at [1154, 88] on input "Shortname" at bounding box center [1187, 93] width 209 height 34
type input "**********"
click at [1175, 137] on input "Location" at bounding box center [1187, 145] width 209 height 34
type input "**********"
click at [1263, 447] on button "Next" at bounding box center [1255, 454] width 73 height 27
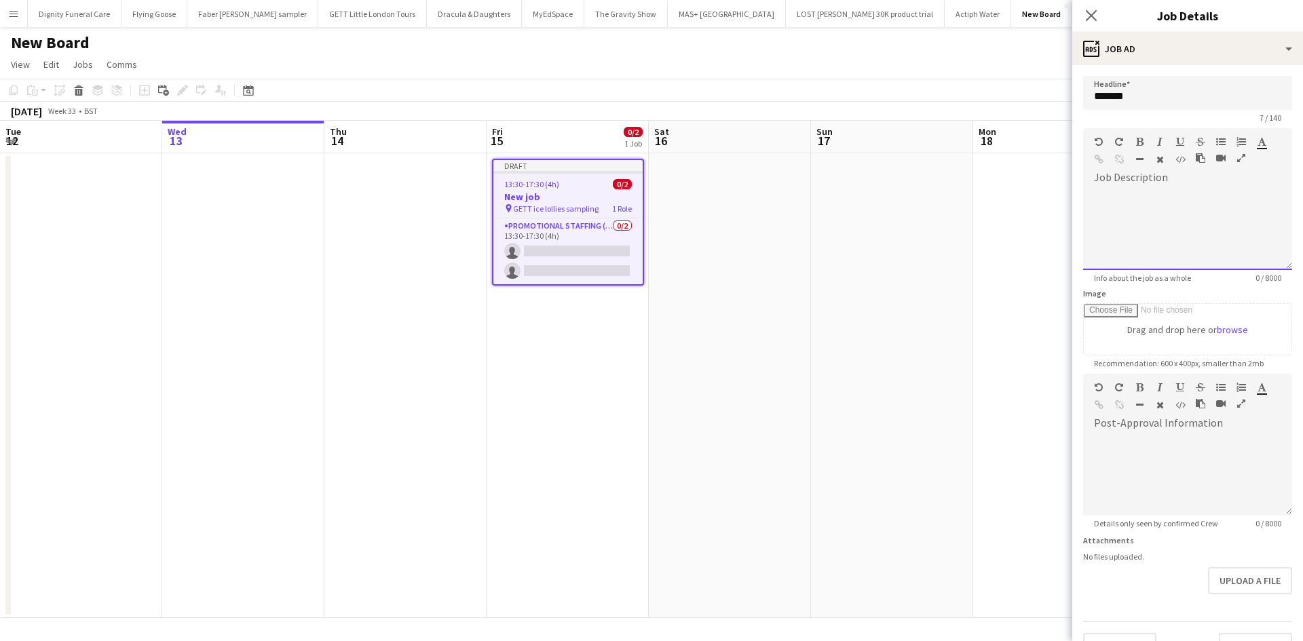
click at [1129, 194] on div at bounding box center [1187, 229] width 209 height 81
click at [1153, 447] on div at bounding box center [1187, 474] width 209 height 81
drag, startPoint x: 1184, startPoint y: 199, endPoint x: 1093, endPoint y: 200, distance: 91.0
click at [1093, 200] on div "**********" at bounding box center [1182, 229] width 199 height 81
copy div "**********"
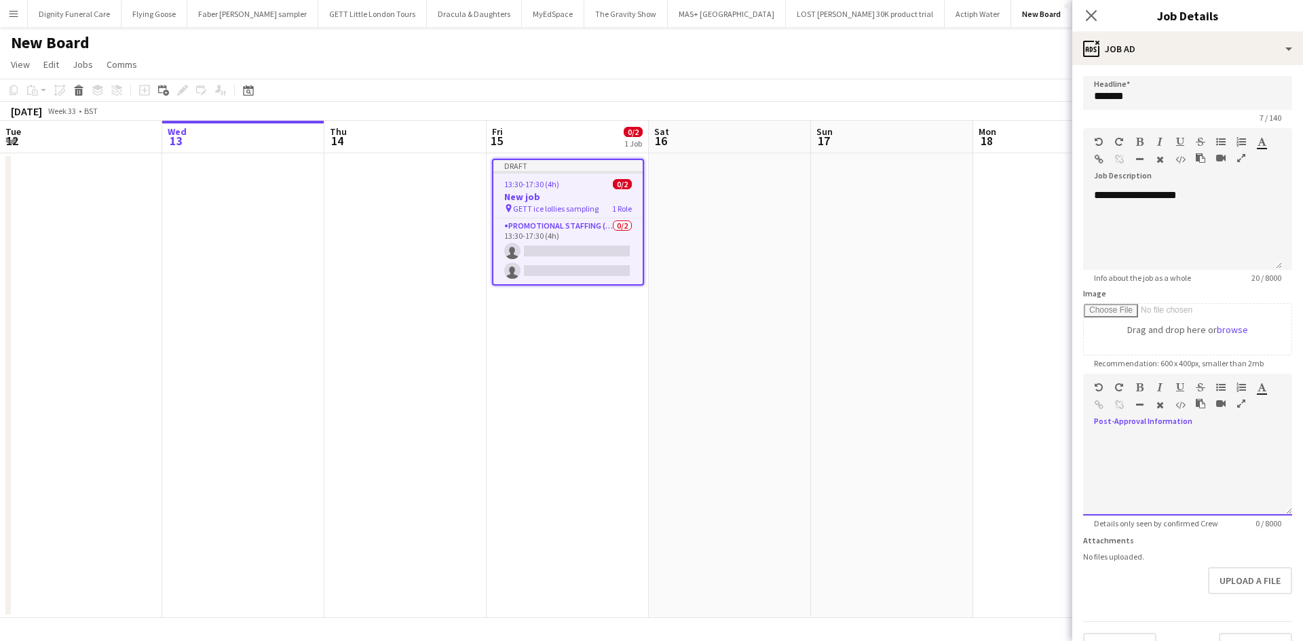
click at [1154, 445] on div at bounding box center [1187, 474] width 209 height 81
paste div
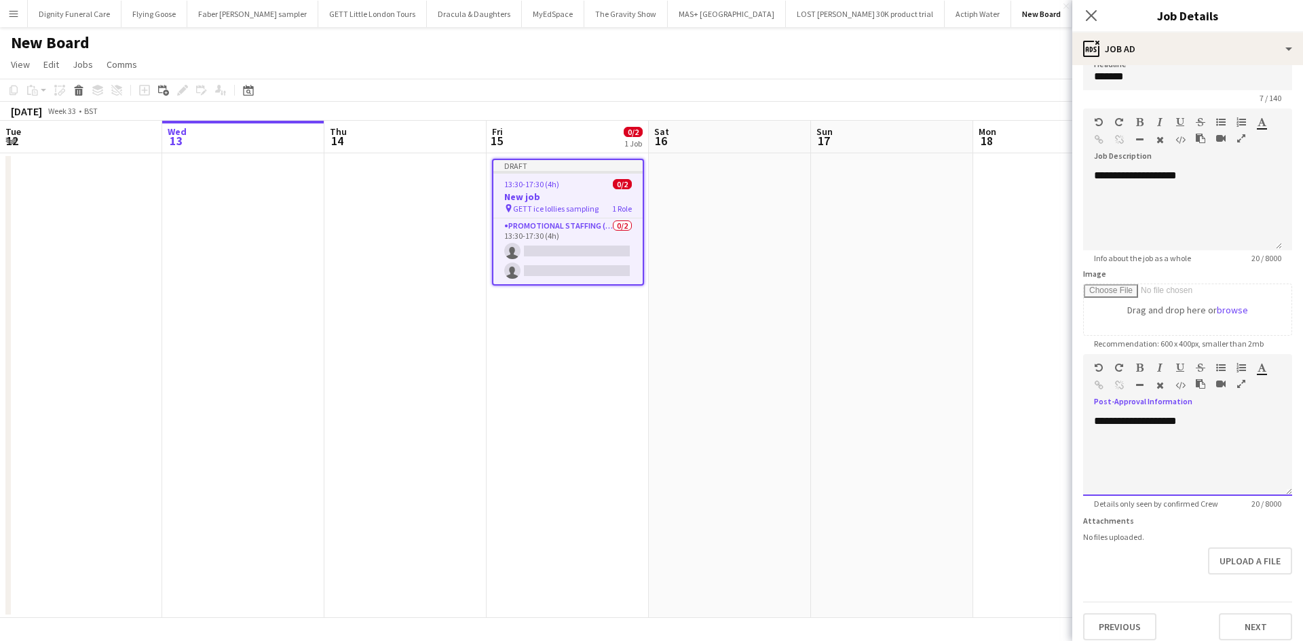
scroll to position [30, 0]
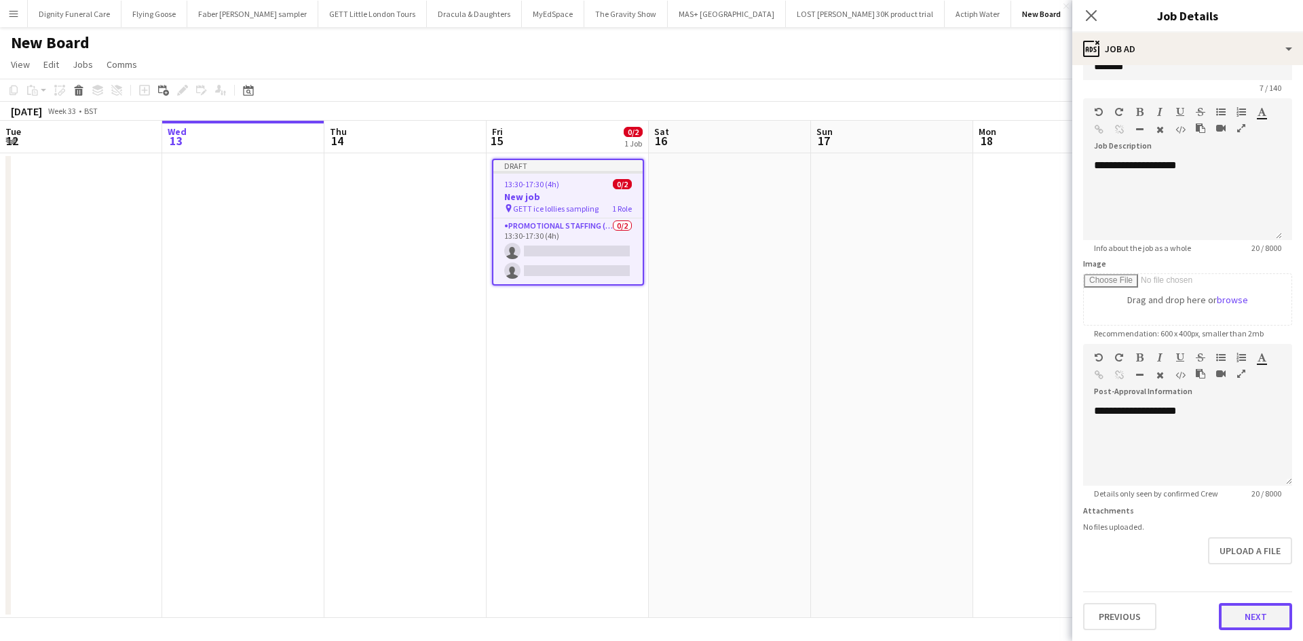
click at [1246, 614] on button "Next" at bounding box center [1255, 616] width 73 height 27
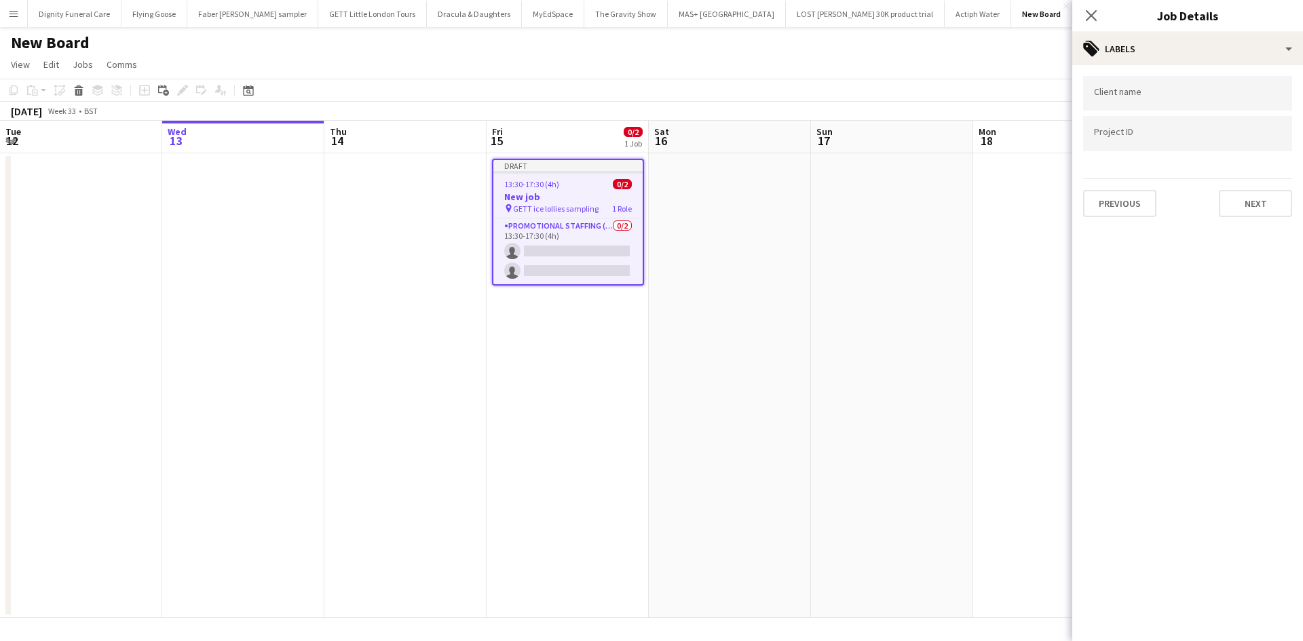
click at [1160, 96] on input "Type to search client labels..." at bounding box center [1187, 94] width 187 height 12
type input "****"
click at [1125, 133] on div "GETT" at bounding box center [1187, 135] width 209 height 33
click at [1262, 203] on button "Next" at bounding box center [1255, 203] width 73 height 27
click at [1251, 140] on button "Next" at bounding box center [1255, 140] width 73 height 27
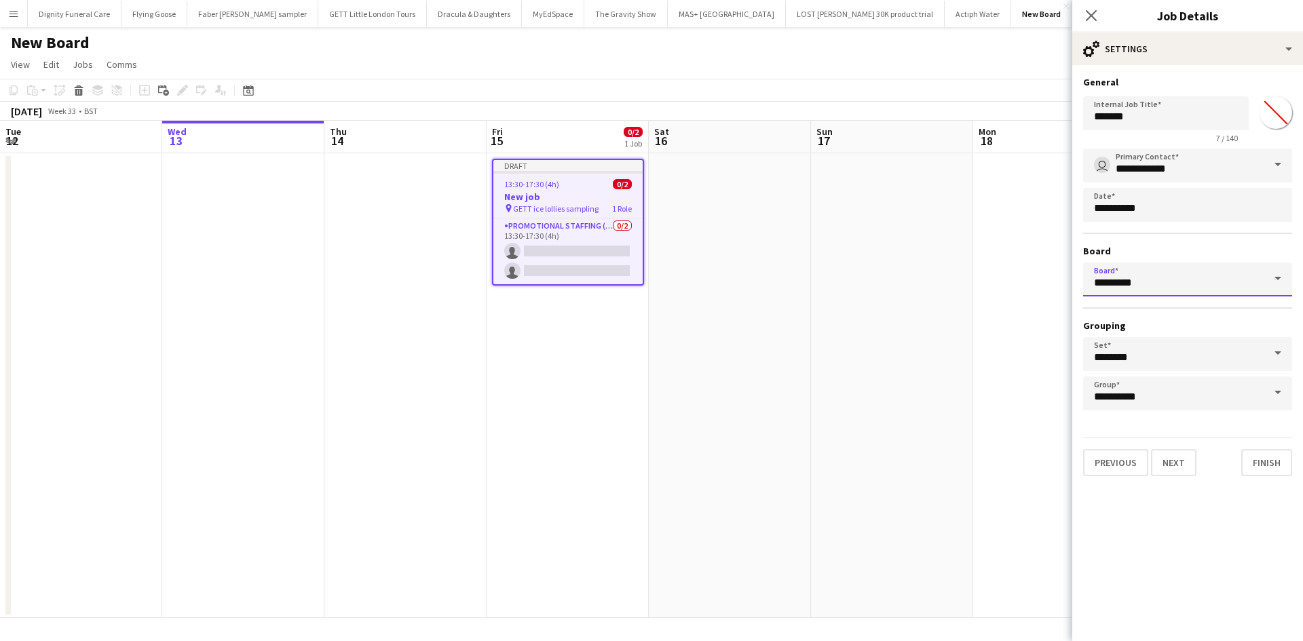
click at [1166, 283] on input "*********" at bounding box center [1187, 280] width 209 height 34
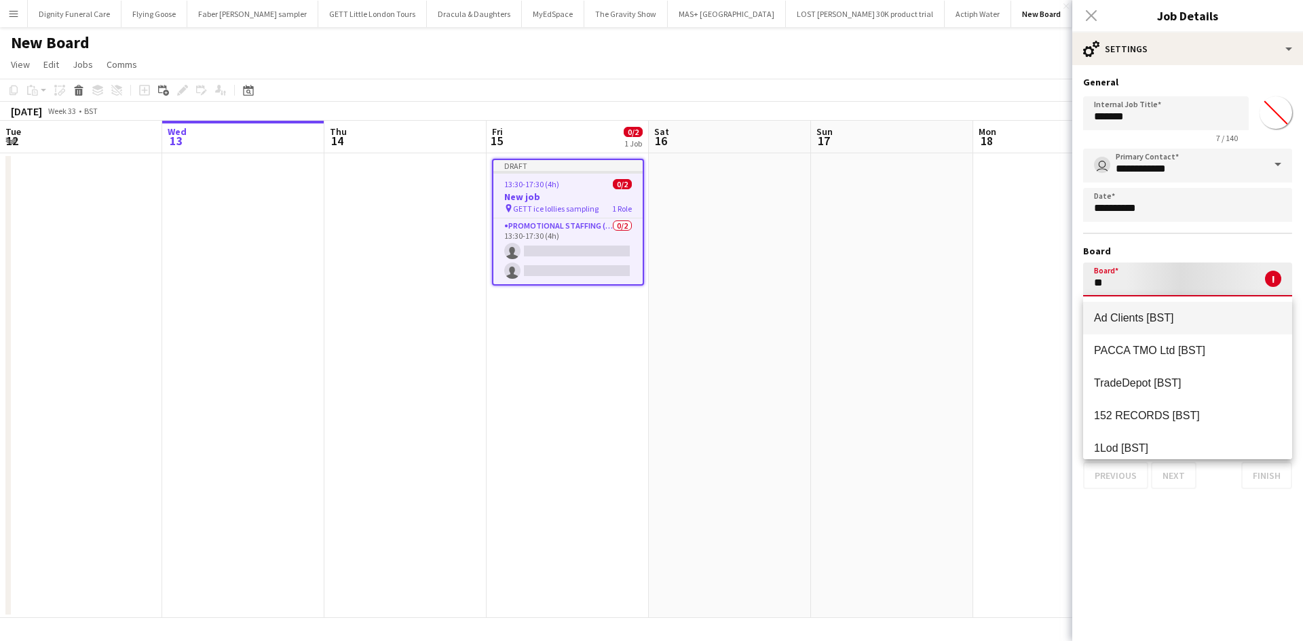
type input "*"
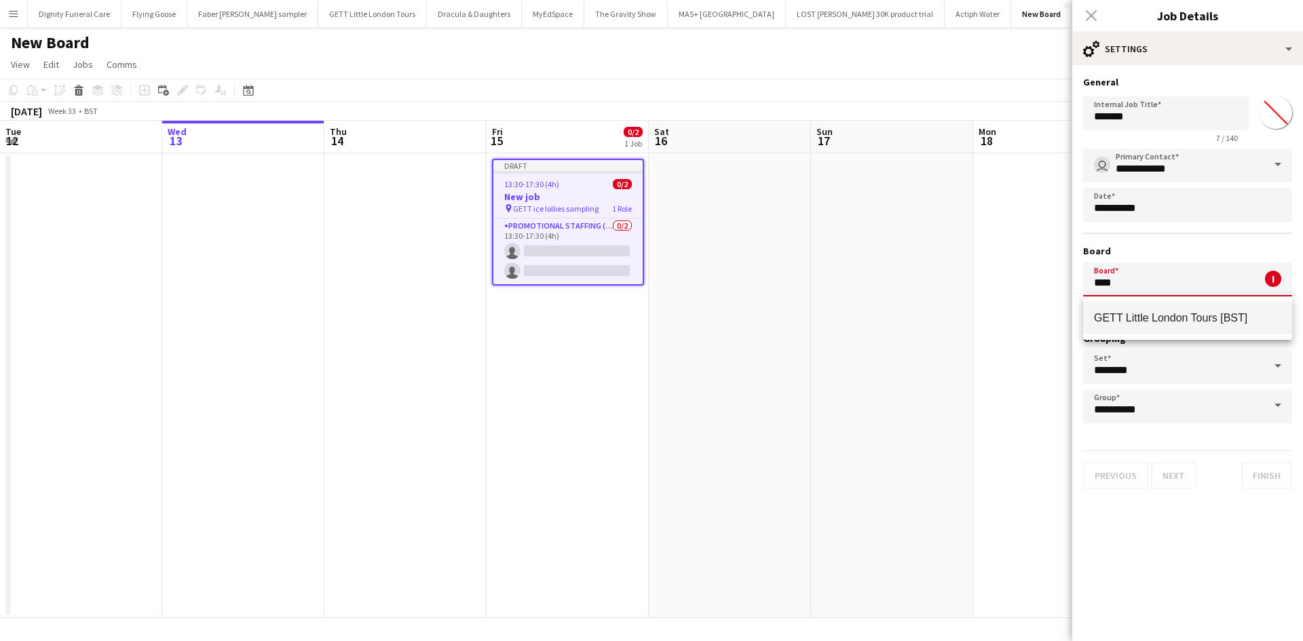
click at [1013, 301] on app-date-cell at bounding box center [1054, 385] width 162 height 465
click at [1073, 253] on form "**********" at bounding box center [1187, 282] width 231 height 413
click at [752, 209] on app-date-cell at bounding box center [730, 385] width 162 height 465
click at [1130, 278] on input "****" at bounding box center [1187, 280] width 209 height 34
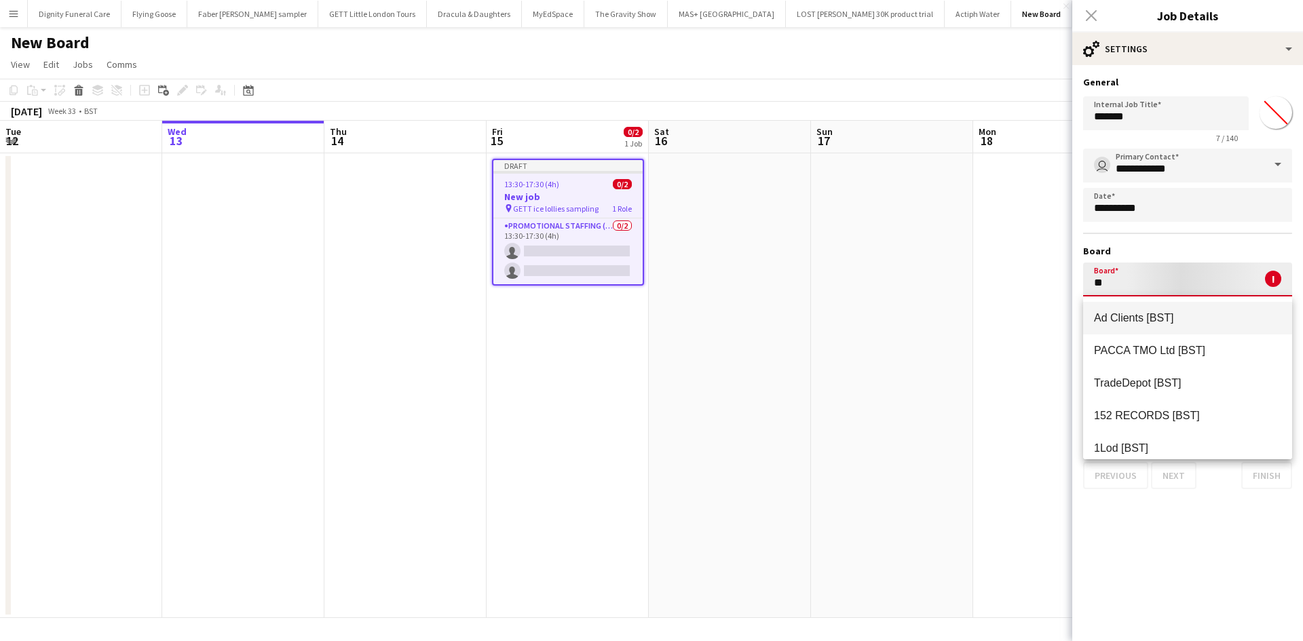
type input "*"
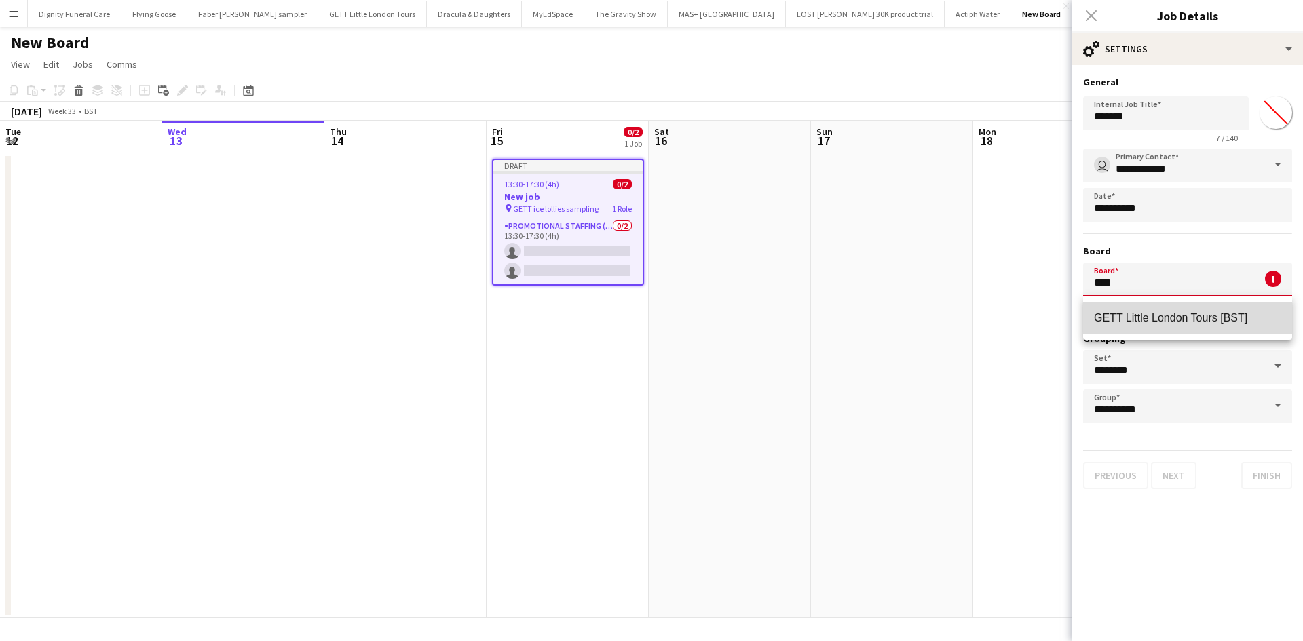
click at [1179, 314] on span "GETT Little London Tours [BST]" at bounding box center [1170, 318] width 153 height 12
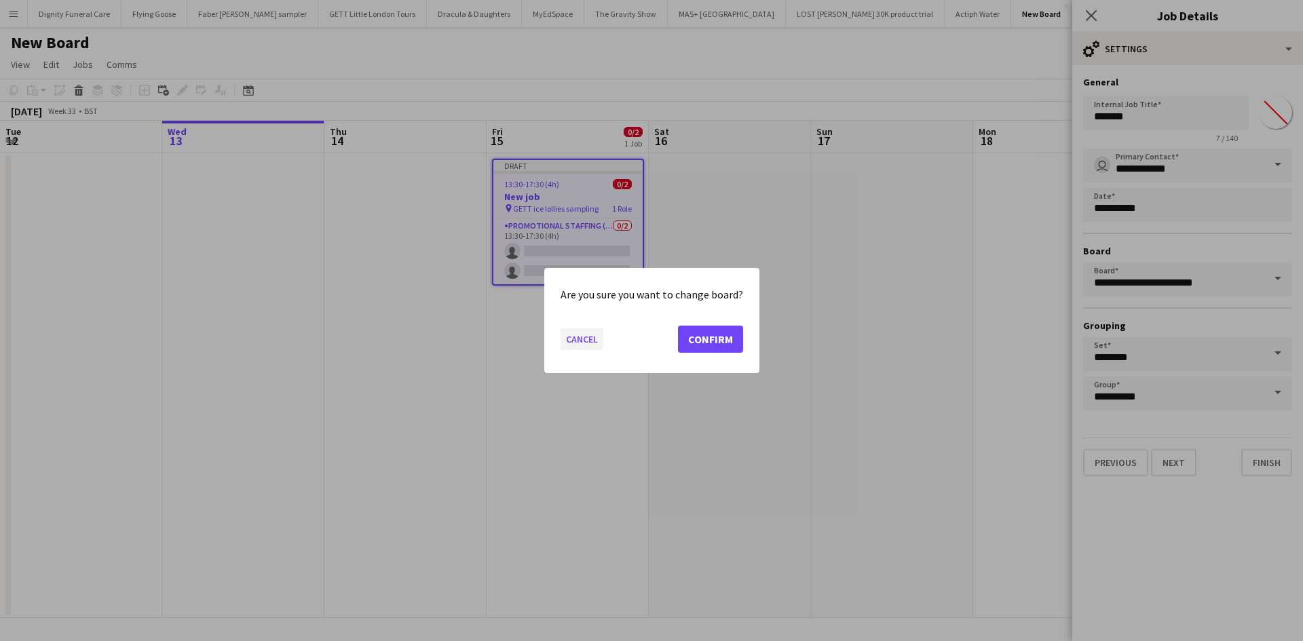
click at [586, 339] on button "Cancel" at bounding box center [582, 340] width 43 height 22
type input "*********"
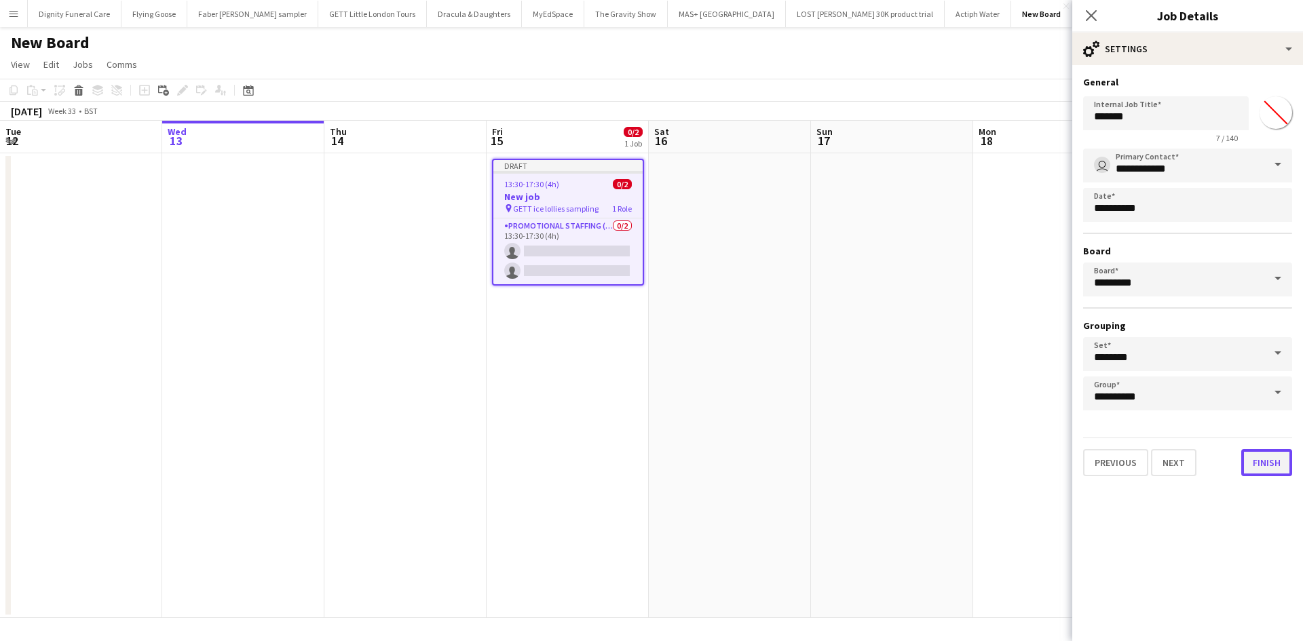
click at [1272, 456] on button "Finish" at bounding box center [1267, 462] width 51 height 27
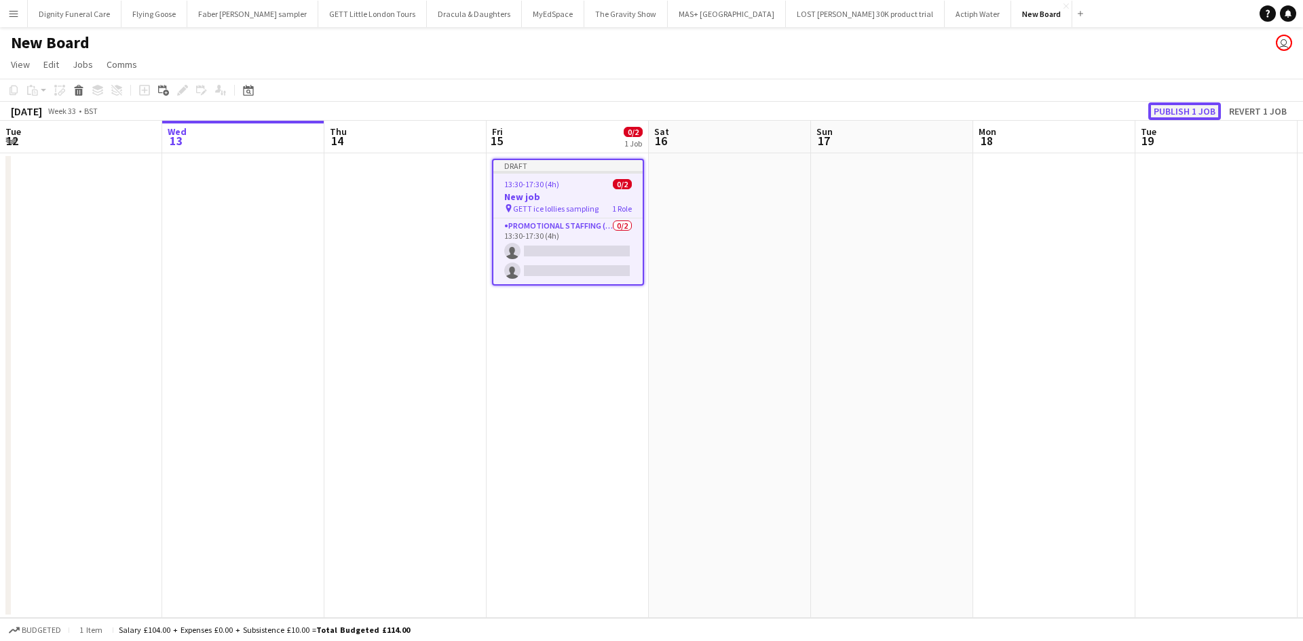
click at [1189, 103] on button "Publish 1 job" at bounding box center [1185, 111] width 73 height 18
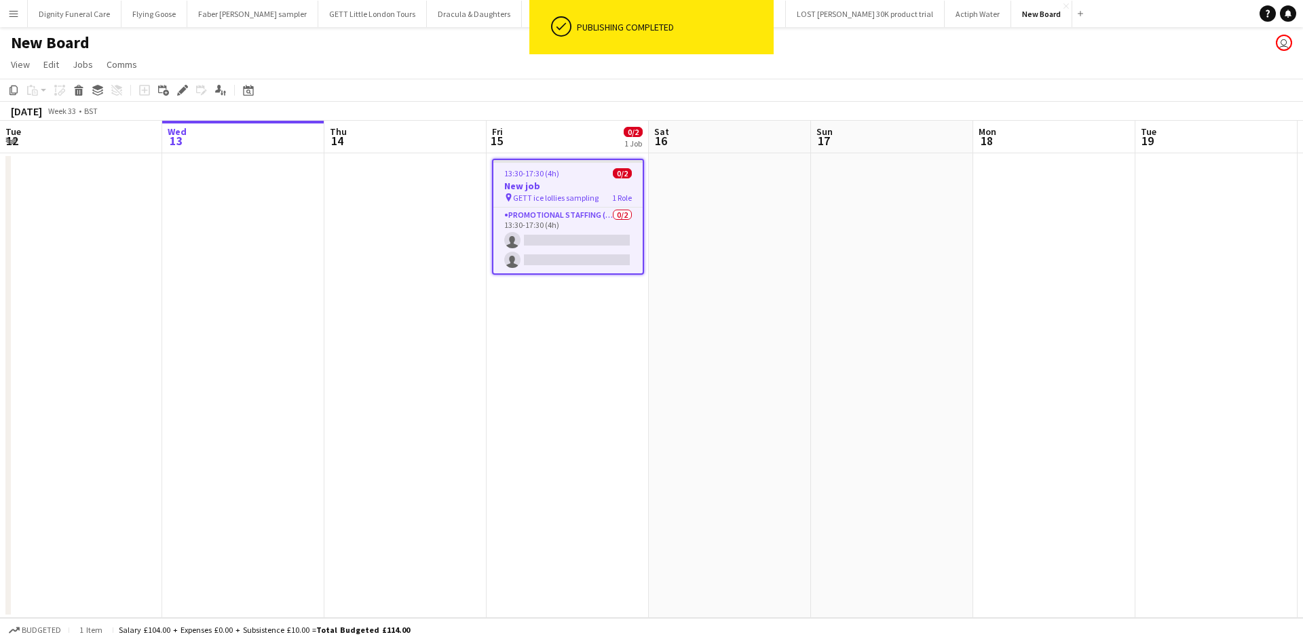
click at [63, 35] on h1 "New Board" at bounding box center [50, 43] width 79 height 20
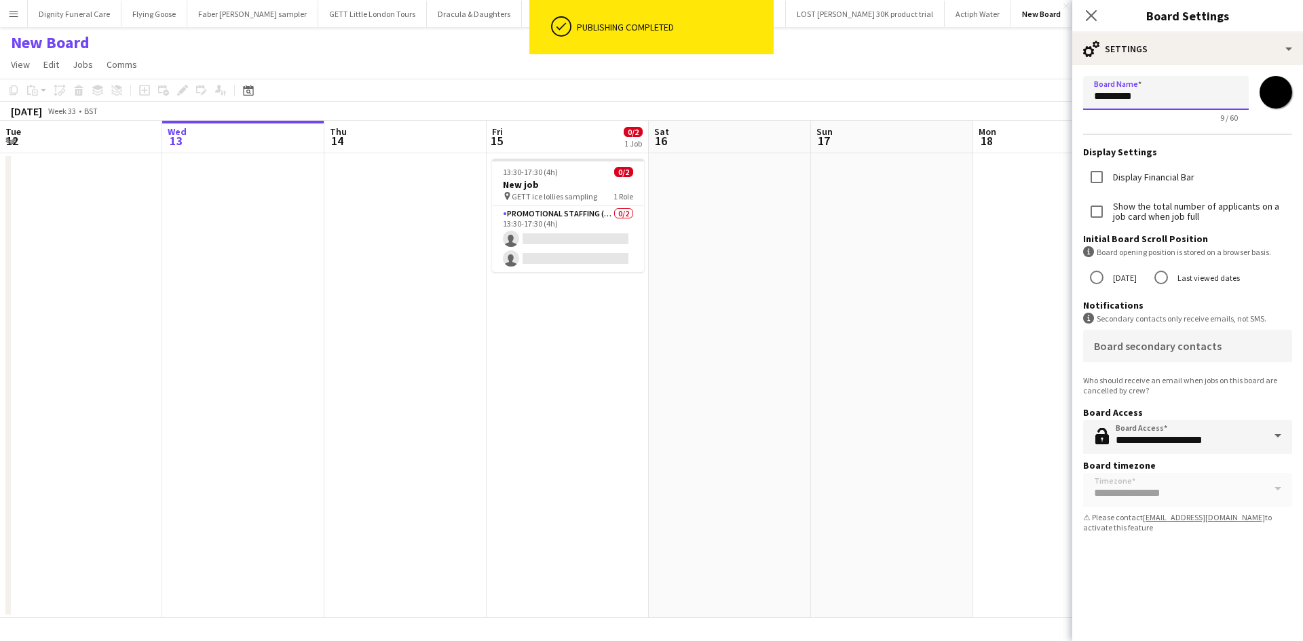
click at [1188, 92] on input "*********" at bounding box center [1166, 93] width 166 height 34
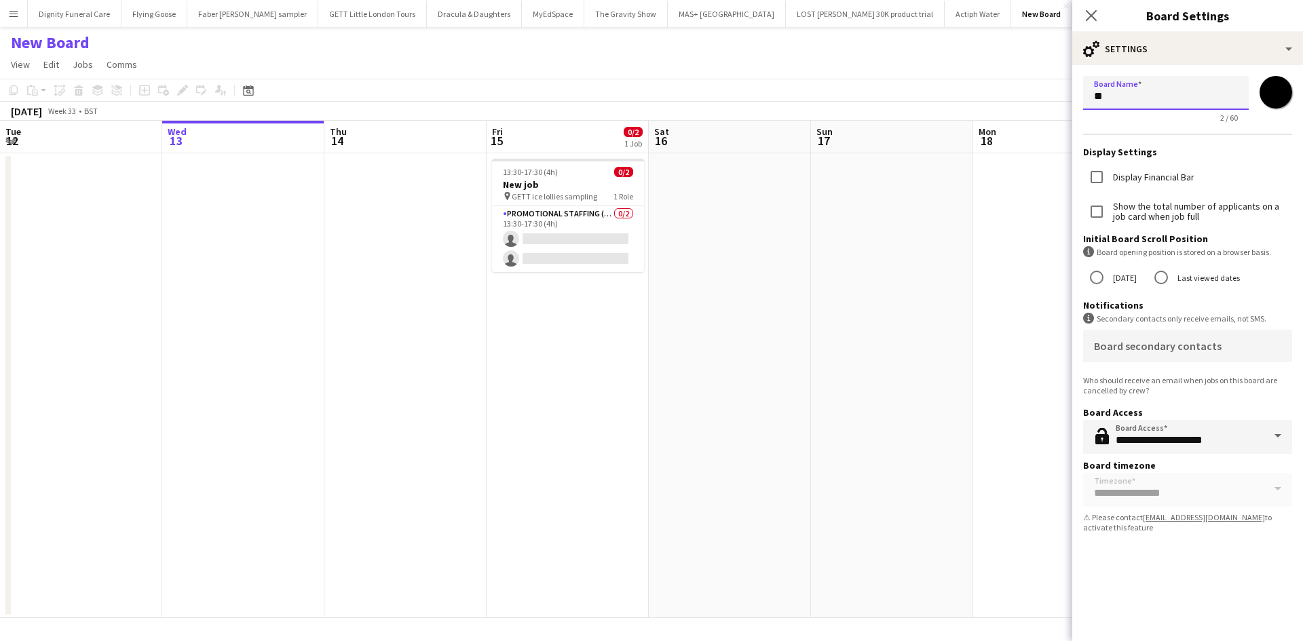
type input "*"
type input "**********"
click at [935, 316] on app-date-cell at bounding box center [892, 385] width 162 height 465
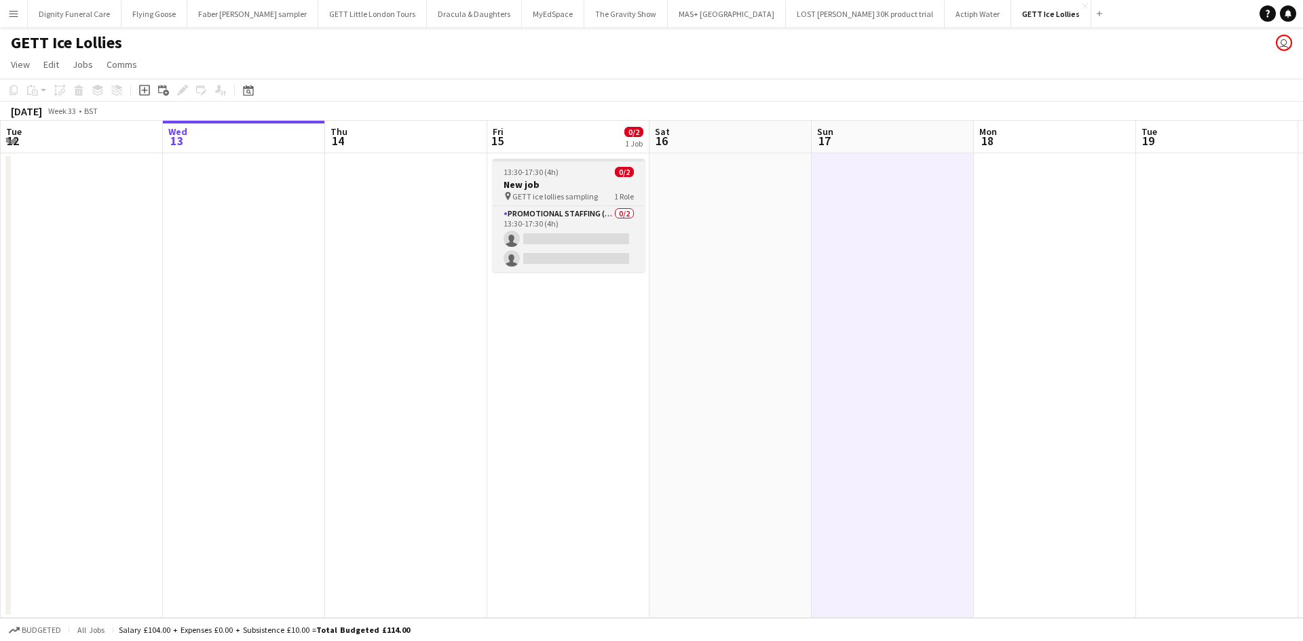
click at [527, 185] on h3 "New job" at bounding box center [569, 185] width 152 height 12
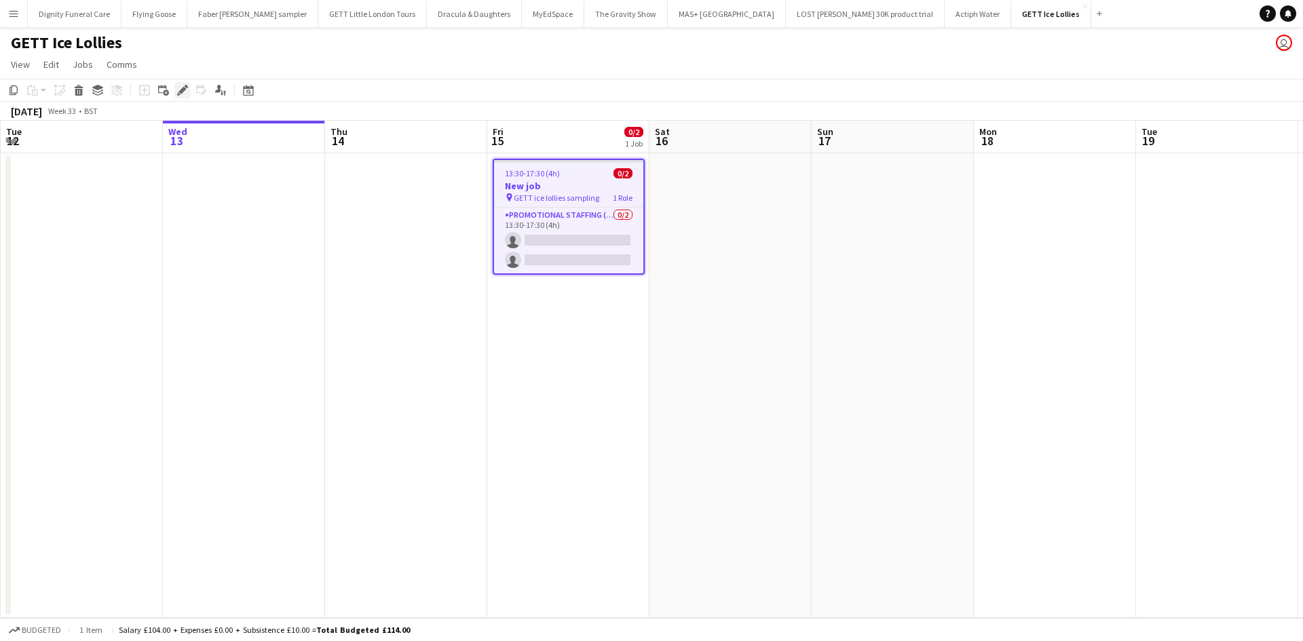
click at [183, 90] on icon at bounding box center [182, 90] width 7 height 7
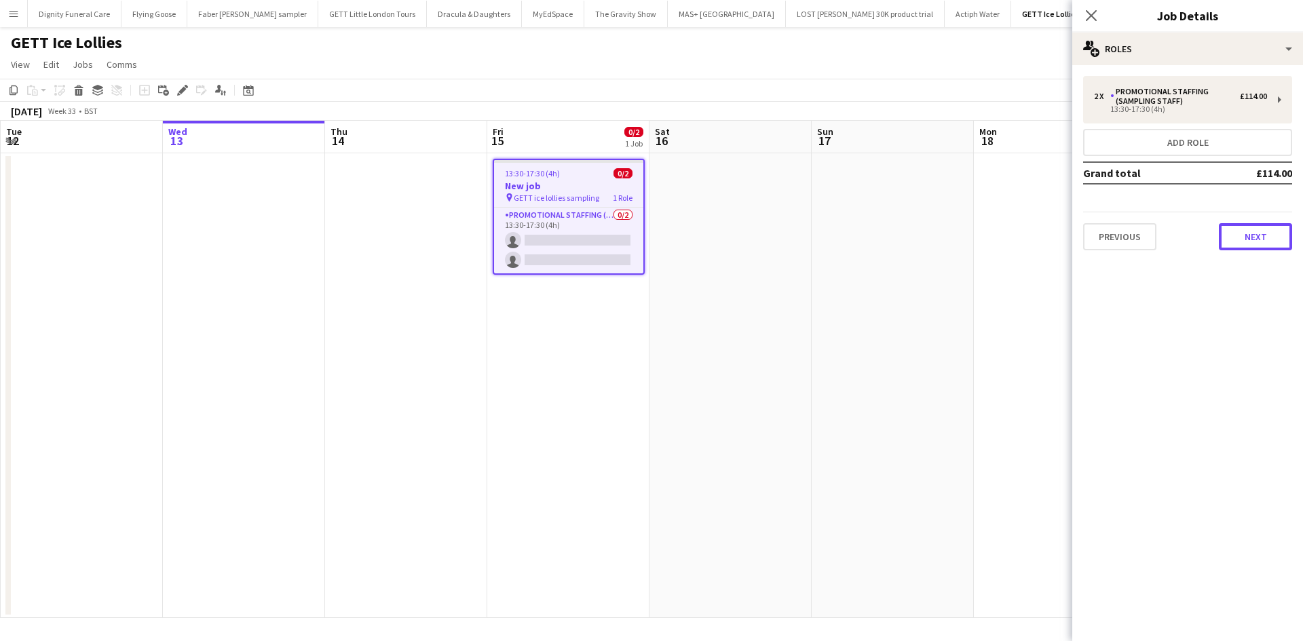
click at [1250, 229] on button "Next" at bounding box center [1255, 236] width 73 height 27
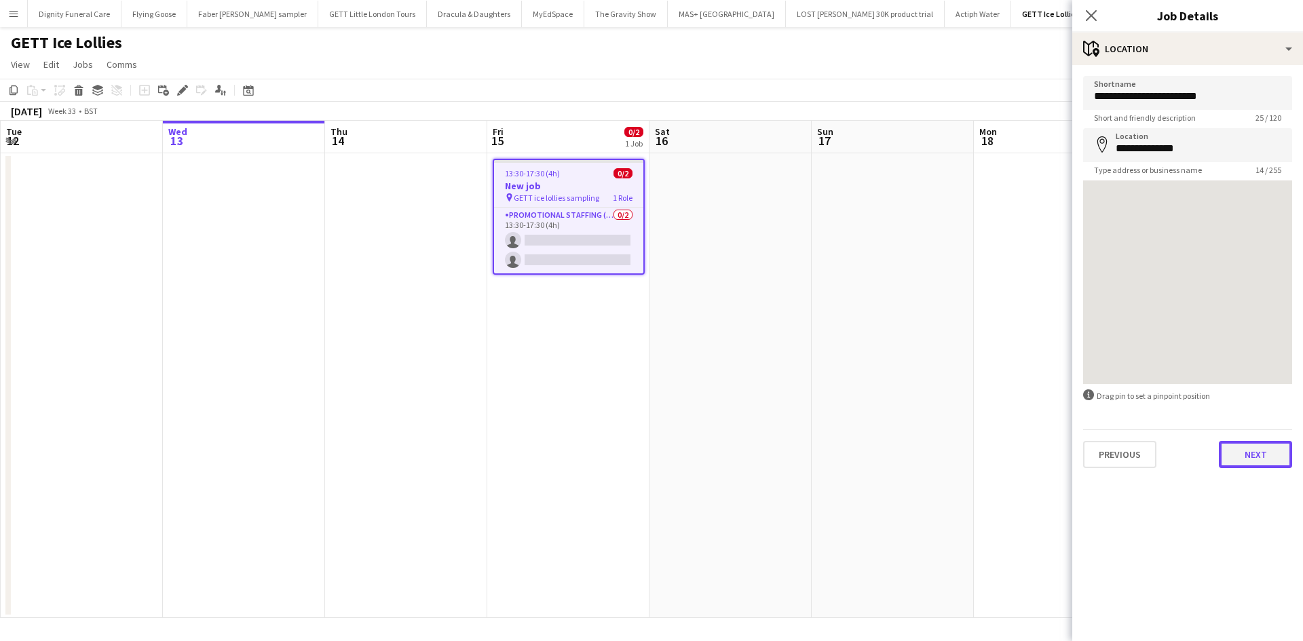
click at [1263, 460] on button "Next" at bounding box center [1255, 454] width 73 height 27
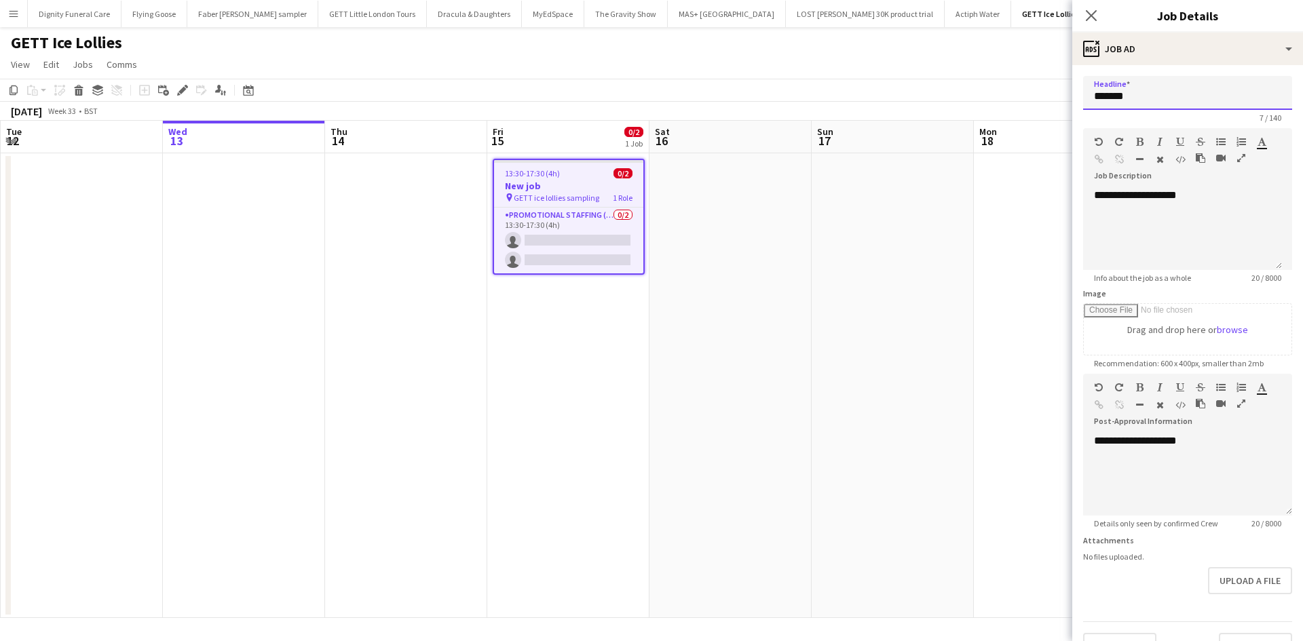
click at [1153, 96] on input "*******" at bounding box center [1187, 93] width 209 height 34
type input "*"
type input "**********"
click at [978, 179] on app-date-cell at bounding box center [1055, 385] width 162 height 465
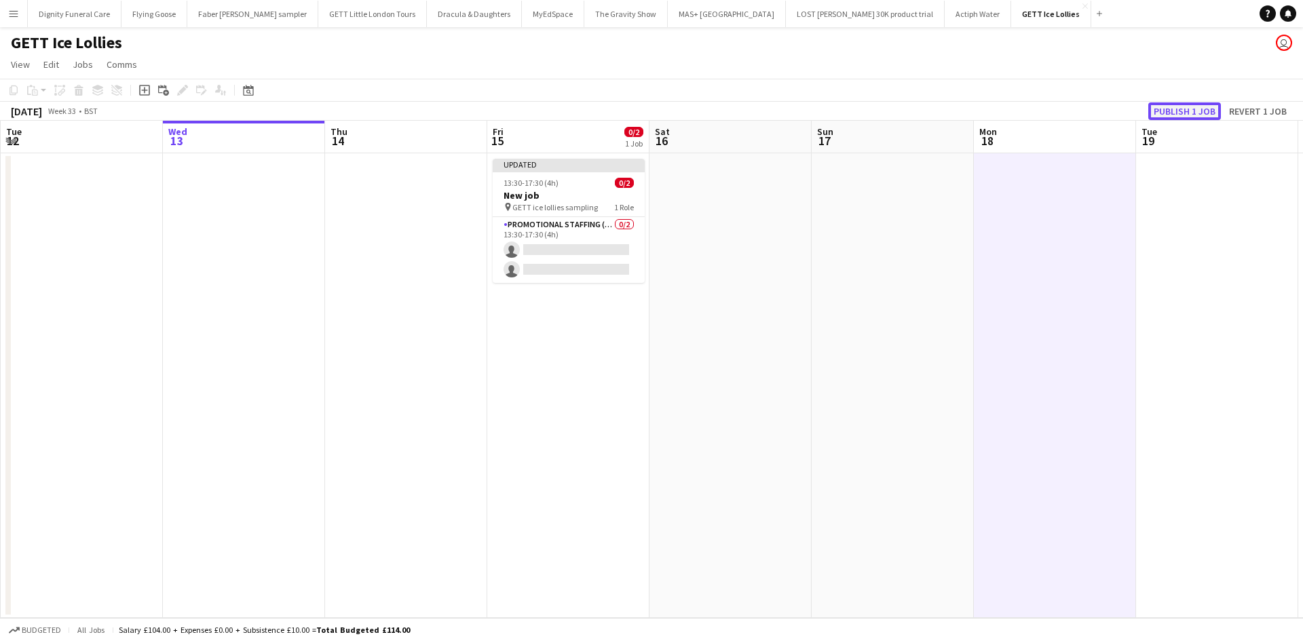
click at [1172, 111] on button "Publish 1 job" at bounding box center [1185, 111] width 73 height 18
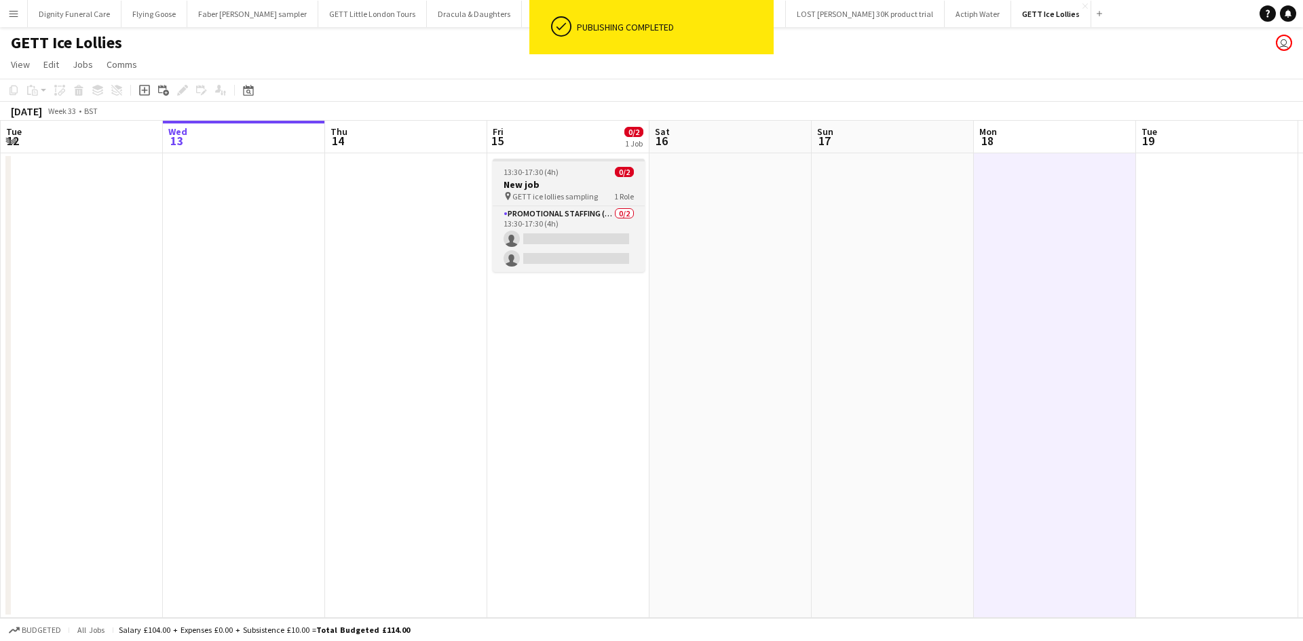
click at [525, 186] on h3 "New job" at bounding box center [569, 185] width 152 height 12
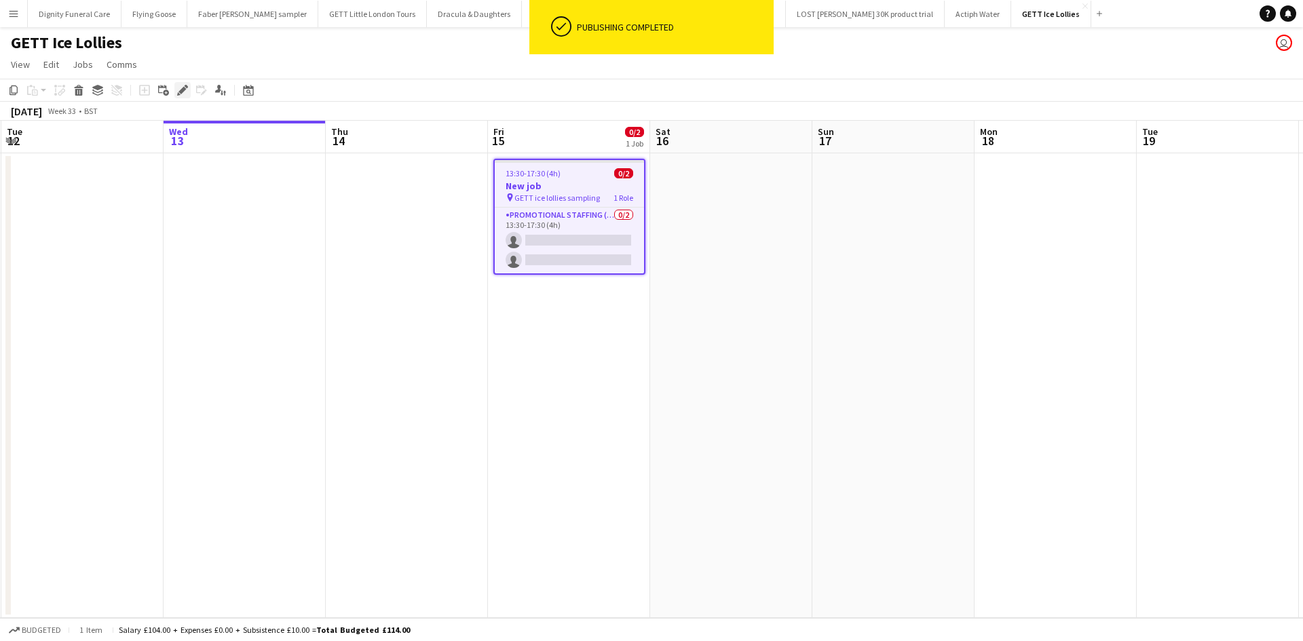
click at [188, 85] on div "Edit" at bounding box center [182, 90] width 16 height 16
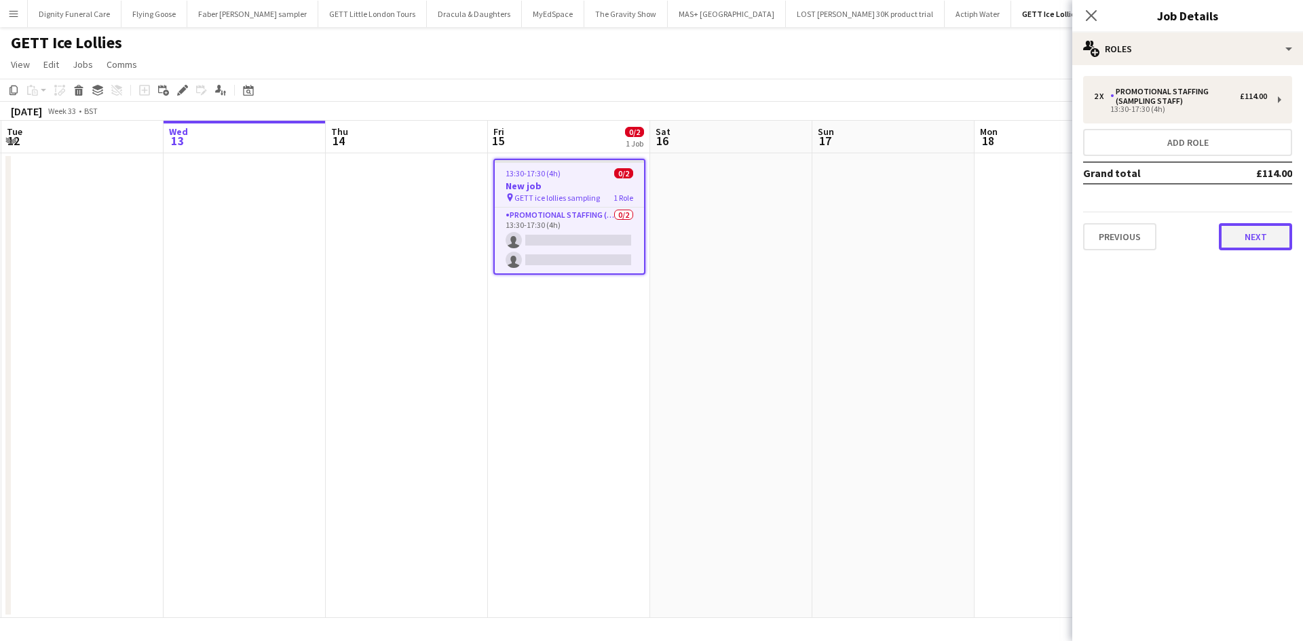
click at [1269, 233] on button "Next" at bounding box center [1255, 236] width 73 height 27
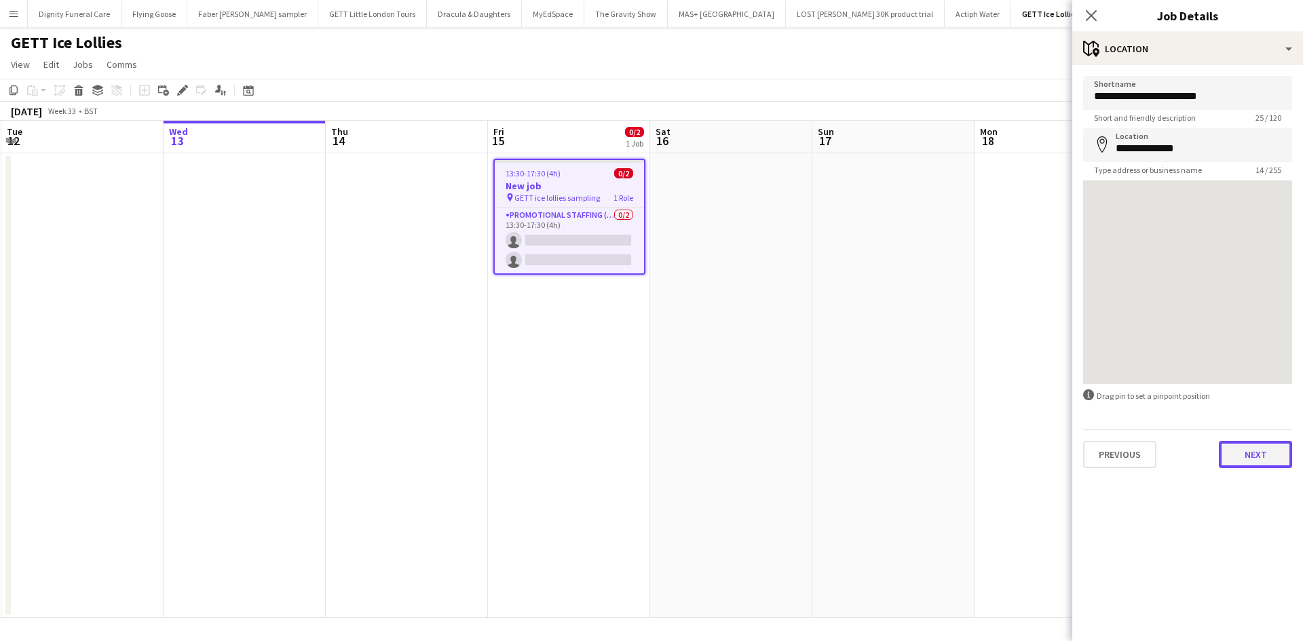
click at [1265, 458] on button "Next" at bounding box center [1255, 454] width 73 height 27
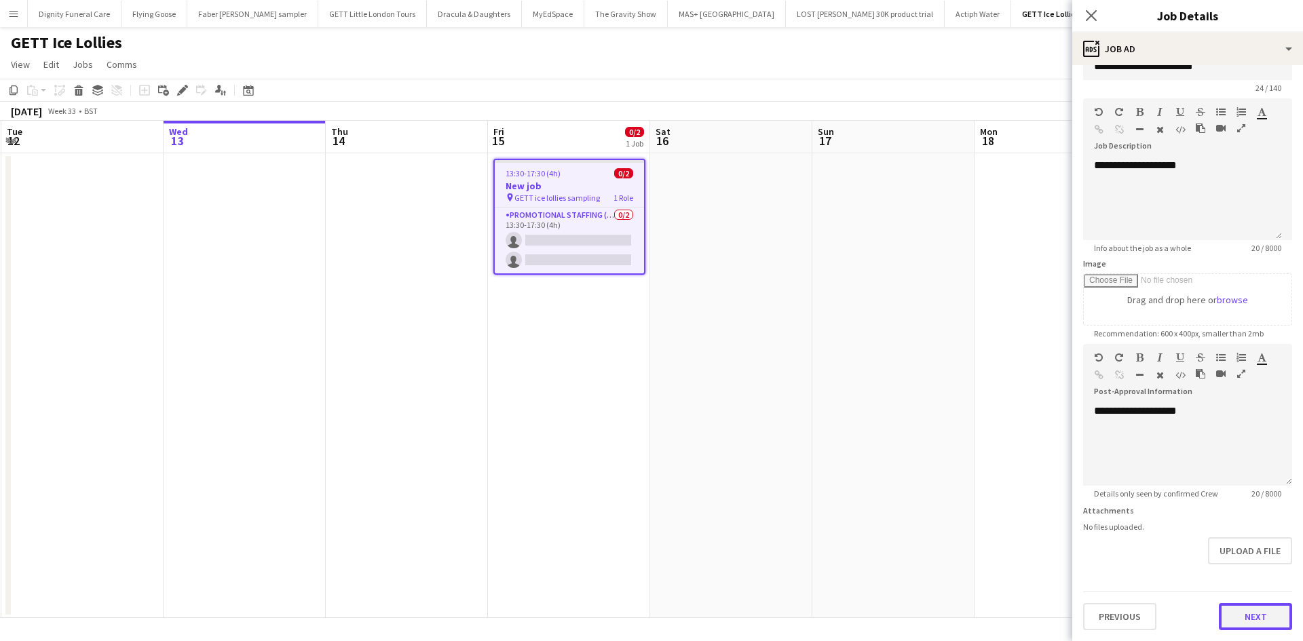
scroll to position [30, 0]
click at [1244, 570] on form "**********" at bounding box center [1187, 338] width 231 height 584
click at [1242, 615] on button "Next" at bounding box center [1255, 616] width 73 height 27
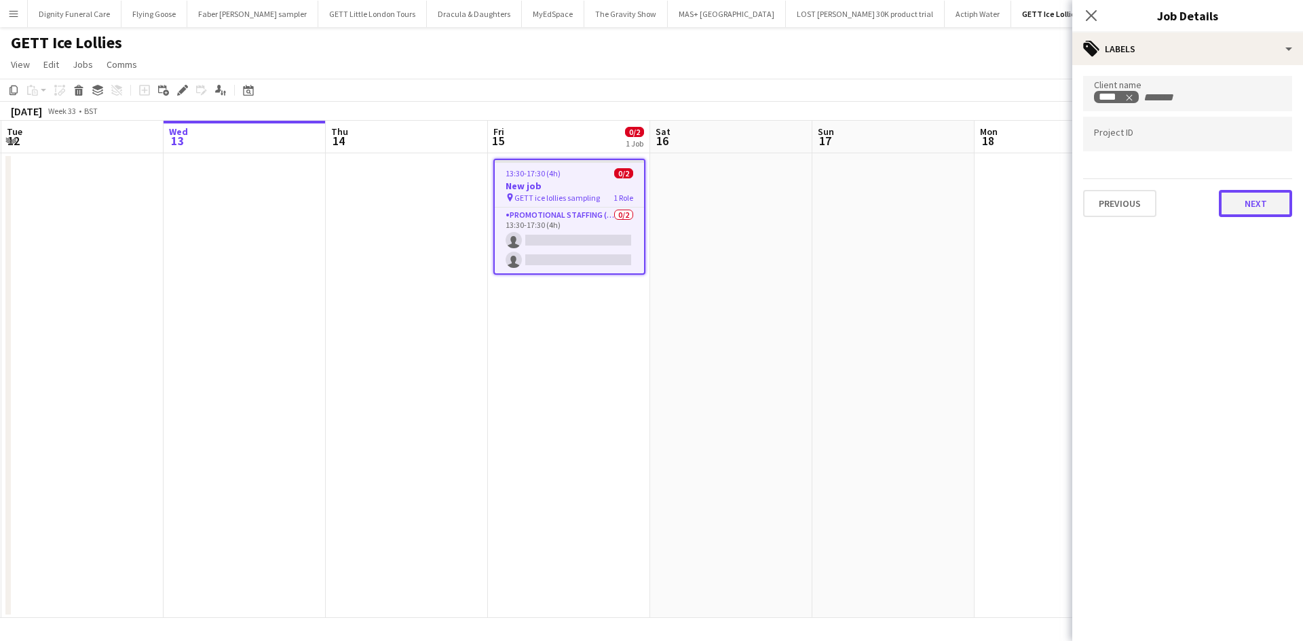
click at [1254, 204] on button "Next" at bounding box center [1255, 203] width 73 height 27
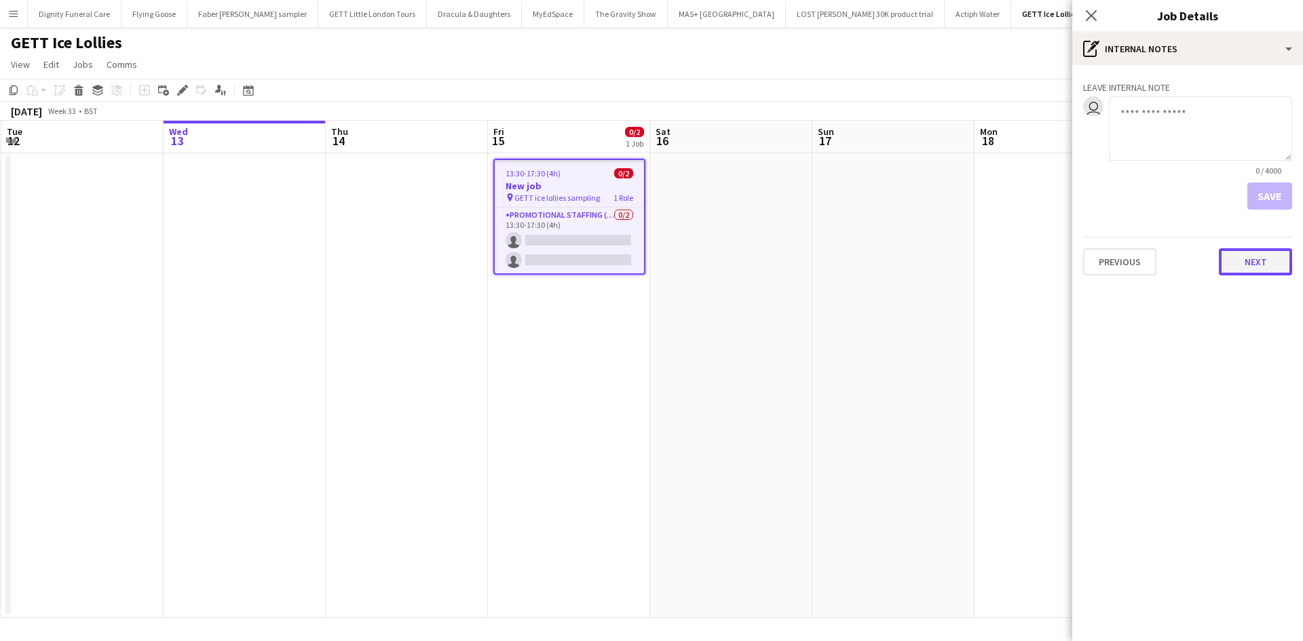
click at [1270, 256] on button "Next" at bounding box center [1255, 261] width 73 height 27
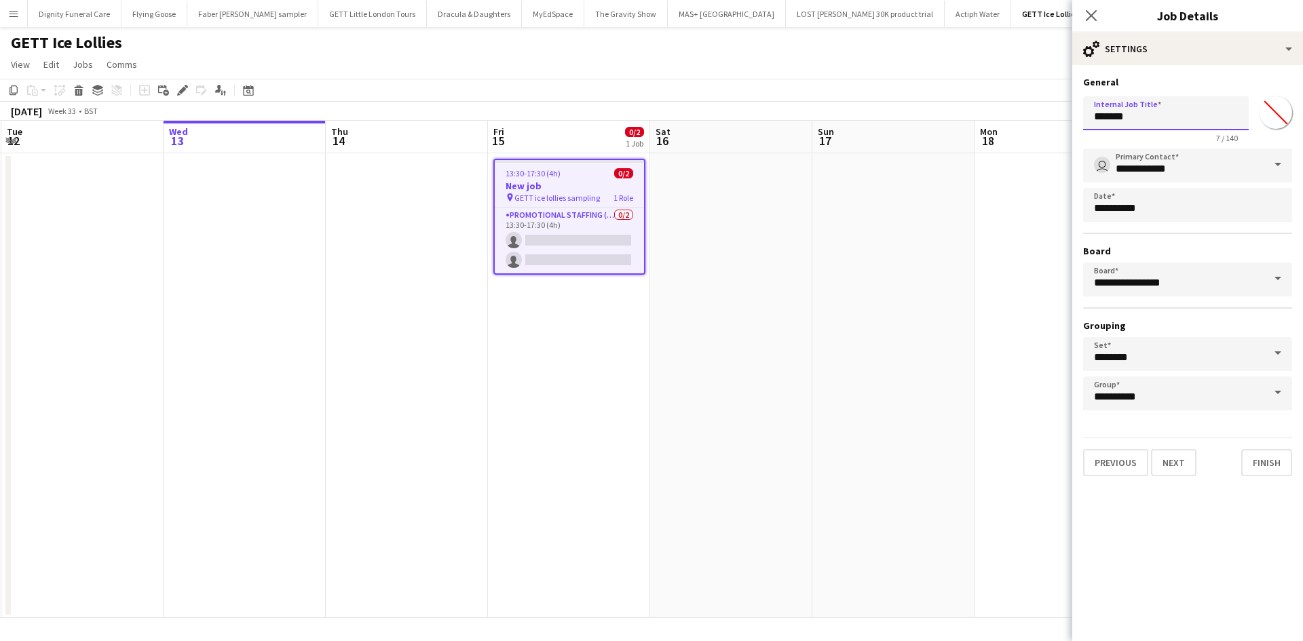
click at [1154, 116] on input "*******" at bounding box center [1166, 113] width 166 height 34
type input "*"
type input "**********"
click at [1269, 464] on button "Finish" at bounding box center [1267, 462] width 51 height 27
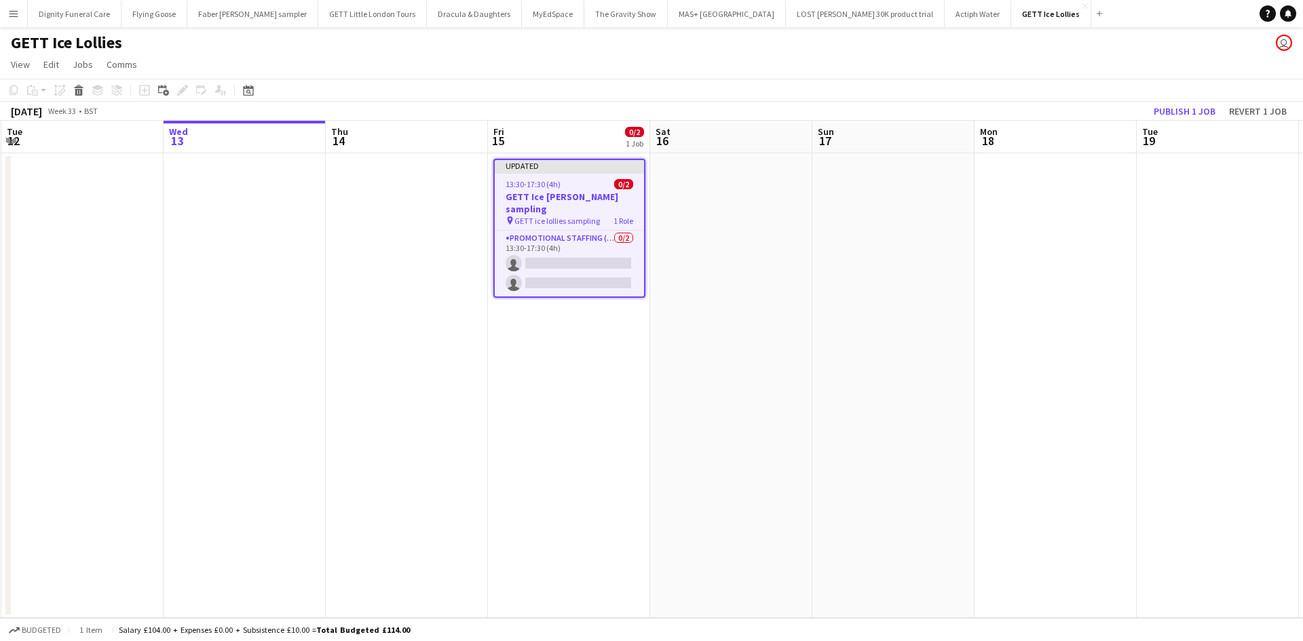
click at [858, 354] on app-date-cell at bounding box center [894, 385] width 162 height 465
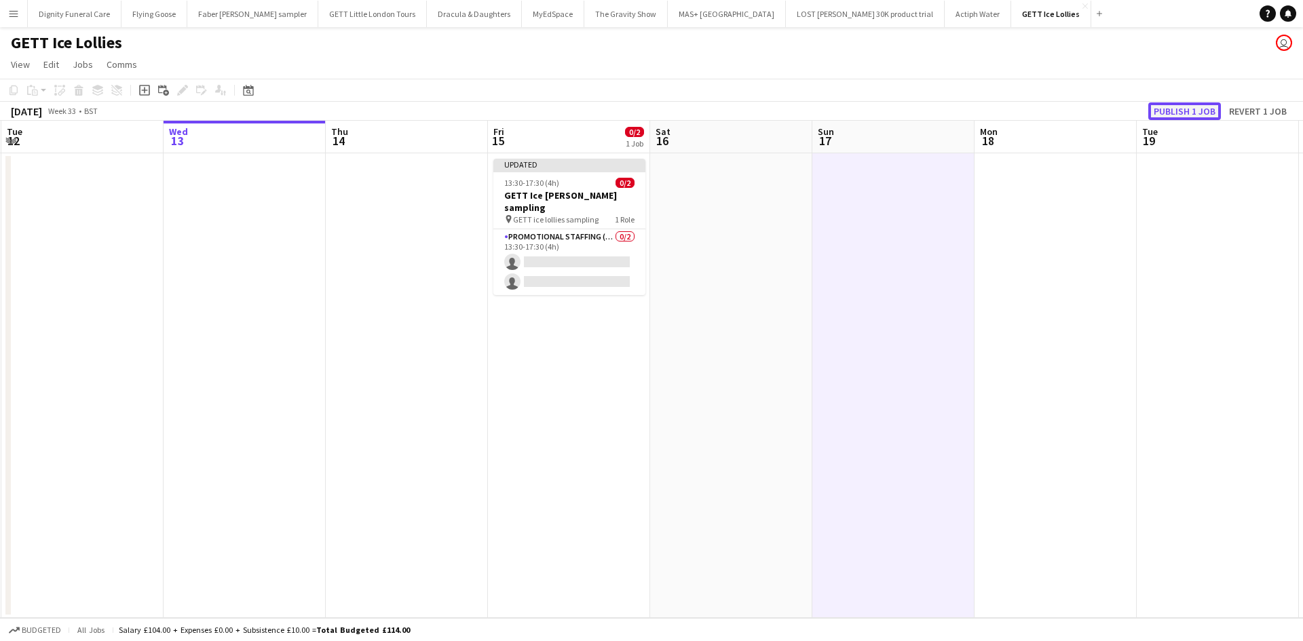
click at [1189, 113] on button "Publish 1 job" at bounding box center [1185, 111] width 73 height 18
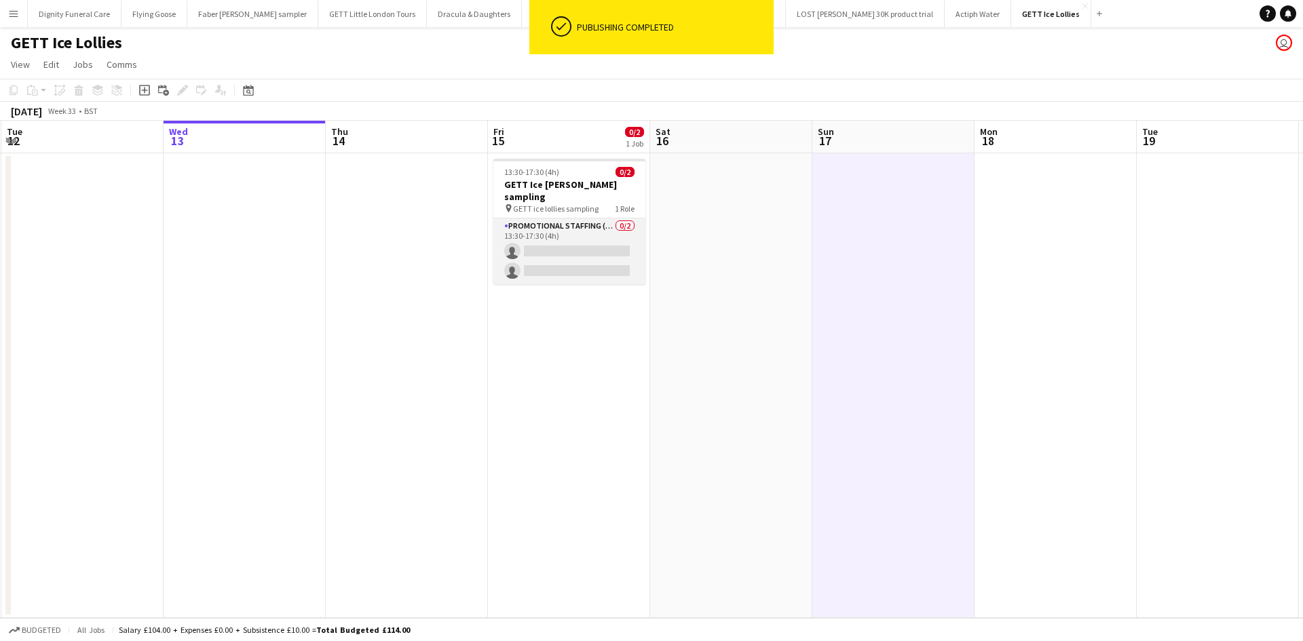
click at [568, 240] on app-card-role "Promotional Staffing (Sampling Staff) 0/2 13:30-17:30 (4h) single-neutral-actio…" at bounding box center [569, 252] width 152 height 66
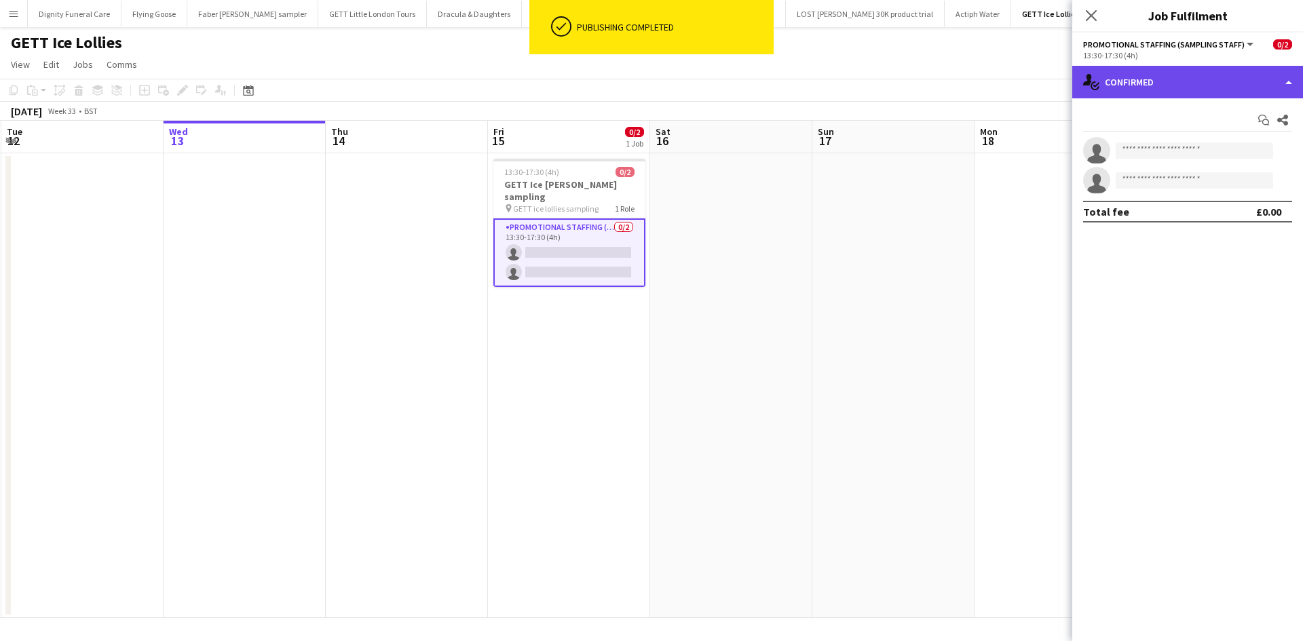
click at [1136, 74] on div "single-neutral-actions-check-2 Confirmed" at bounding box center [1187, 82] width 231 height 33
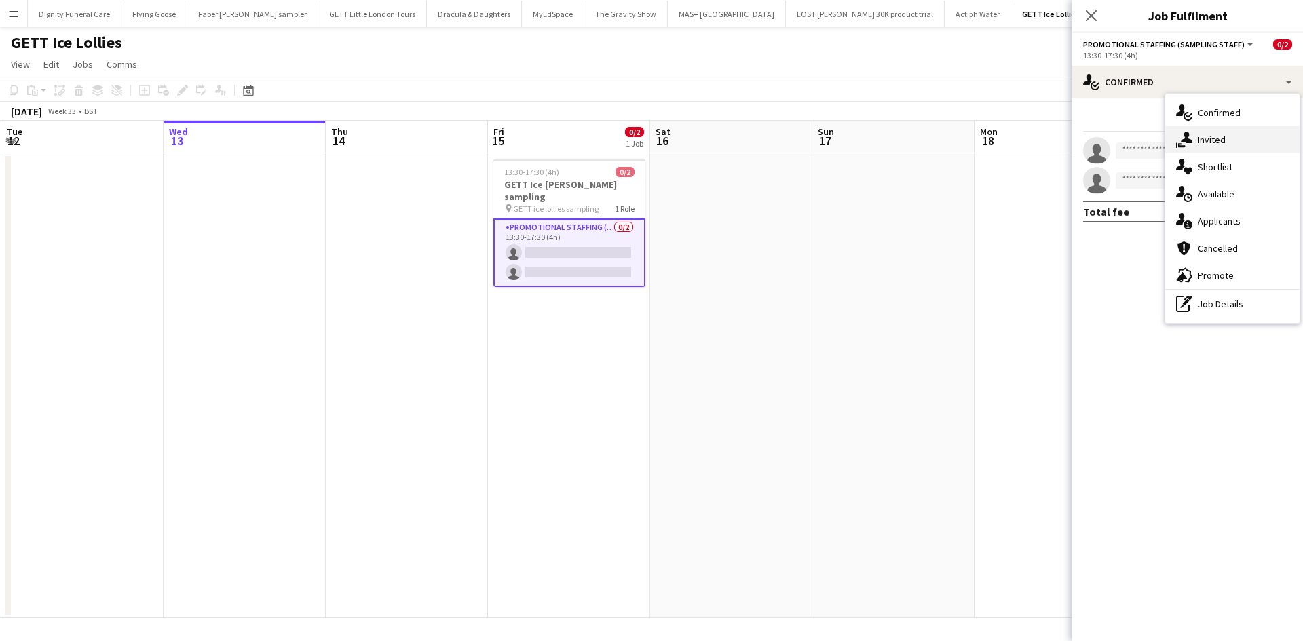
click at [1209, 137] on div "single-neutral-actions-share-1 Invited" at bounding box center [1232, 139] width 134 height 27
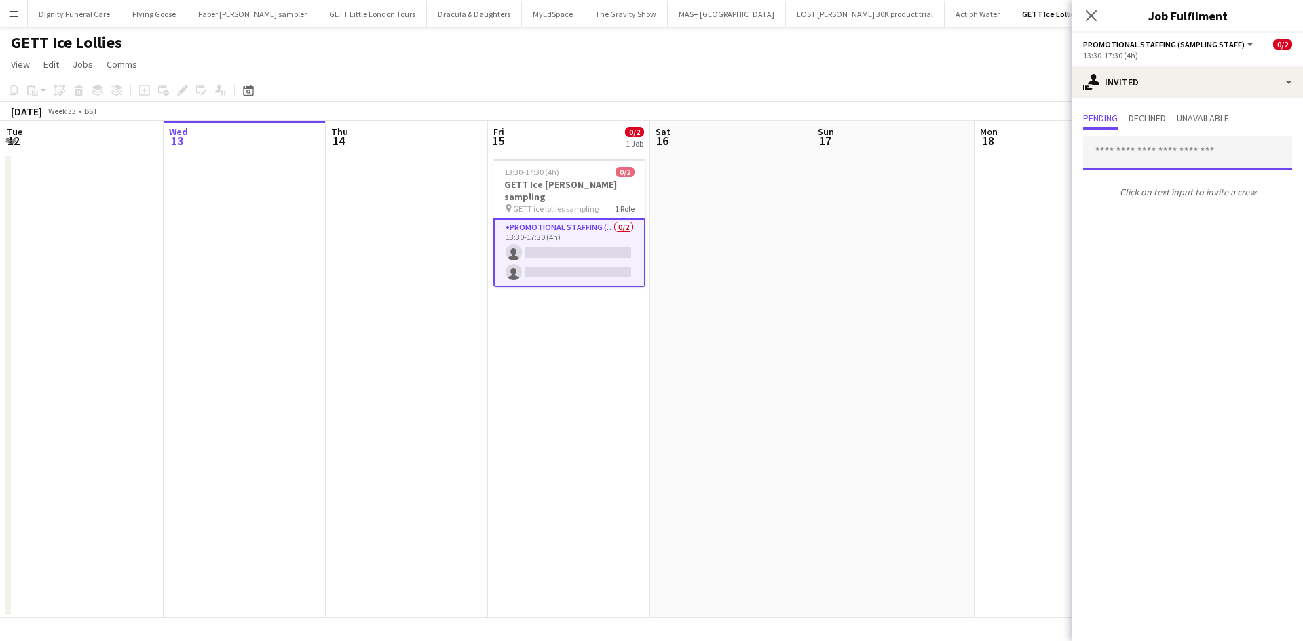
click at [1124, 153] on input "text" at bounding box center [1187, 153] width 209 height 34
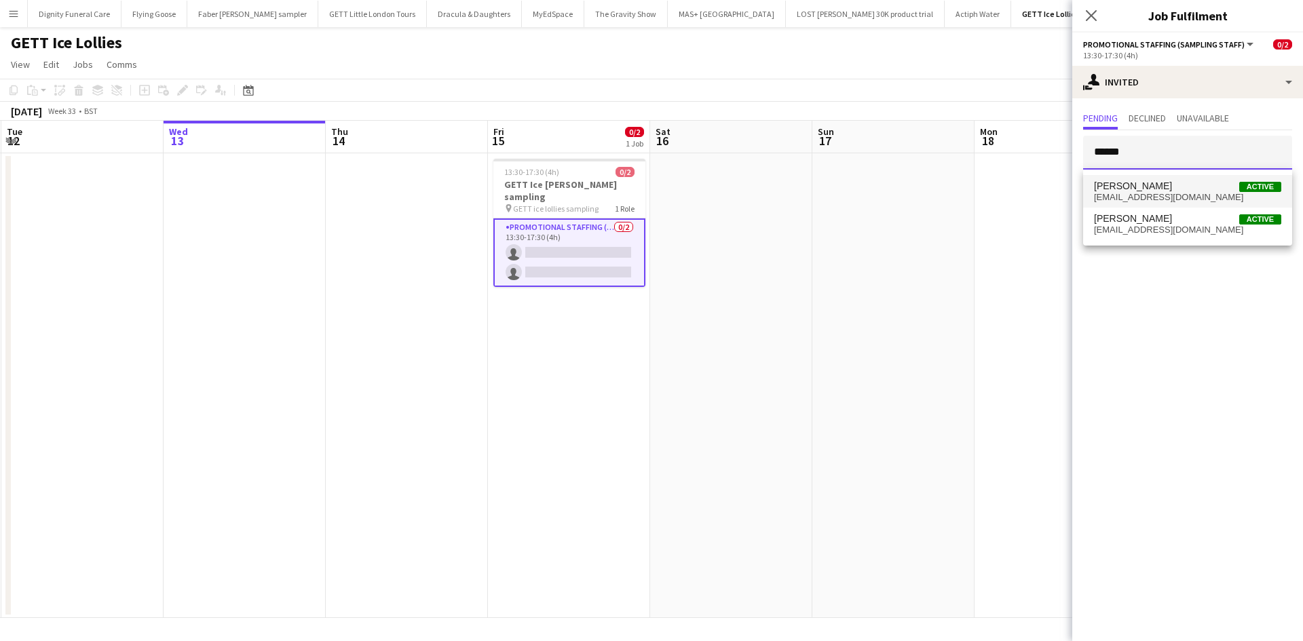
type input "******"
click at [1150, 191] on span "Mariia Koptieva" at bounding box center [1133, 187] width 78 height 12
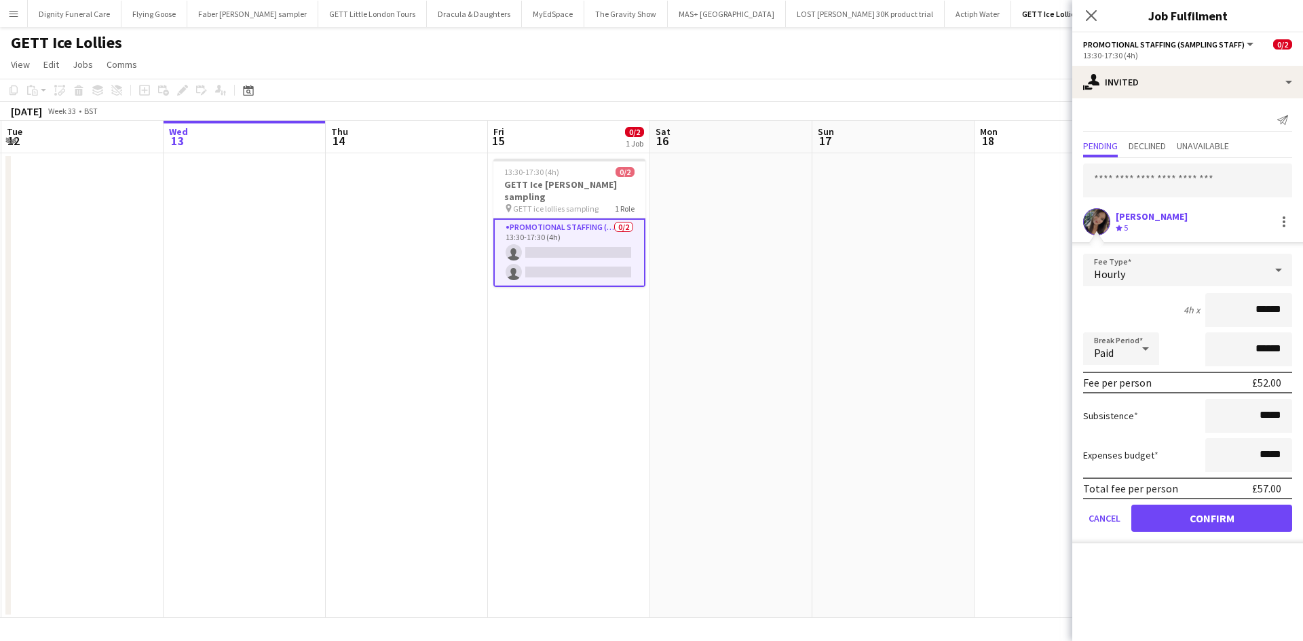
type input "******"
click at [1227, 518] on button "Confirm" at bounding box center [1212, 518] width 161 height 27
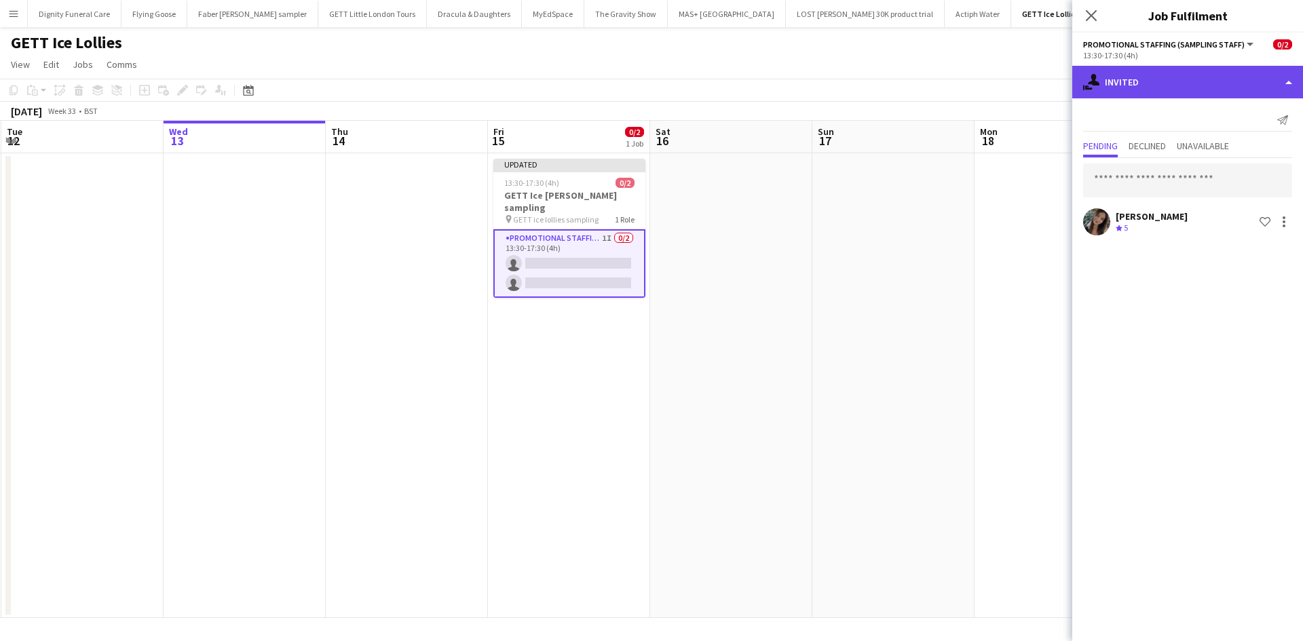
click at [1202, 80] on div "single-neutral-actions-share-1 Invited" at bounding box center [1187, 82] width 231 height 33
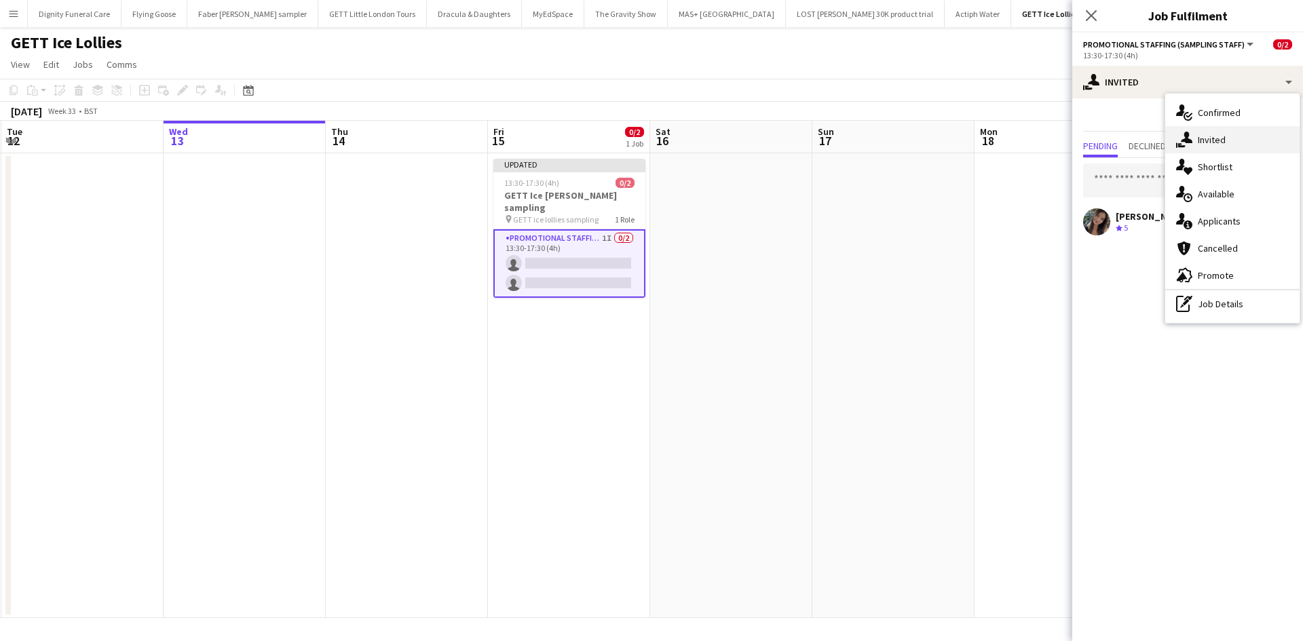
click at [1219, 141] on div "single-neutral-actions-share-1 Invited" at bounding box center [1232, 139] width 134 height 27
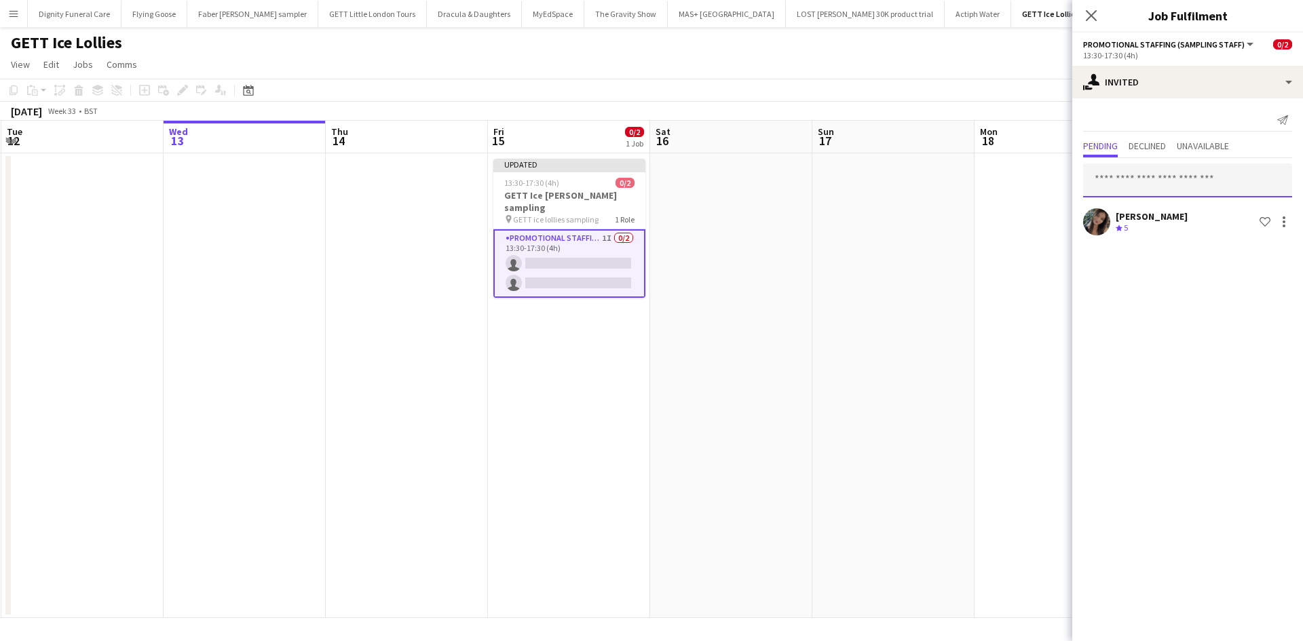
click at [1157, 181] on input "text" at bounding box center [1187, 181] width 209 height 34
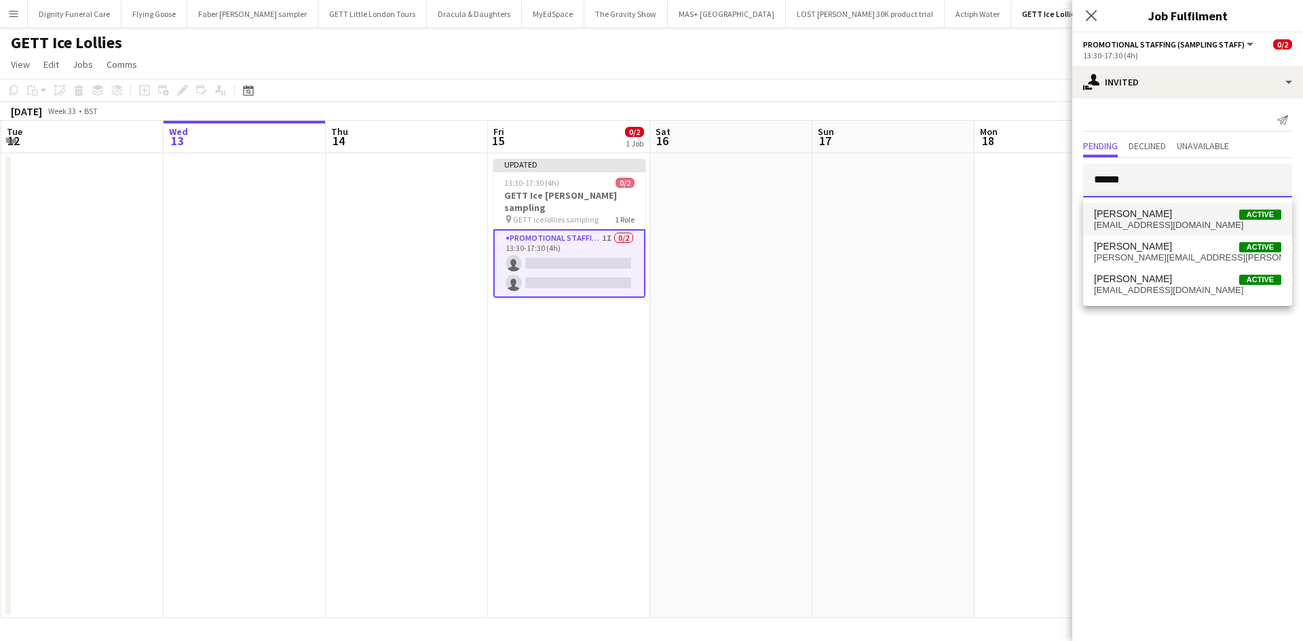
type input "******"
click at [1133, 217] on span "Anastasiia Meleshko" at bounding box center [1133, 214] width 78 height 12
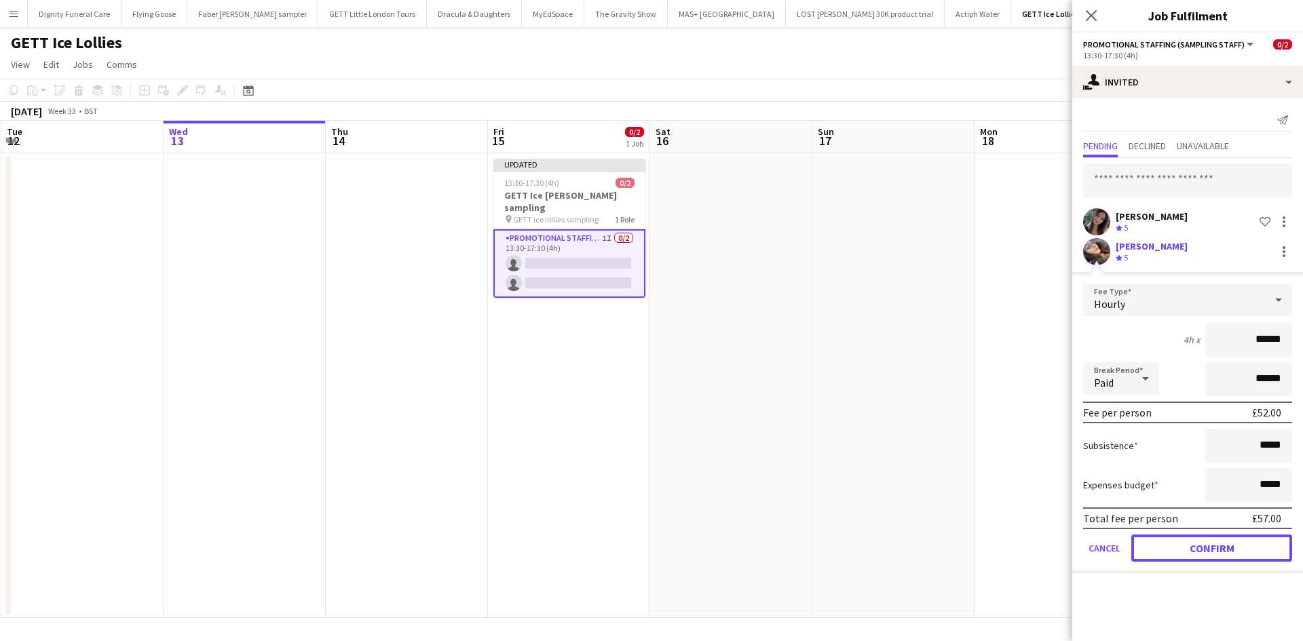
click at [1248, 548] on button "Confirm" at bounding box center [1212, 548] width 161 height 27
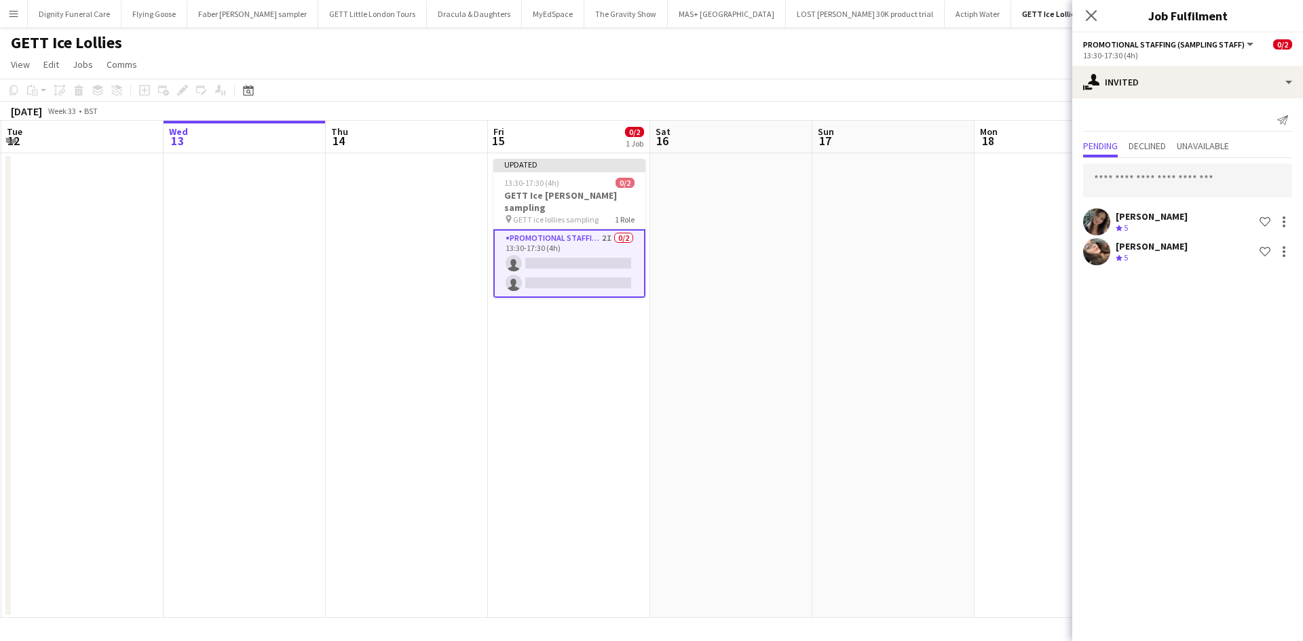
click at [818, 294] on app-date-cell at bounding box center [894, 385] width 162 height 465
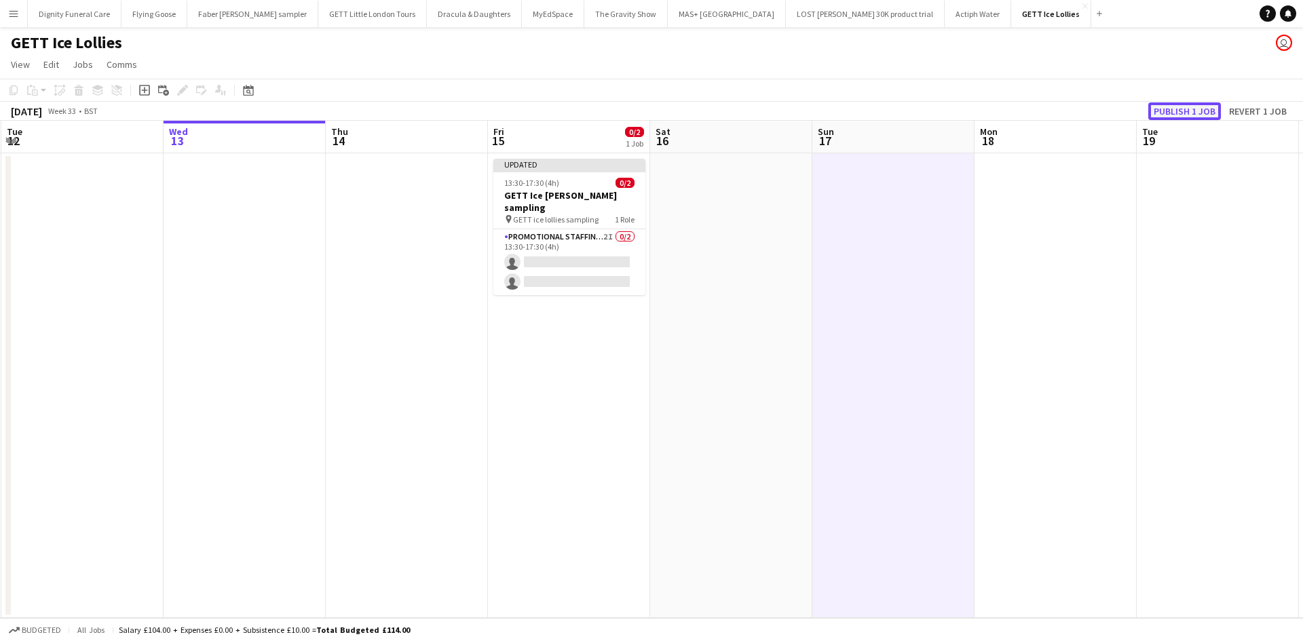
click at [1194, 106] on button "Publish 1 job" at bounding box center [1185, 111] width 73 height 18
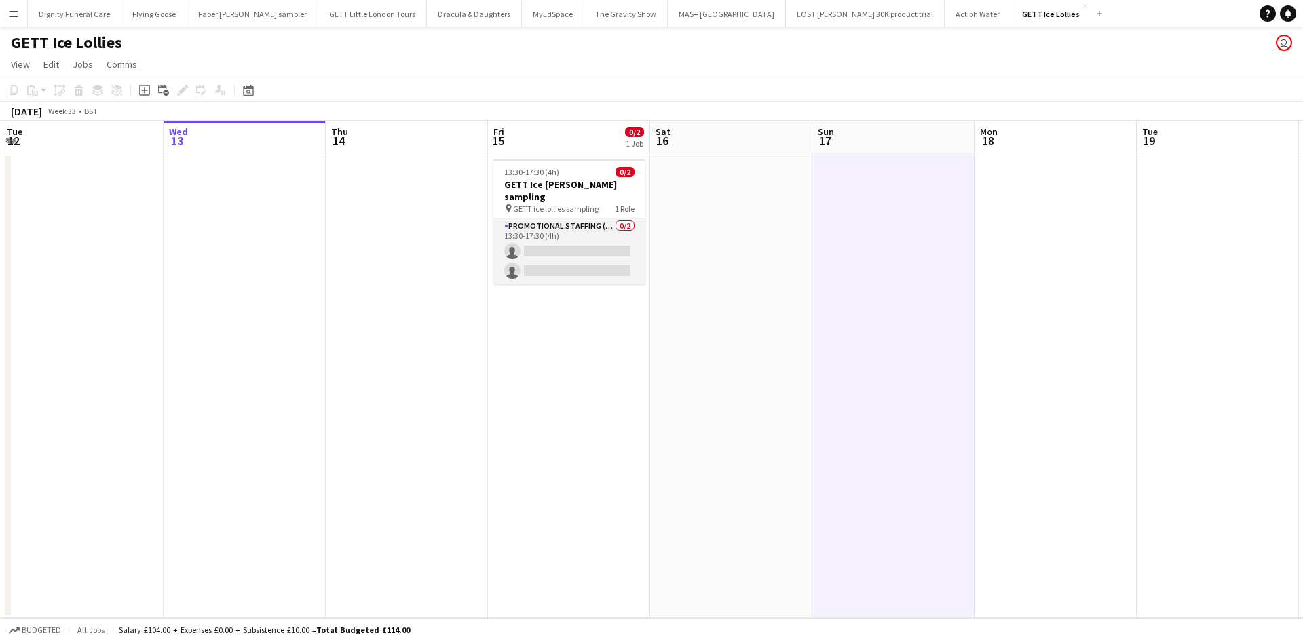
drag, startPoint x: 549, startPoint y: 237, endPoint x: 542, endPoint y: 239, distance: 7.1
click at [550, 237] on app-card-role "Promotional Staffing (Sampling Staff) 0/2 13:30-17:30 (4h) single-neutral-actio…" at bounding box center [569, 252] width 152 height 66
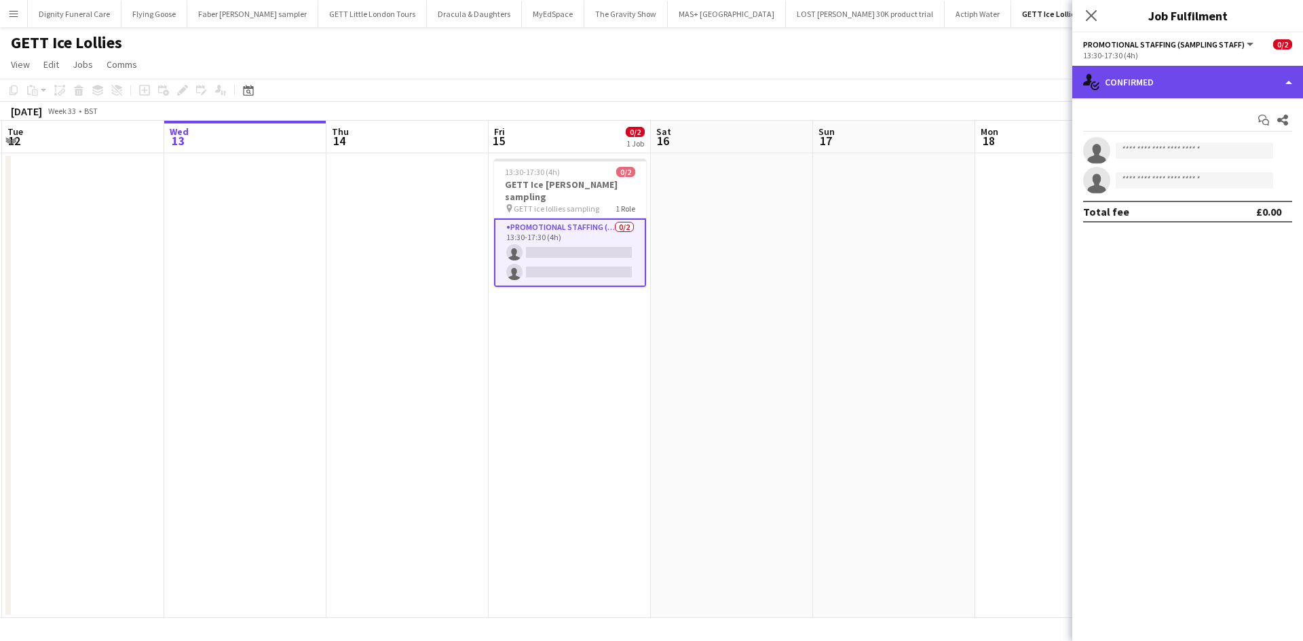
click at [1191, 86] on div "single-neutral-actions-check-2 Confirmed" at bounding box center [1187, 82] width 231 height 33
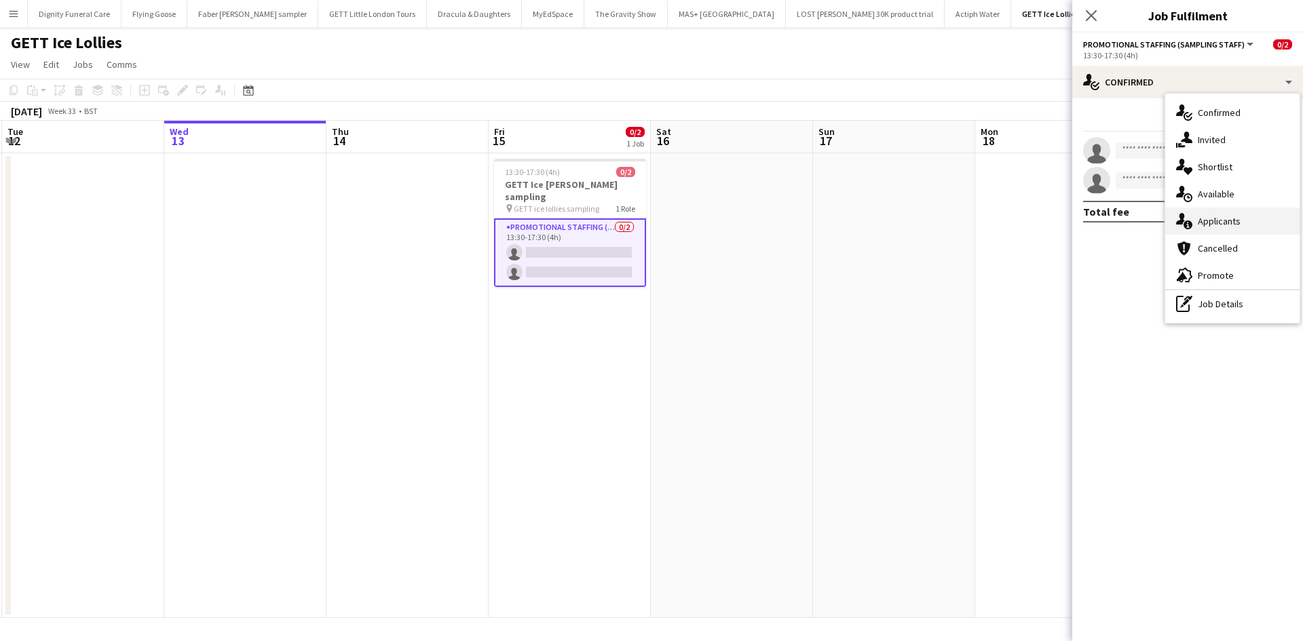
click at [1221, 221] on div "single-neutral-actions-information Applicants" at bounding box center [1232, 221] width 134 height 27
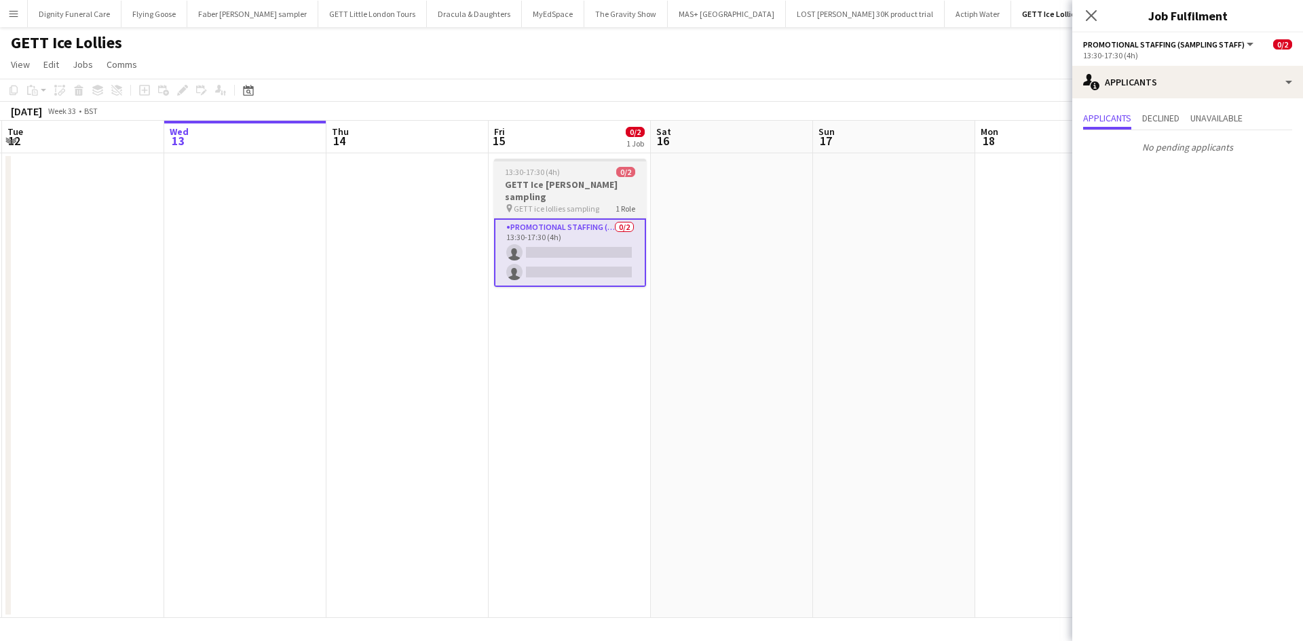
click at [544, 185] on h3 "GETT Ice lollie sampling" at bounding box center [570, 191] width 152 height 24
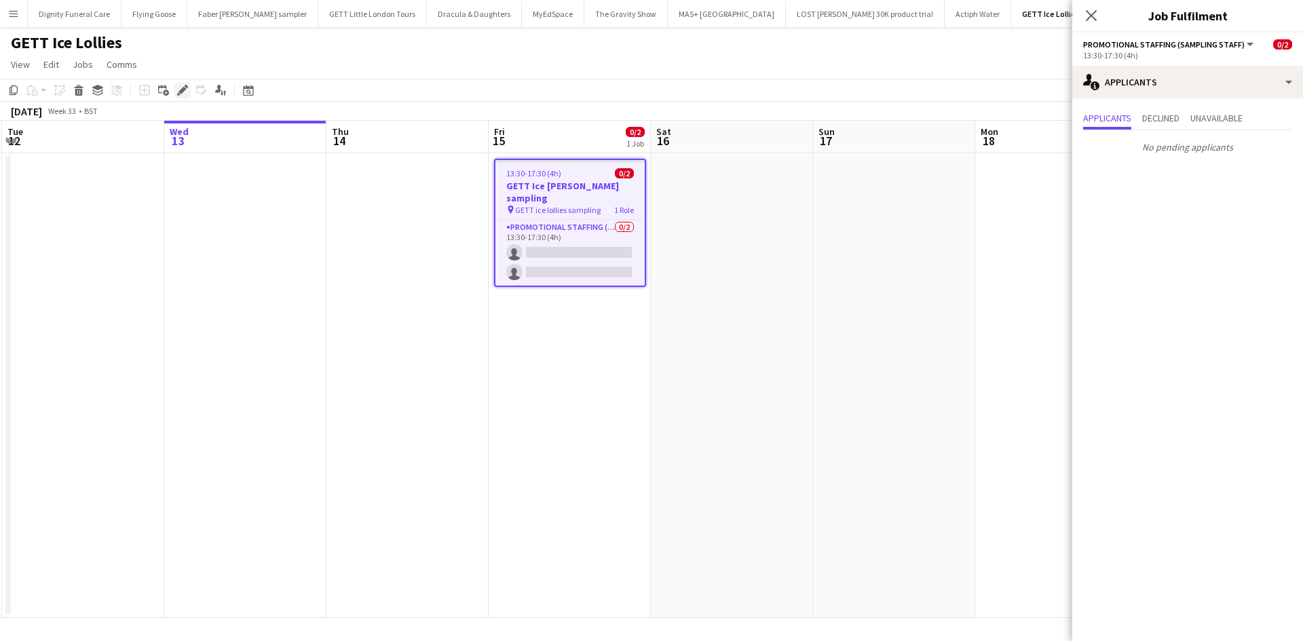
click at [187, 90] on icon "Edit" at bounding box center [182, 90] width 11 height 11
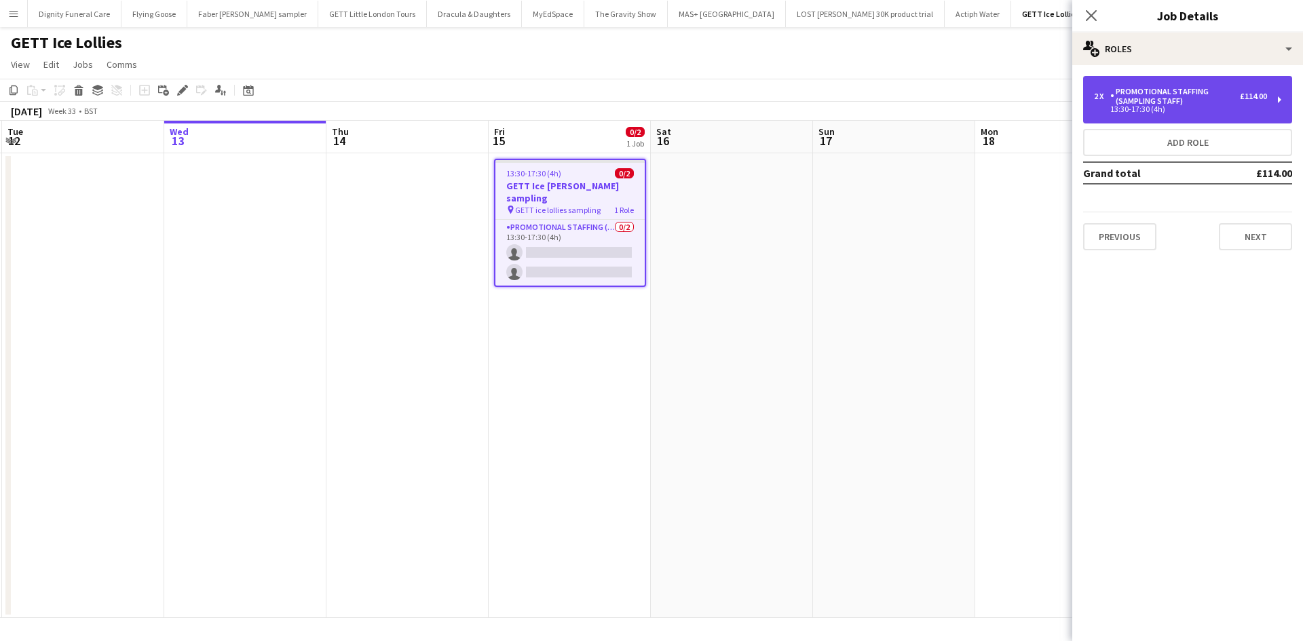
click at [1164, 96] on div "Promotional Staffing (Sampling Staff)" at bounding box center [1175, 96] width 130 height 19
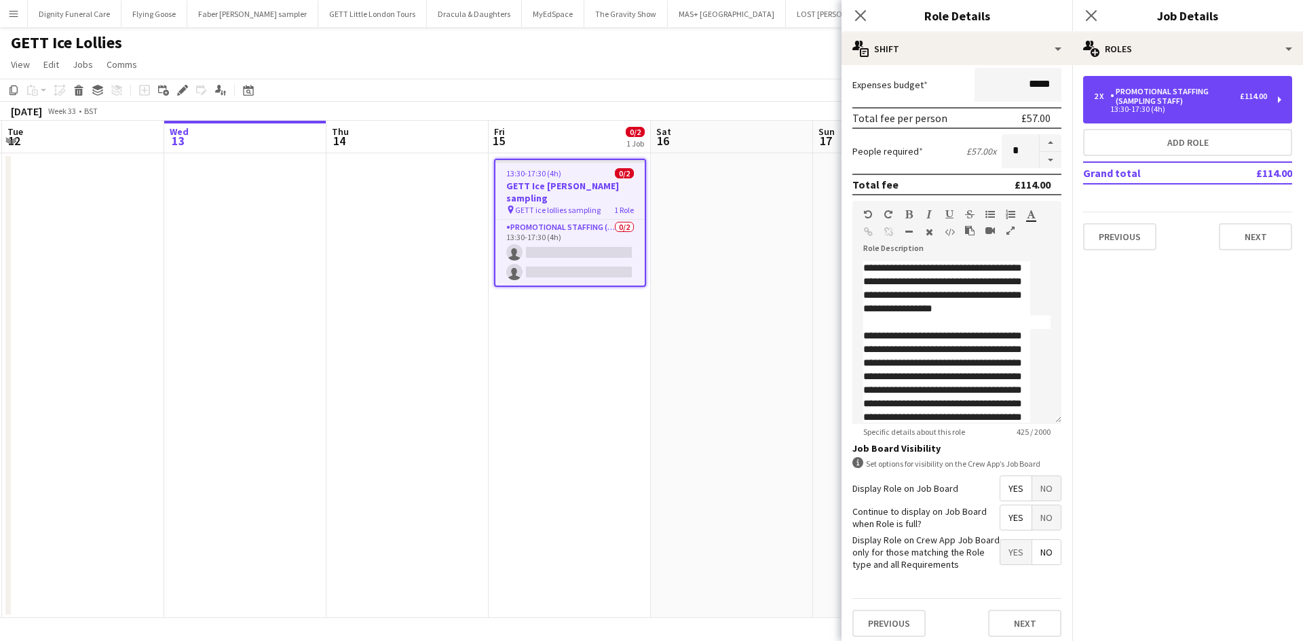
scroll to position [278, 0]
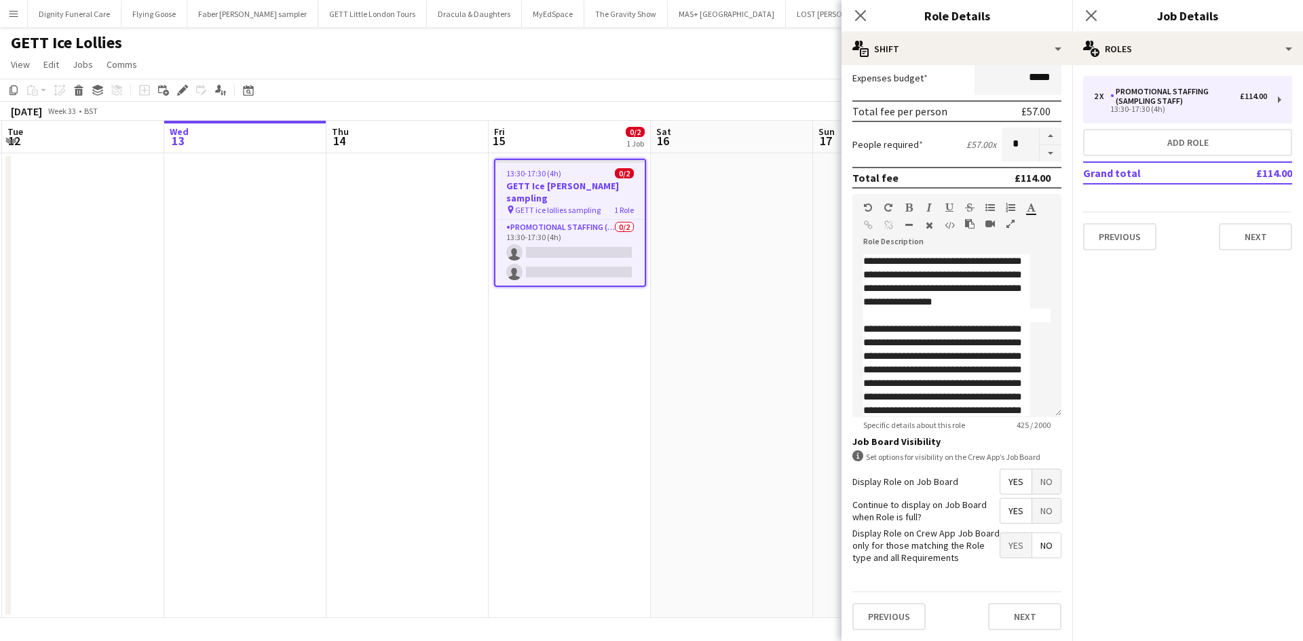
click at [1009, 479] on span "Yes" at bounding box center [1016, 482] width 31 height 24
click at [1003, 512] on span "Yes" at bounding box center [1016, 511] width 31 height 24
click at [1041, 554] on span "No" at bounding box center [1046, 546] width 29 height 24
click at [1015, 616] on button "Next" at bounding box center [1024, 616] width 73 height 27
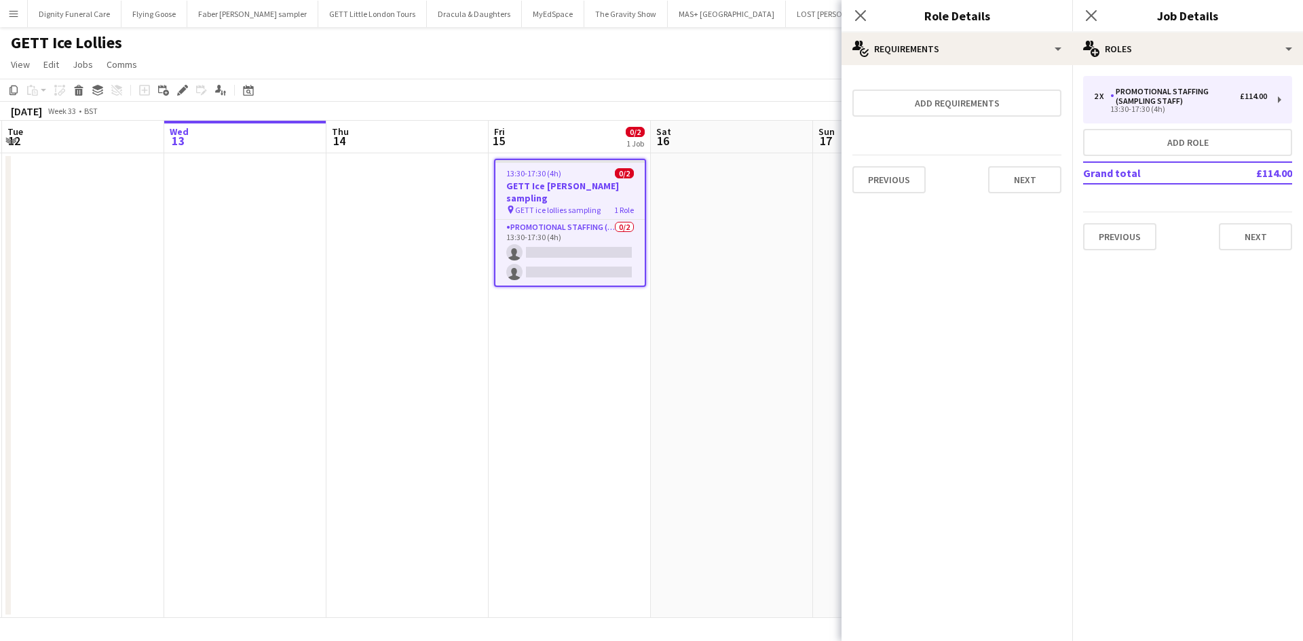
scroll to position [0, 0]
click at [1050, 167] on button "Next" at bounding box center [1024, 179] width 73 height 27
click at [1034, 189] on button "Finish" at bounding box center [1036, 181] width 51 height 27
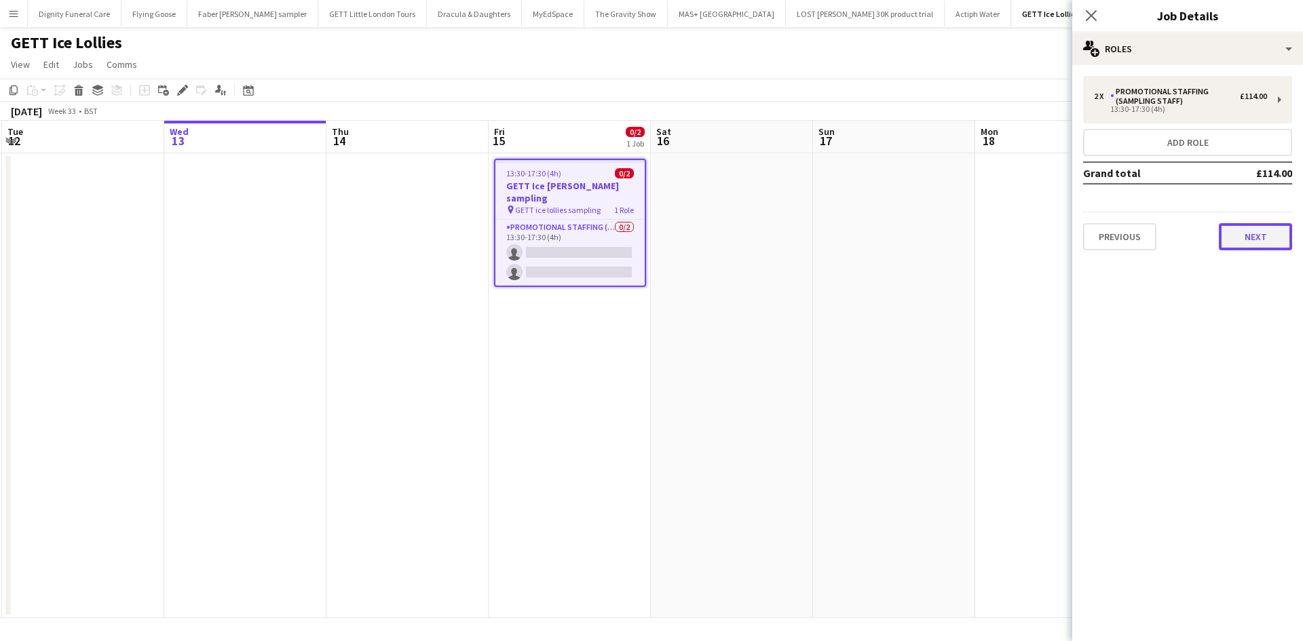
click at [1251, 246] on button "Next" at bounding box center [1255, 236] width 73 height 27
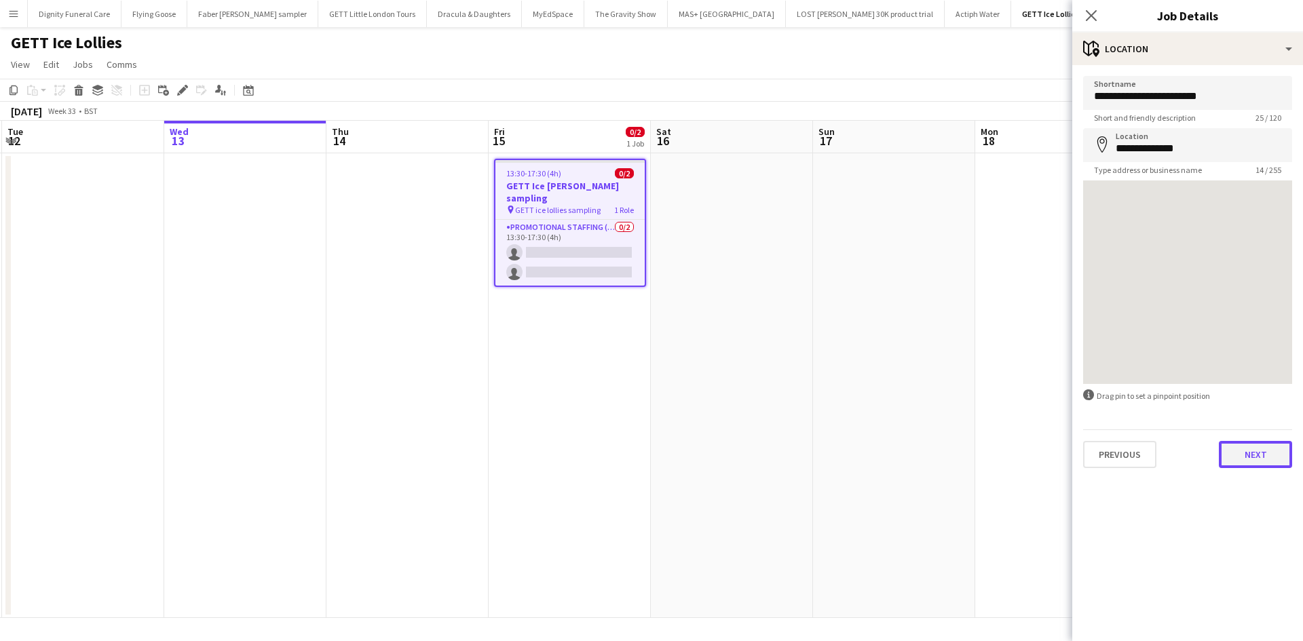
click at [1239, 460] on button "Next" at bounding box center [1255, 454] width 73 height 27
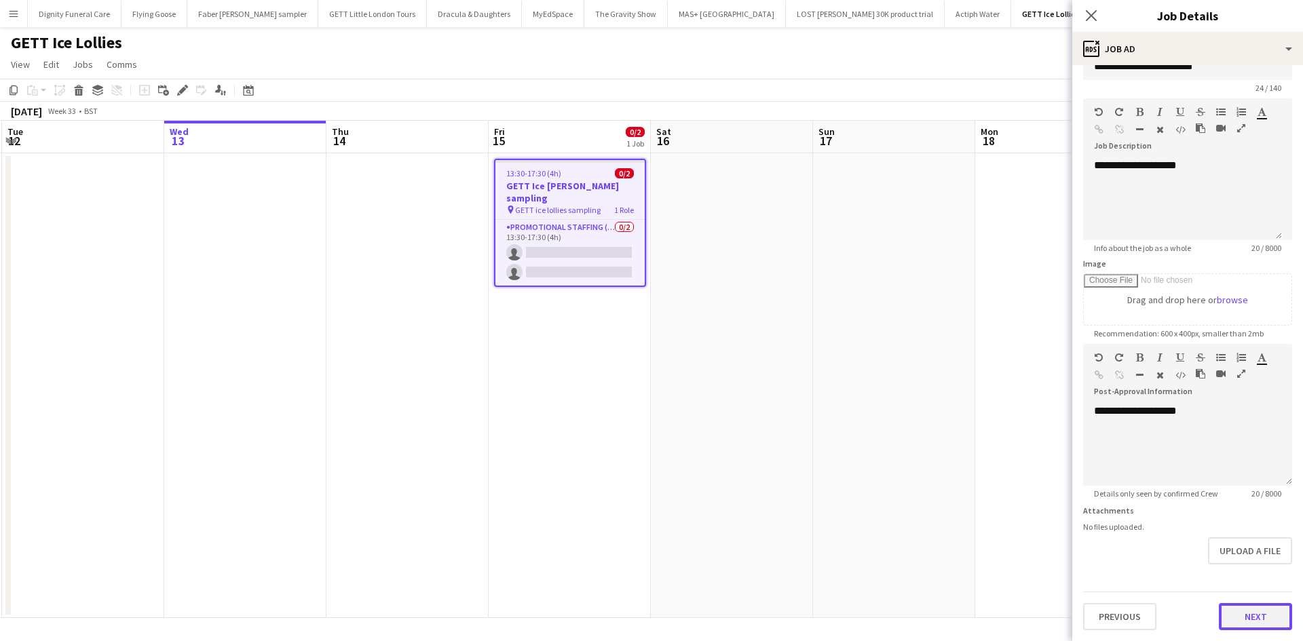
scroll to position [30, 0]
click at [1253, 576] on form "**********" at bounding box center [1187, 338] width 231 height 584
click at [1258, 612] on button "Next" at bounding box center [1255, 616] width 73 height 27
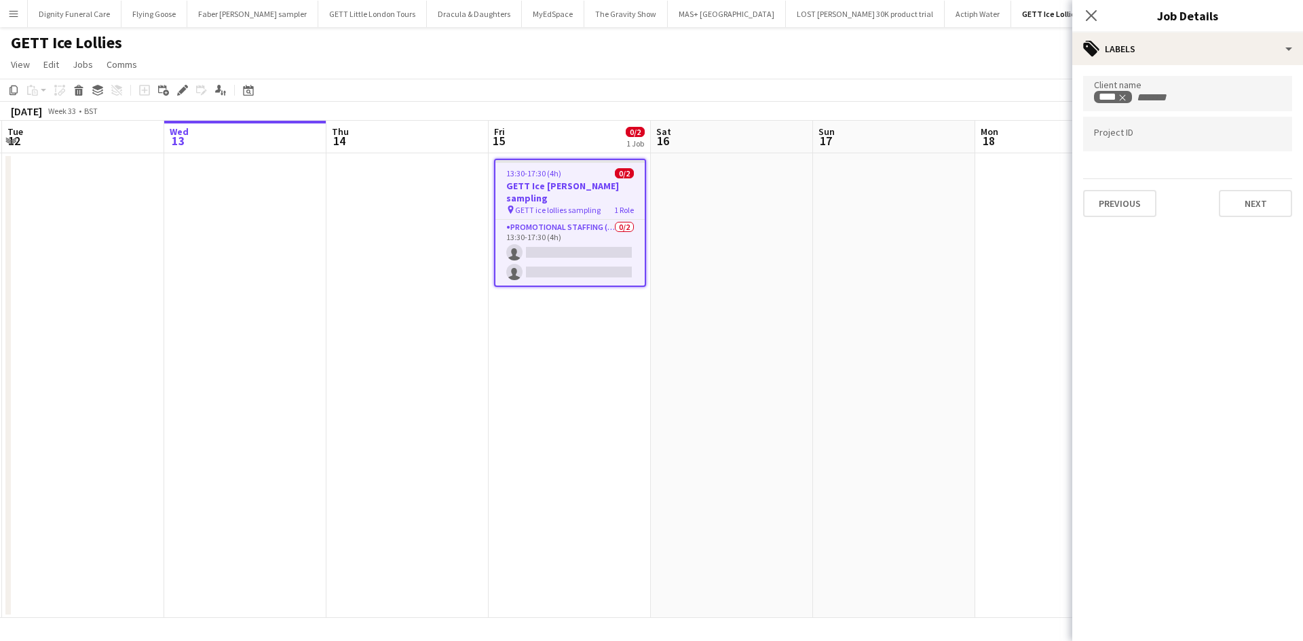
scroll to position [0, 0]
click at [1260, 203] on button "Next" at bounding box center [1255, 203] width 73 height 27
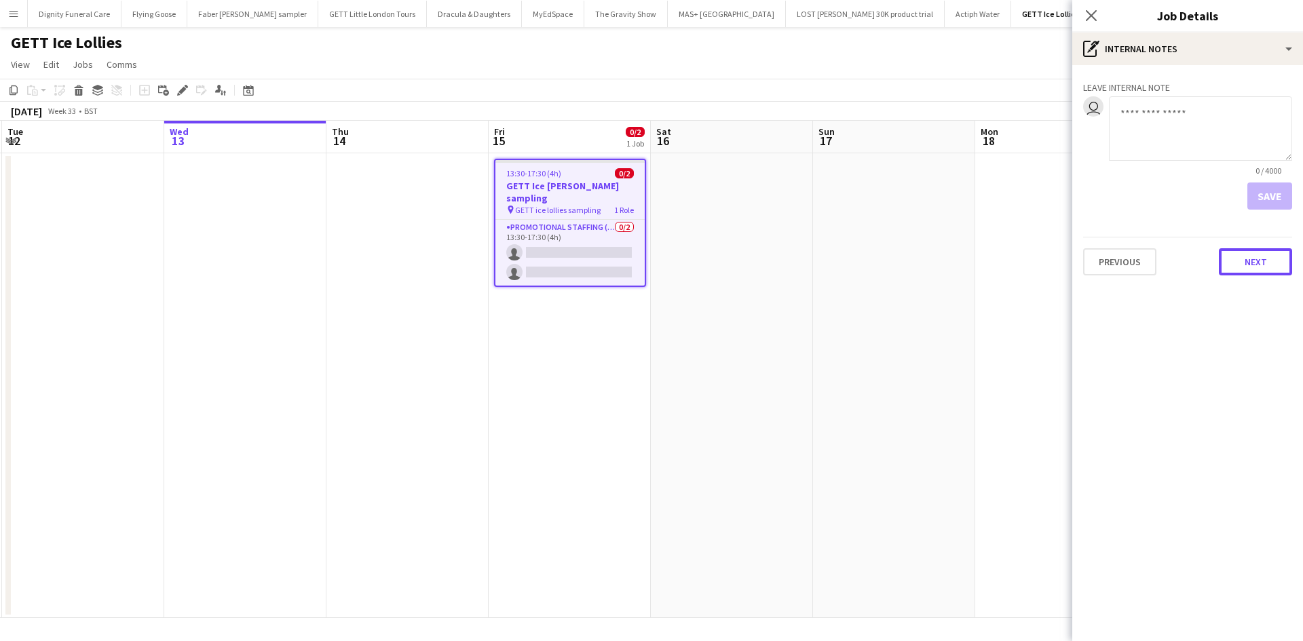
click at [1259, 262] on button "Next" at bounding box center [1255, 261] width 73 height 27
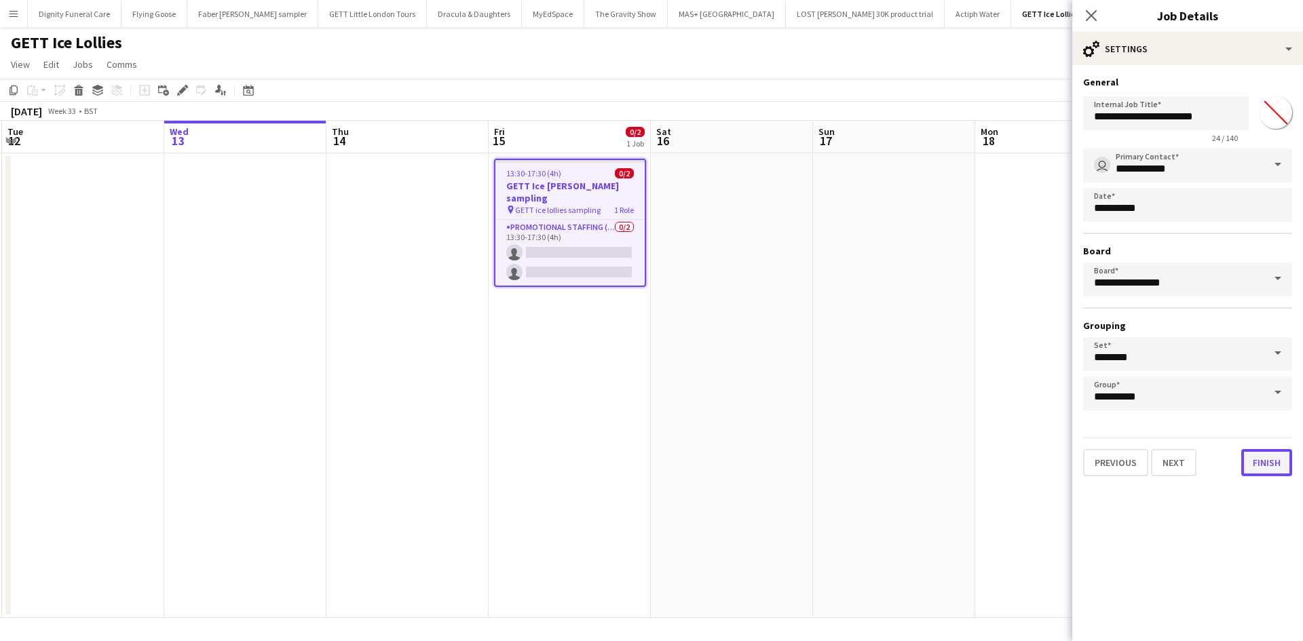
click at [1277, 463] on button "Finish" at bounding box center [1267, 462] width 51 height 27
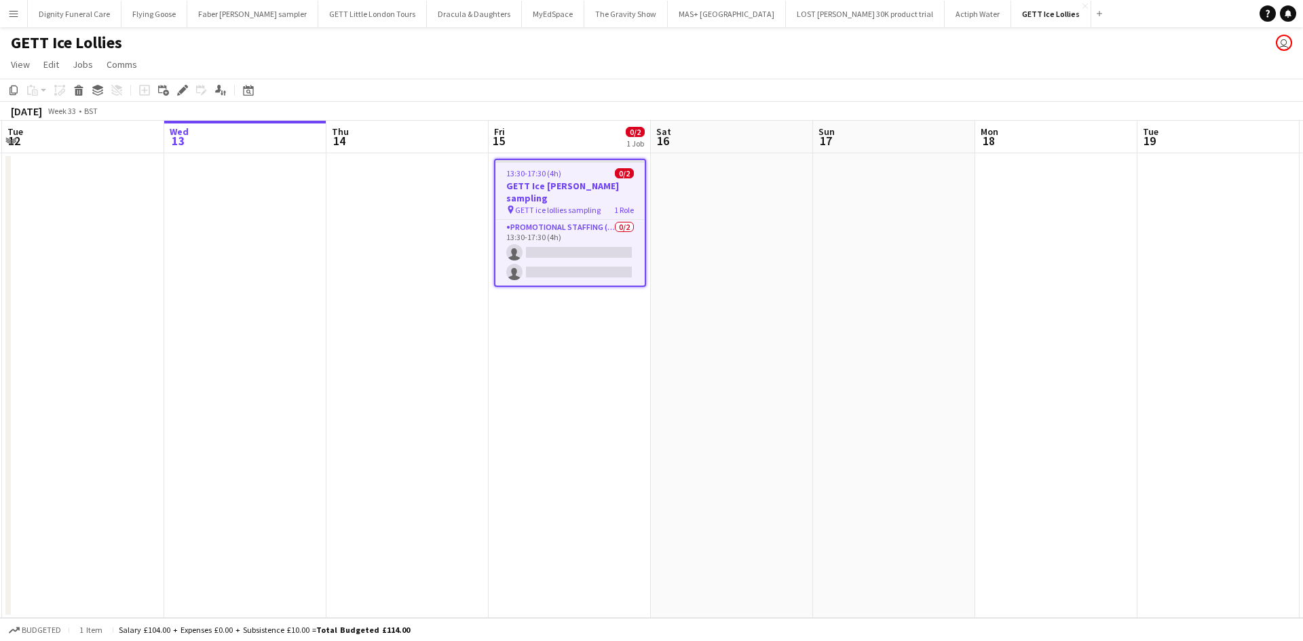
click at [804, 359] on app-date-cell at bounding box center [732, 385] width 162 height 465
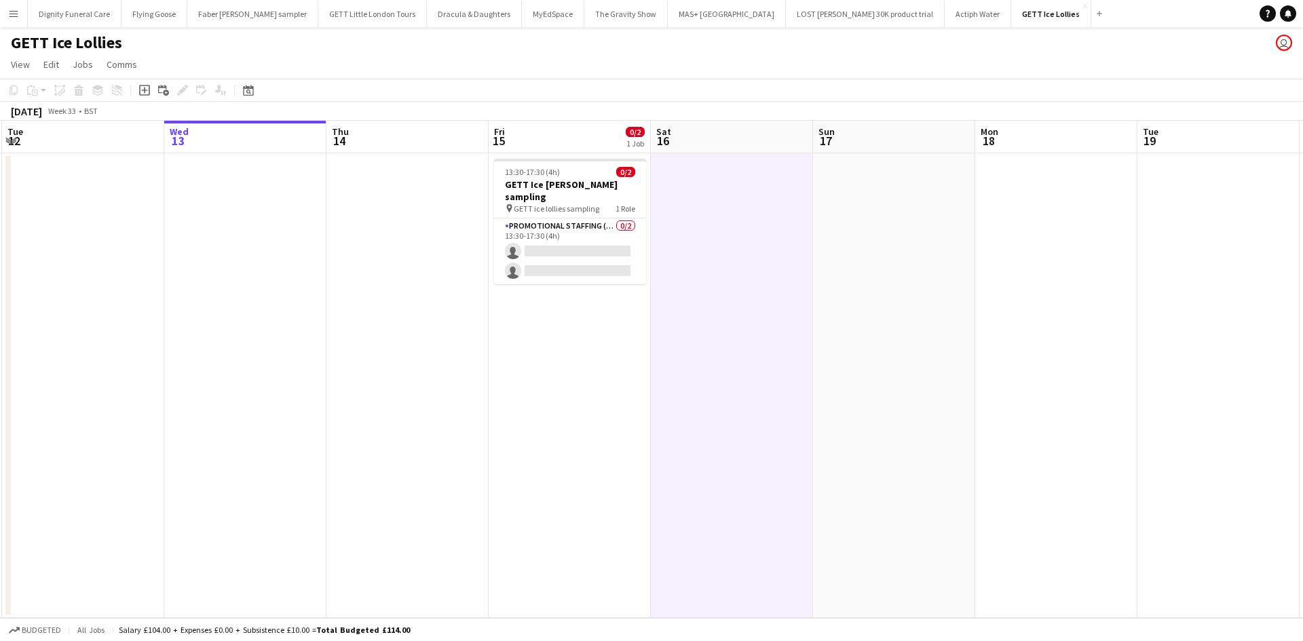
click at [9, 7] on button "Menu" at bounding box center [13, 13] width 27 height 27
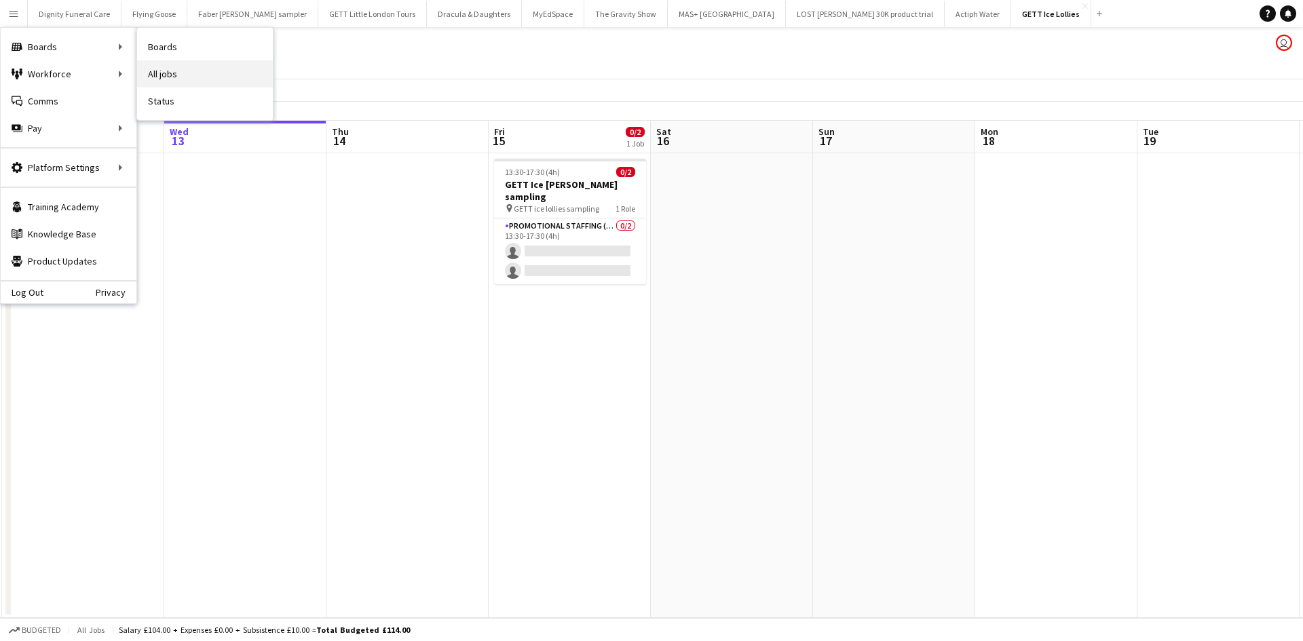
click at [171, 73] on link "All jobs" at bounding box center [205, 73] width 136 height 27
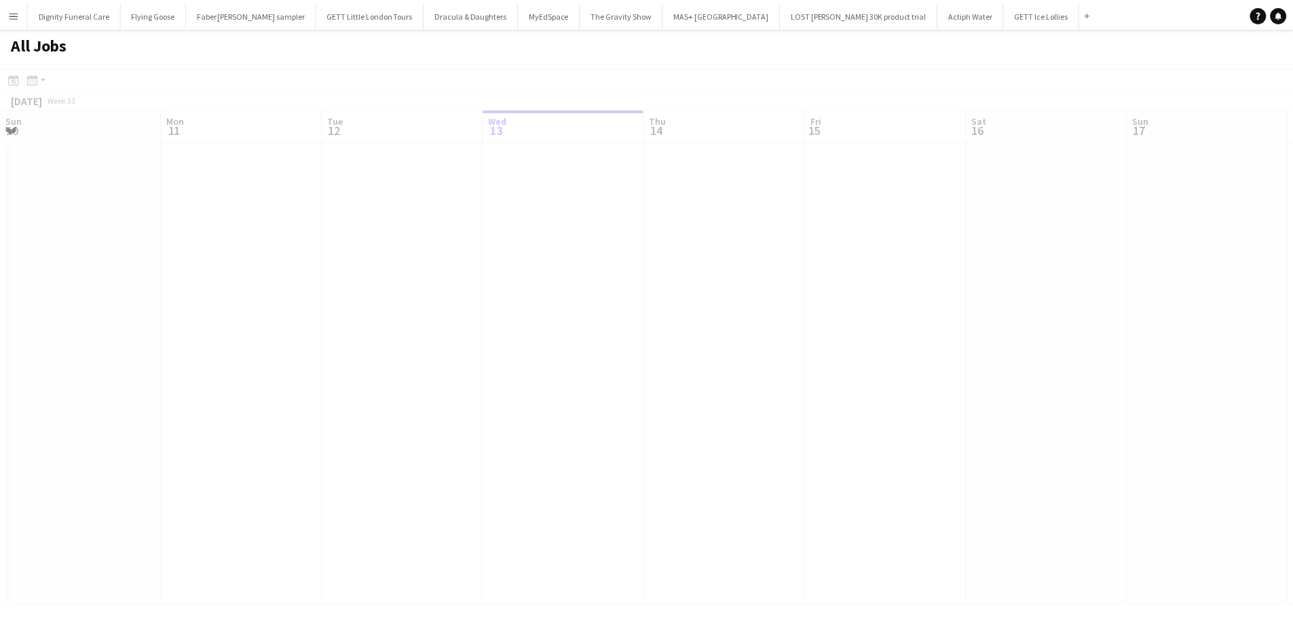
scroll to position [0, 324]
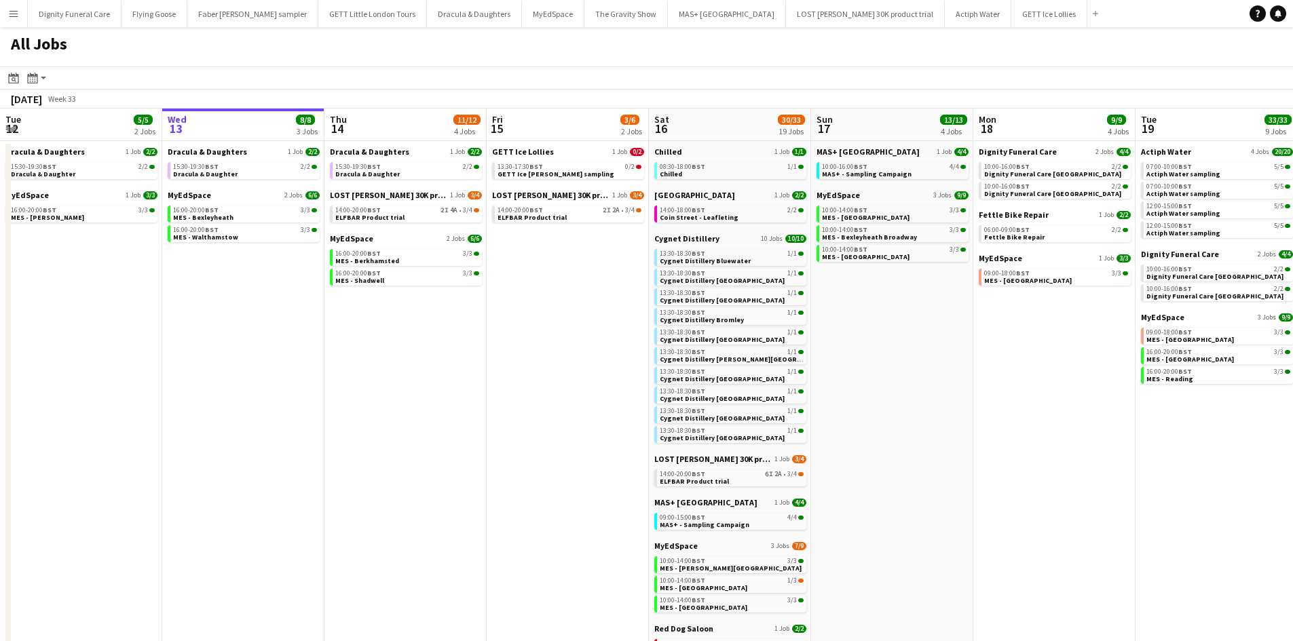
click at [412, 301] on app-date-cell "Dracula & Daughters 1 Job 2/2 15:30-19:30 BST 2/2 Dracula & Daughter LOST MARY …" at bounding box center [405, 476] width 162 height 670
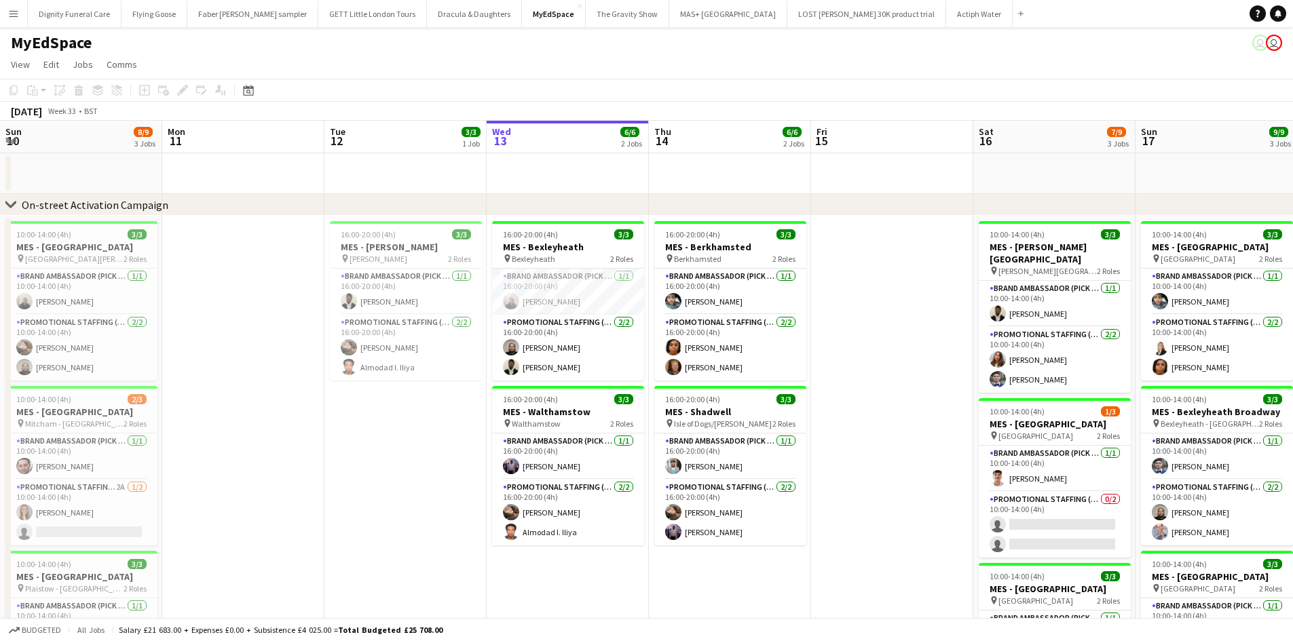
scroll to position [0, 324]
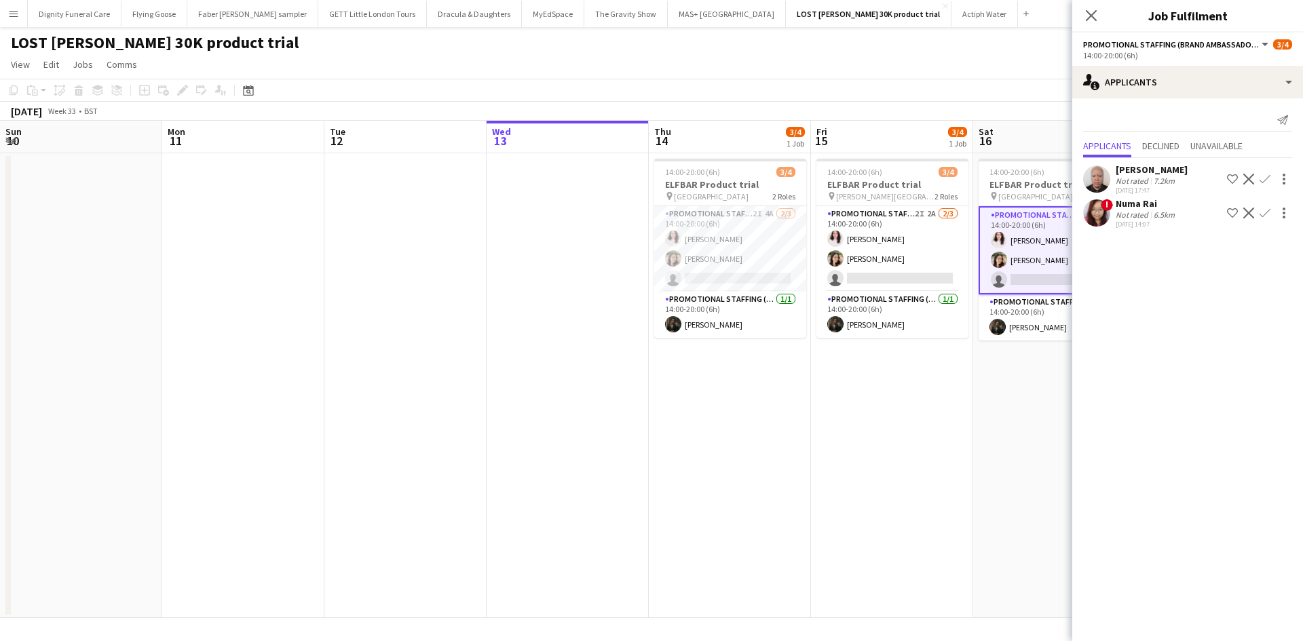
scroll to position [0, 324]
